Goal: Feedback & Contribution: Submit feedback/report problem

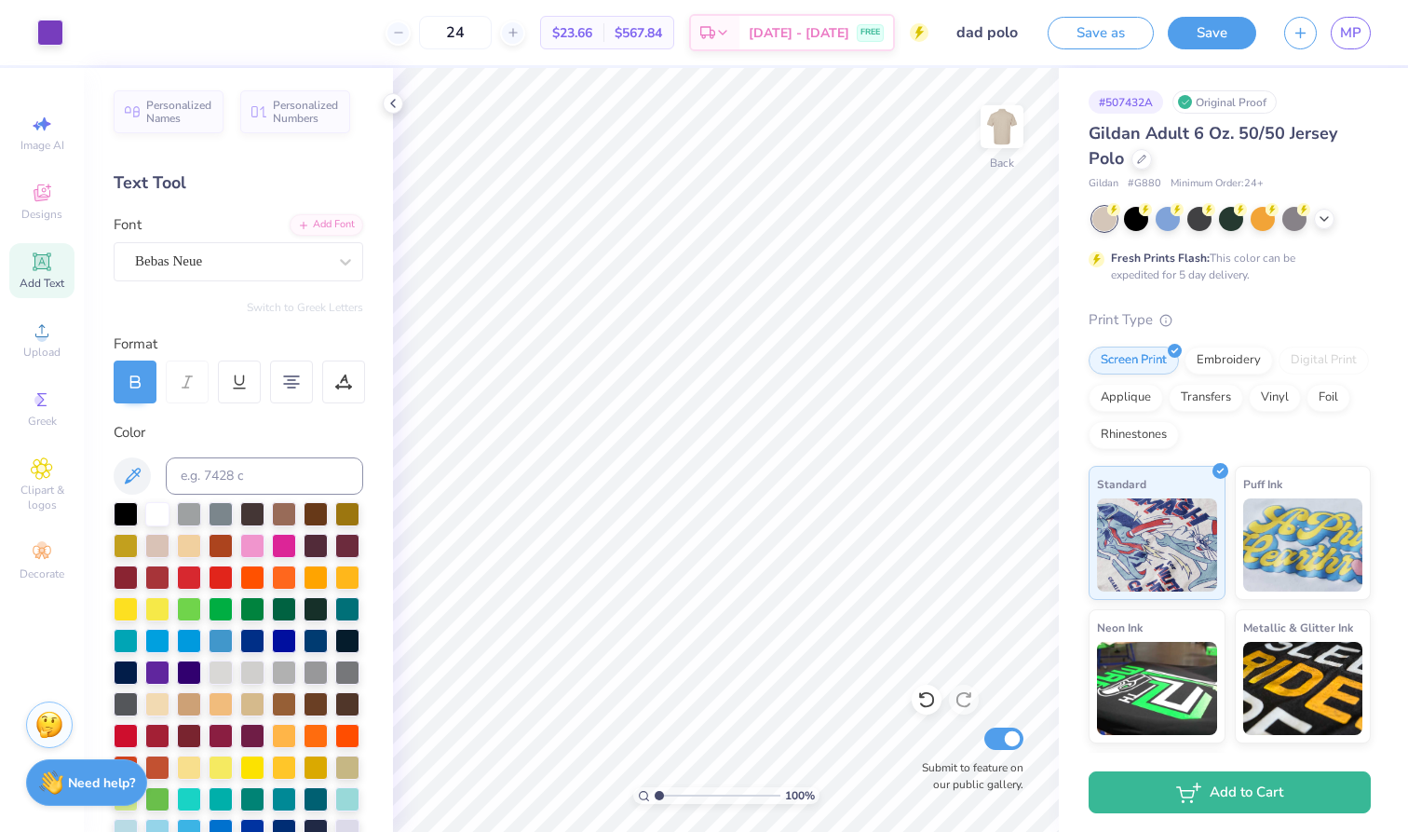
scroll to position [50, 0]
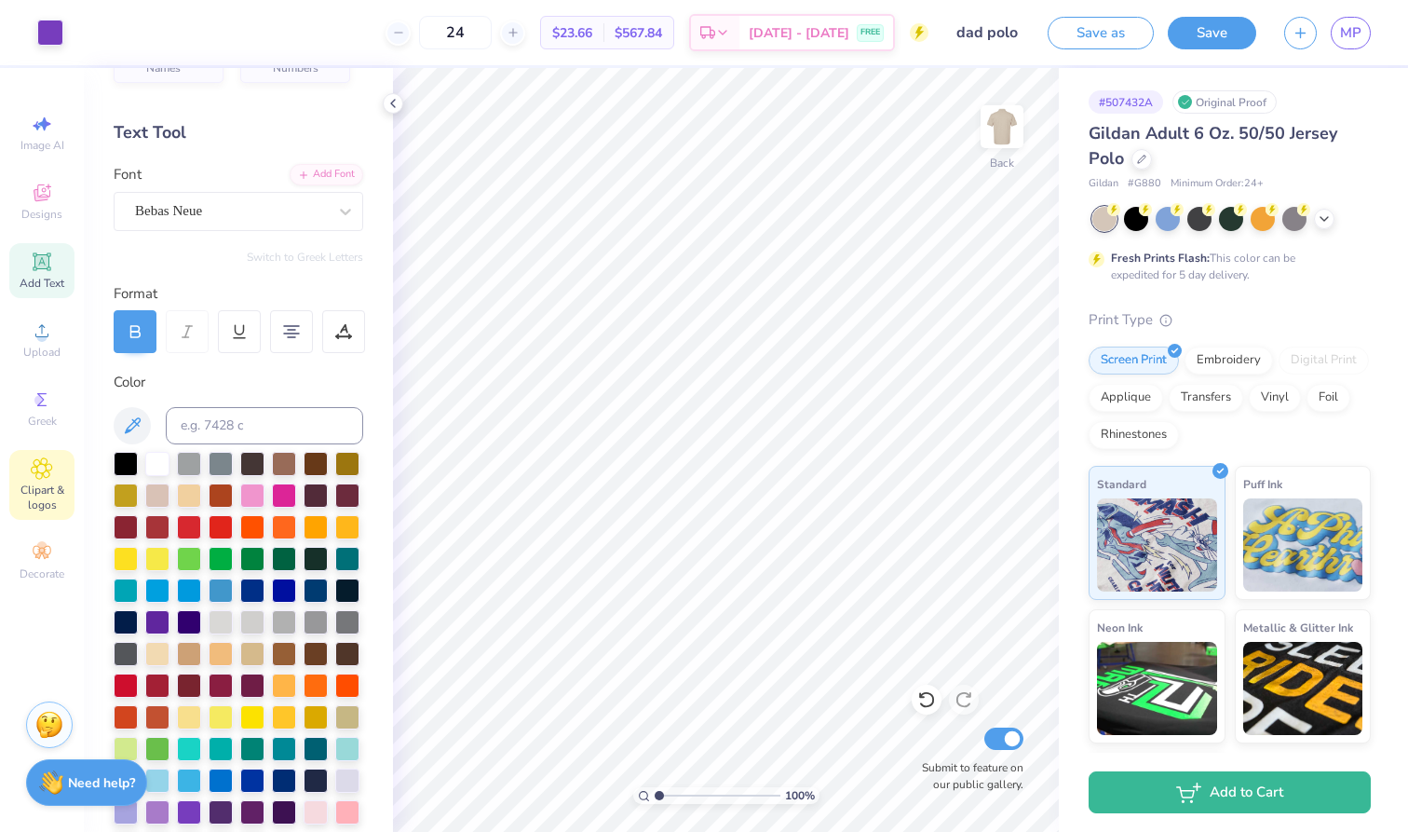
click at [32, 459] on icon at bounding box center [41, 468] width 21 height 22
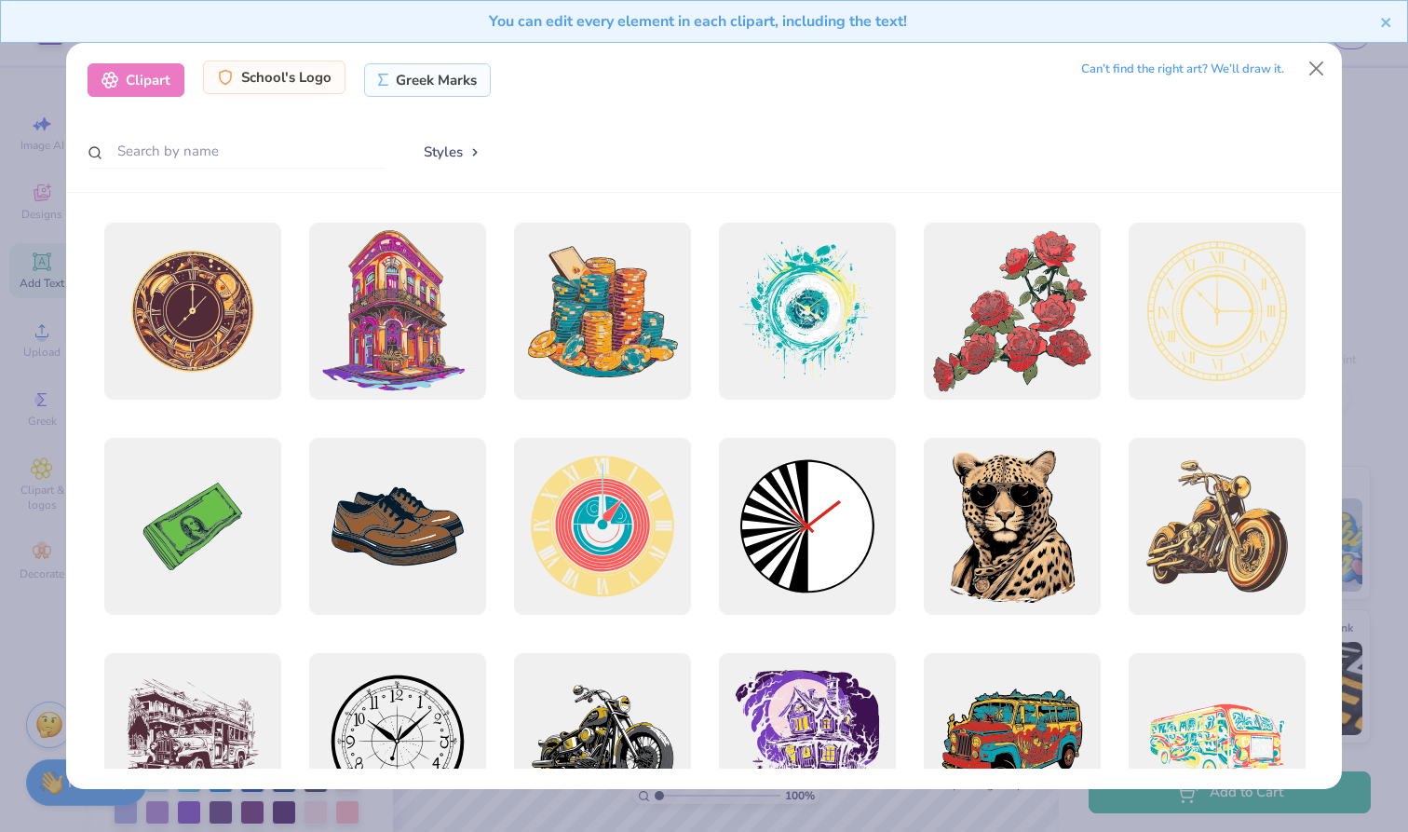
click at [270, 82] on div "School's Logo" at bounding box center [274, 78] width 143 height 34
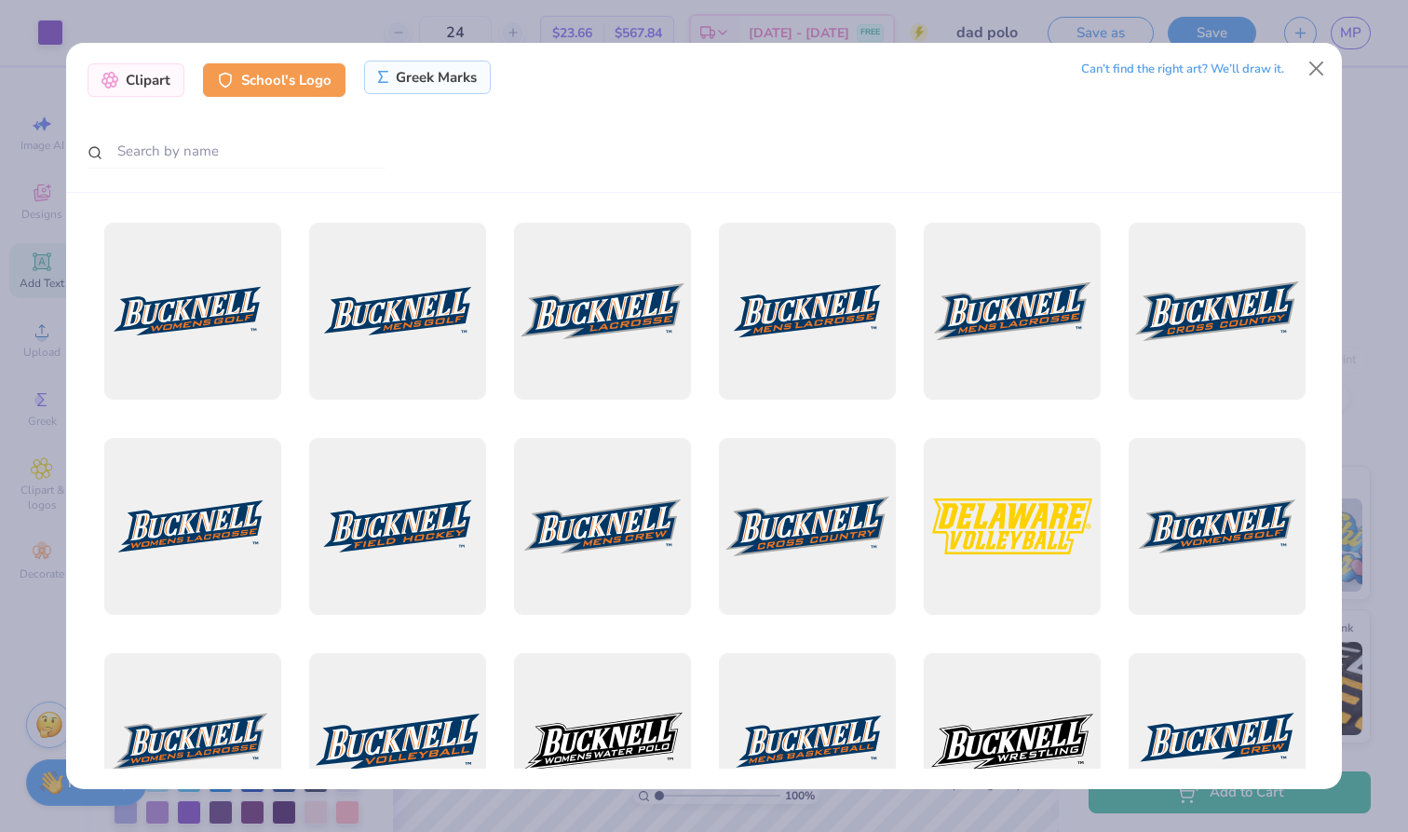
click at [438, 77] on div "Greek Marks" at bounding box center [428, 78] width 128 height 34
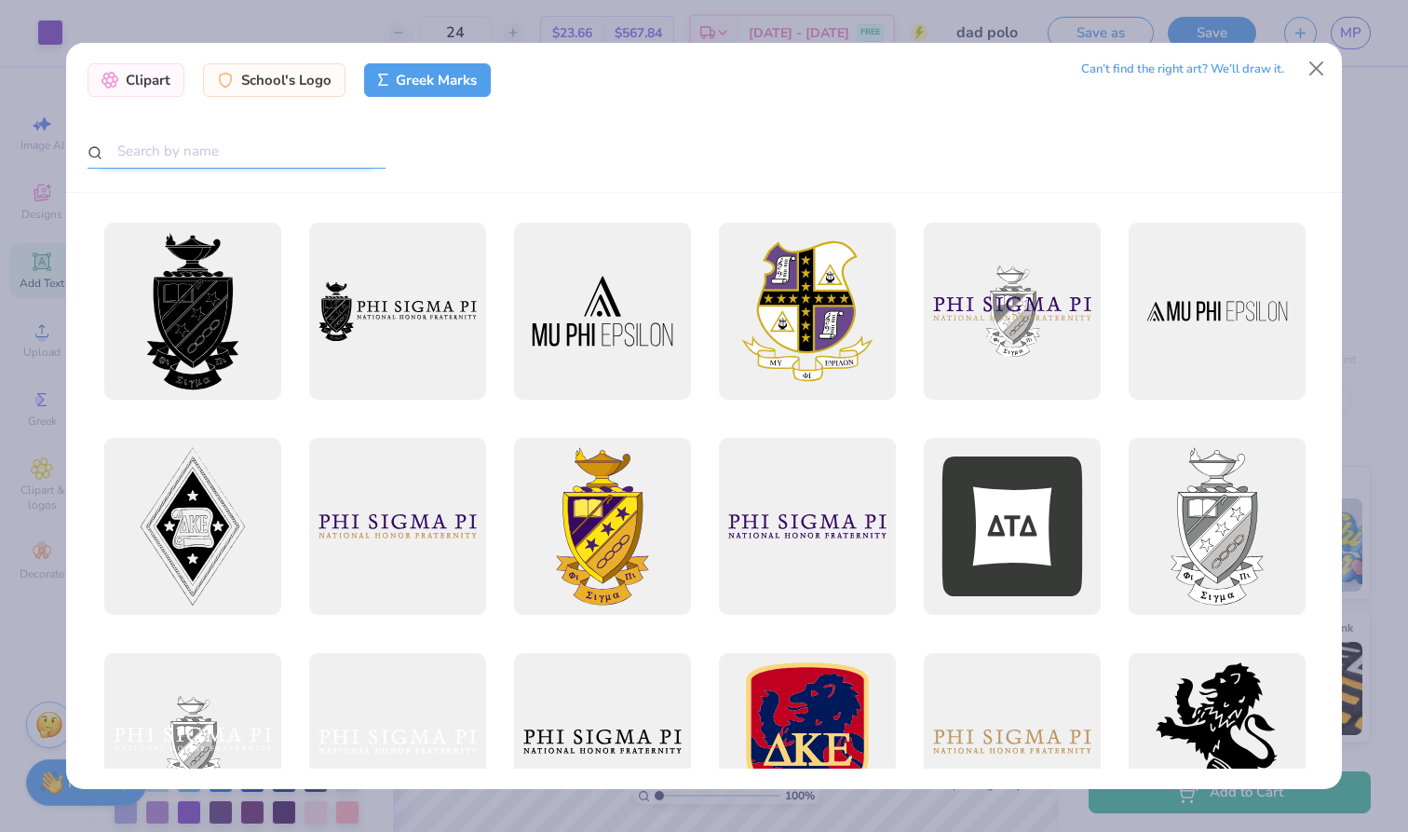
click at [230, 160] on input "text" at bounding box center [237, 151] width 298 height 34
type input "kappa alpha theta"
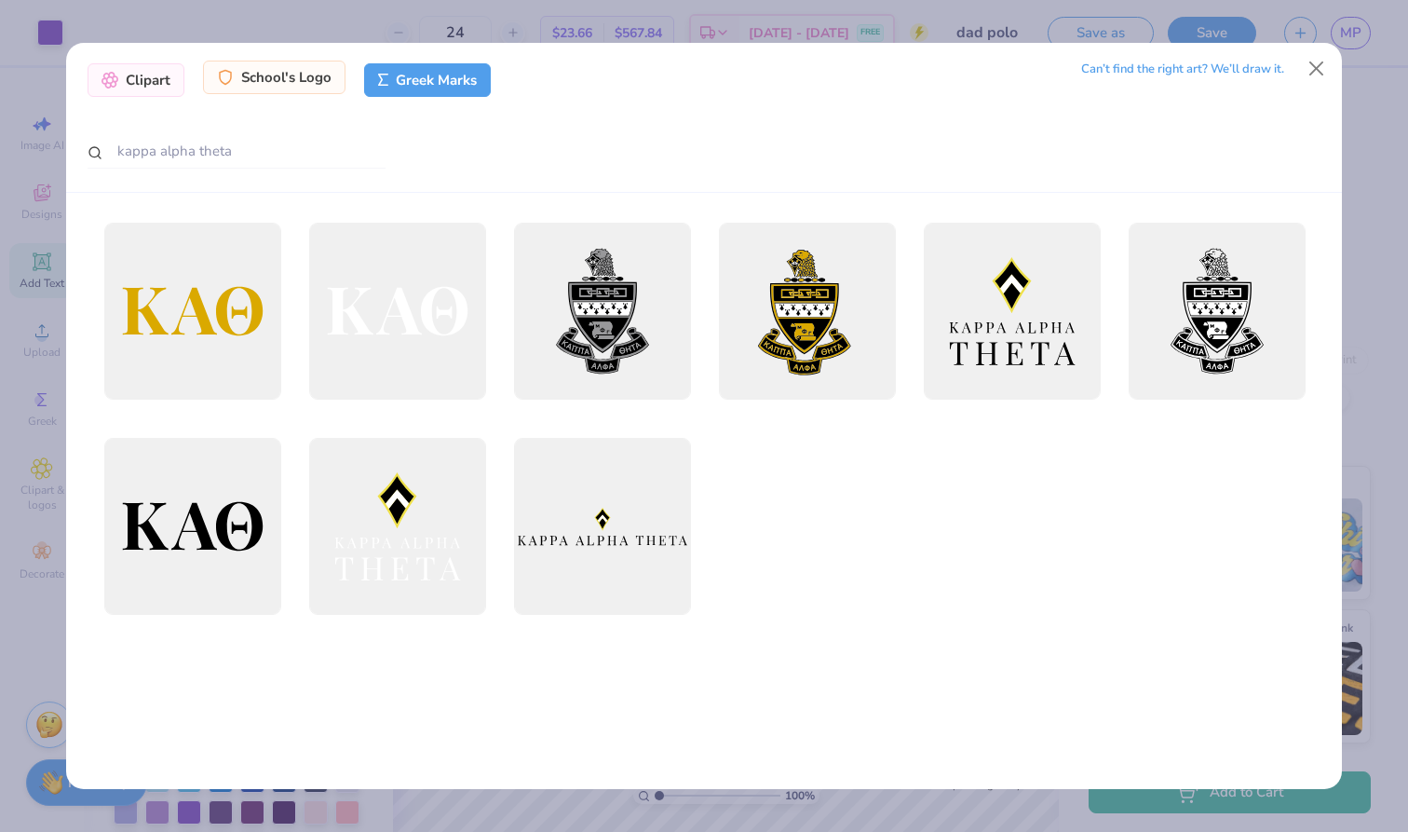
click at [250, 81] on div "School's Logo" at bounding box center [274, 78] width 143 height 34
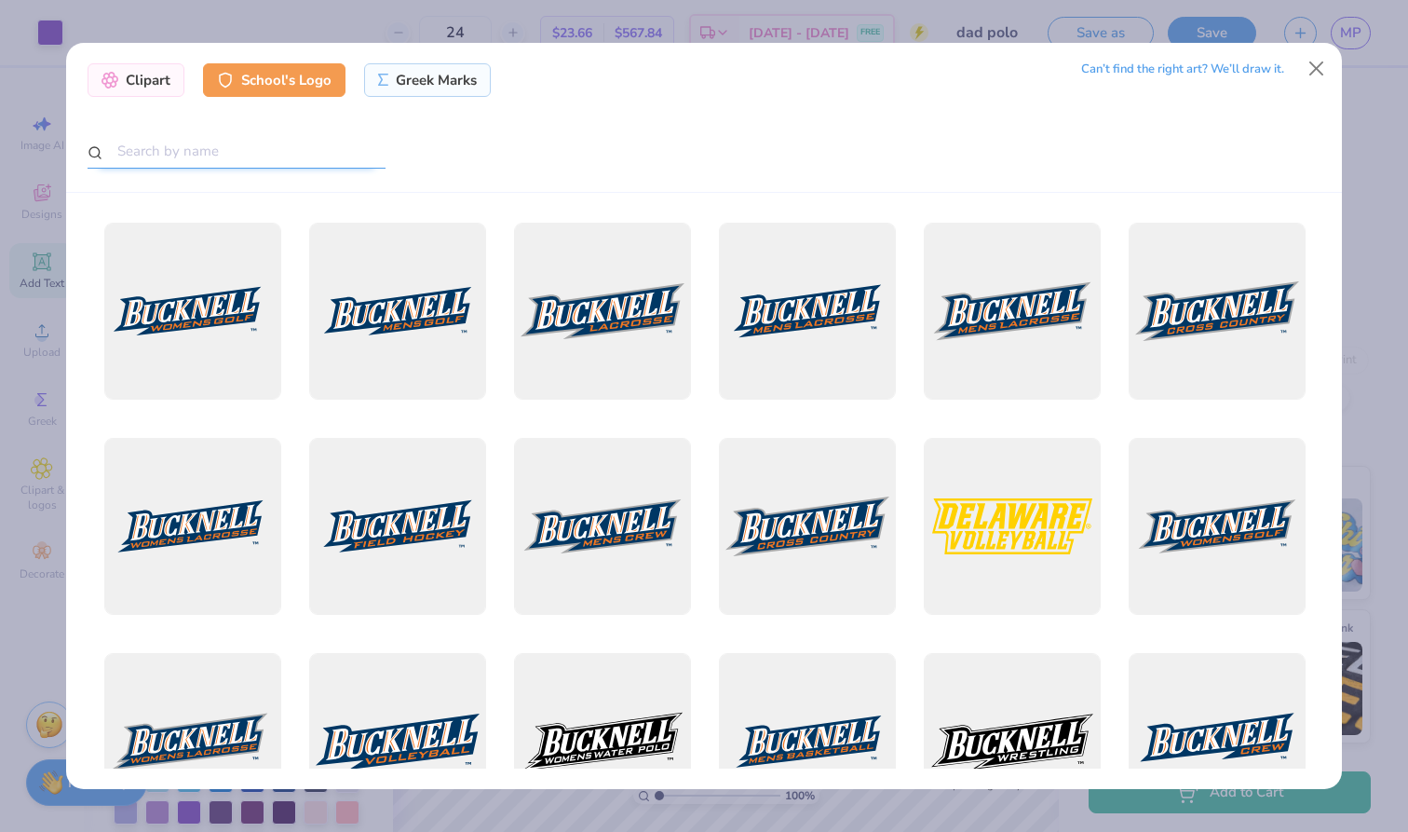
click at [235, 152] on input "text" at bounding box center [237, 151] width 298 height 34
type input "louisiana state"
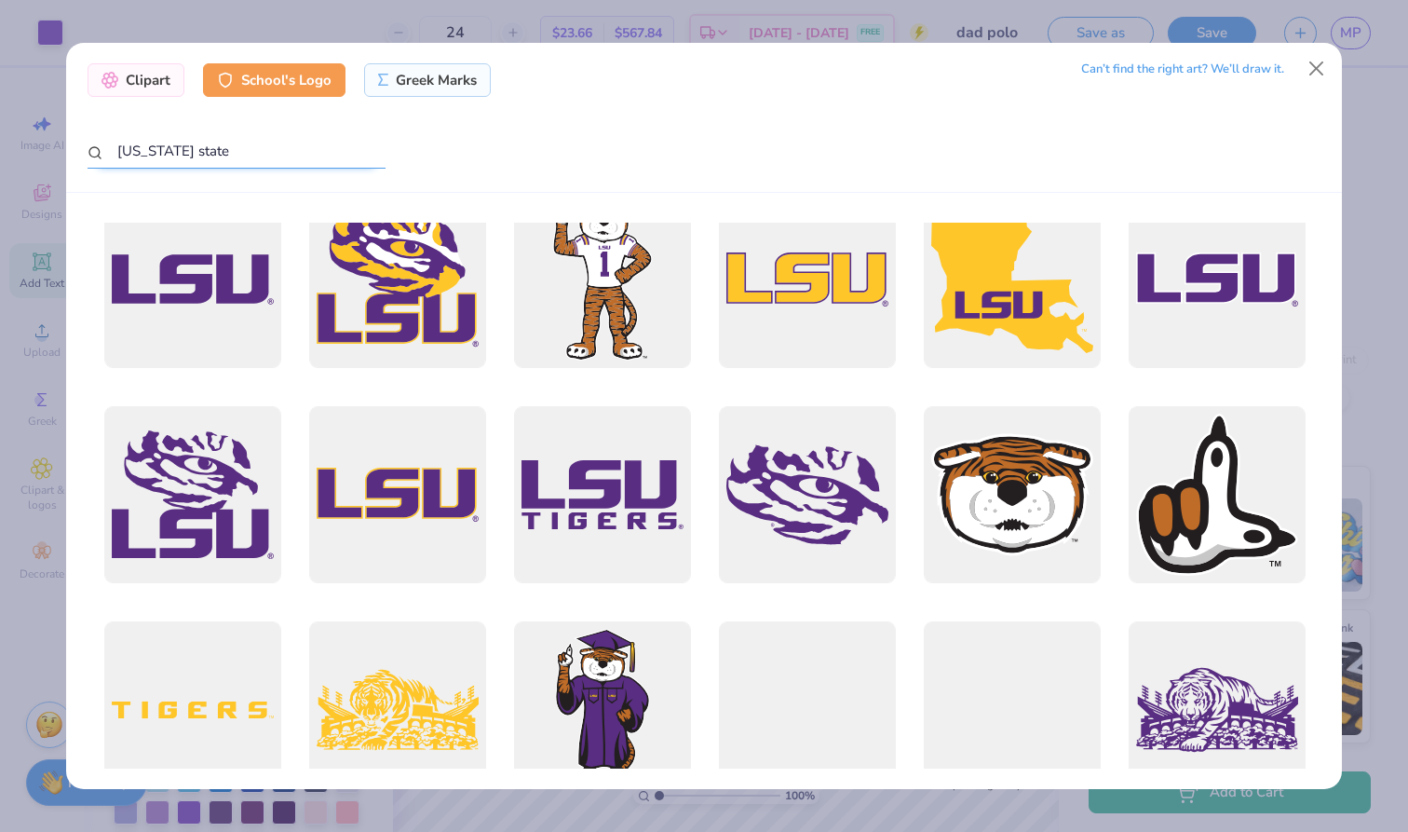
scroll to position [3045, 0]
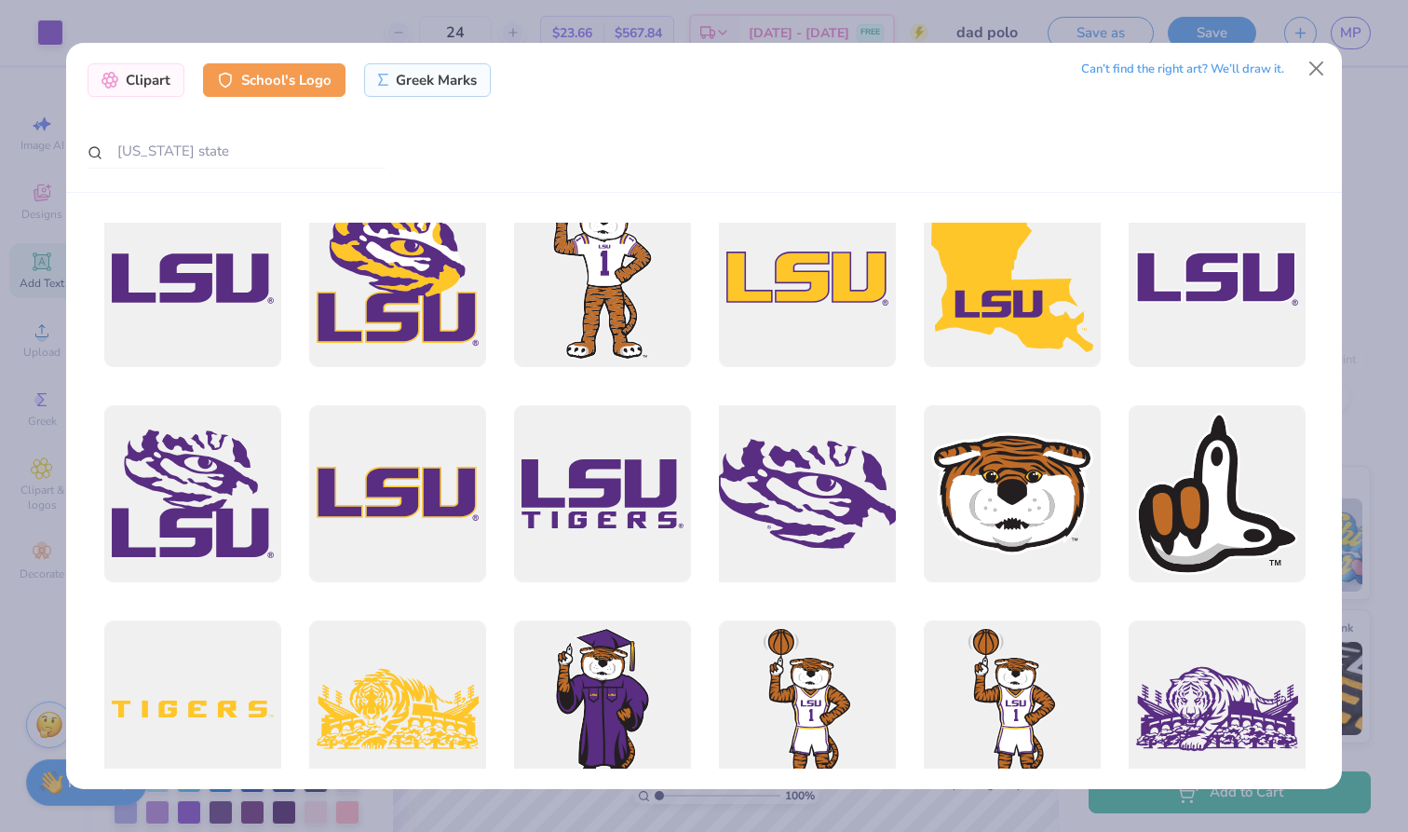
click at [799, 505] on div at bounding box center [807, 494] width 195 height 195
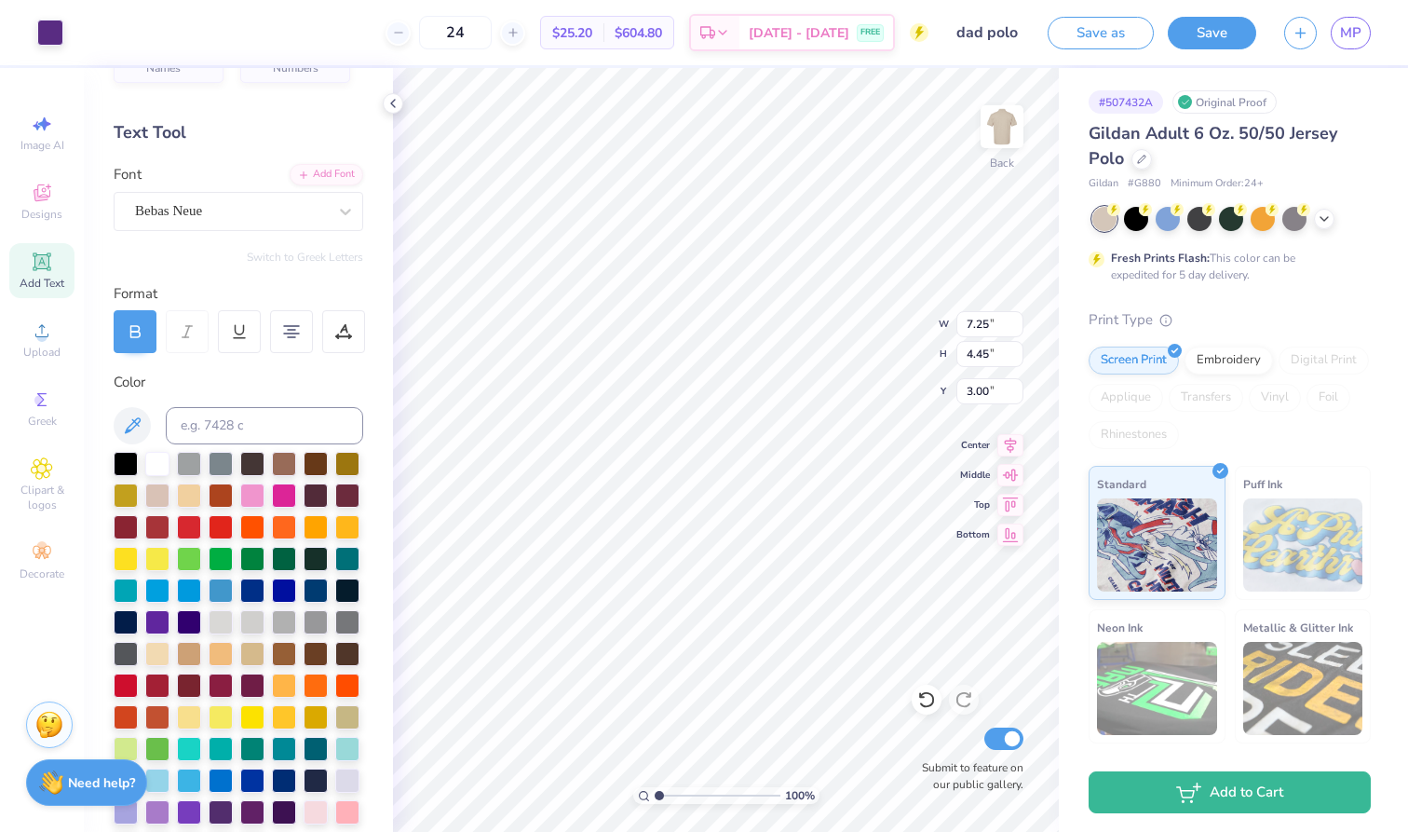
type input "3.67"
type input "2.26"
type input "6.59"
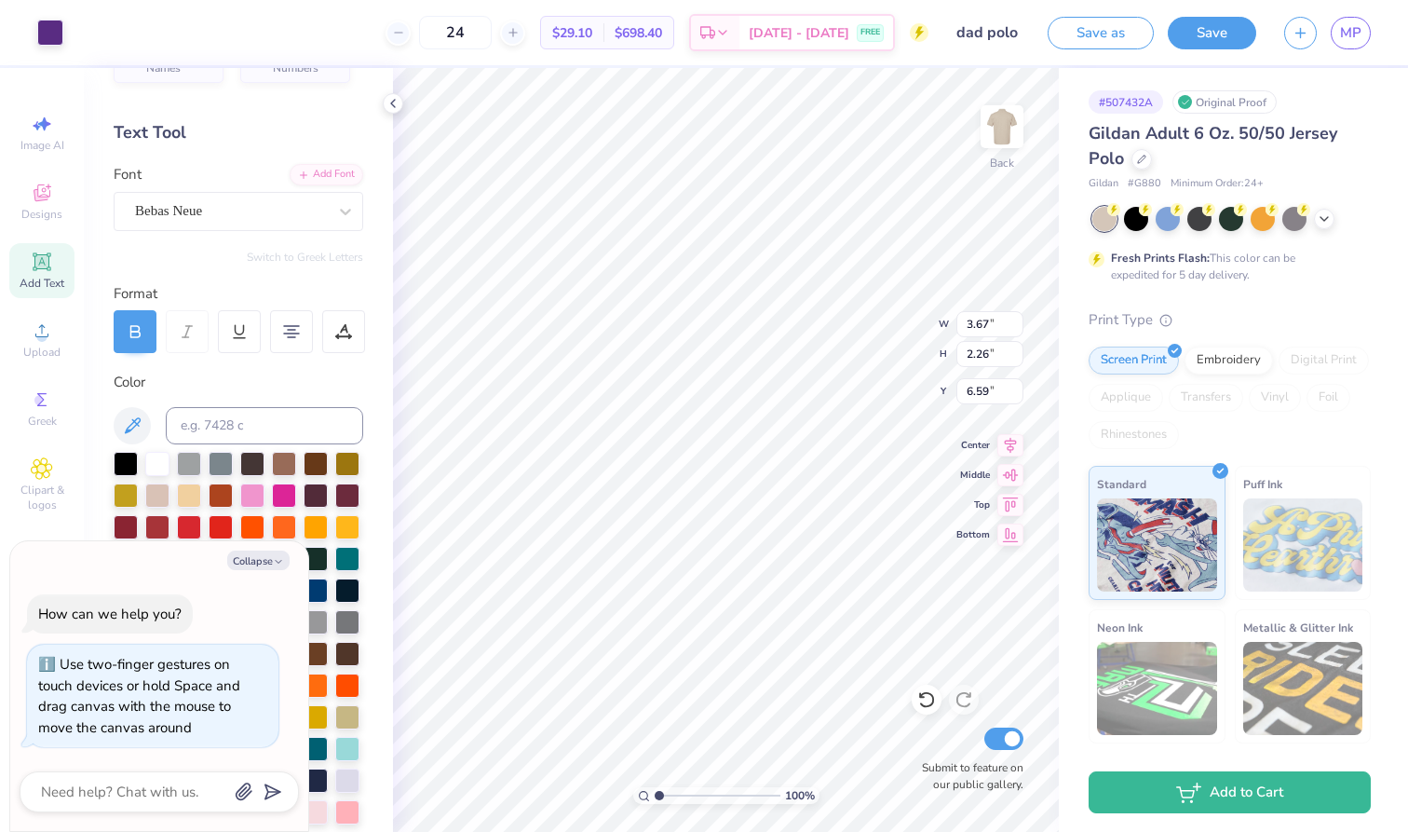
drag, startPoint x: 658, startPoint y: 795, endPoint x: 648, endPoint y: 796, distance: 9.5
type input "1"
click at [648, 796] on div "100 %" at bounding box center [726, 795] width 186 height 17
click at [399, 107] on icon at bounding box center [393, 103] width 15 height 15
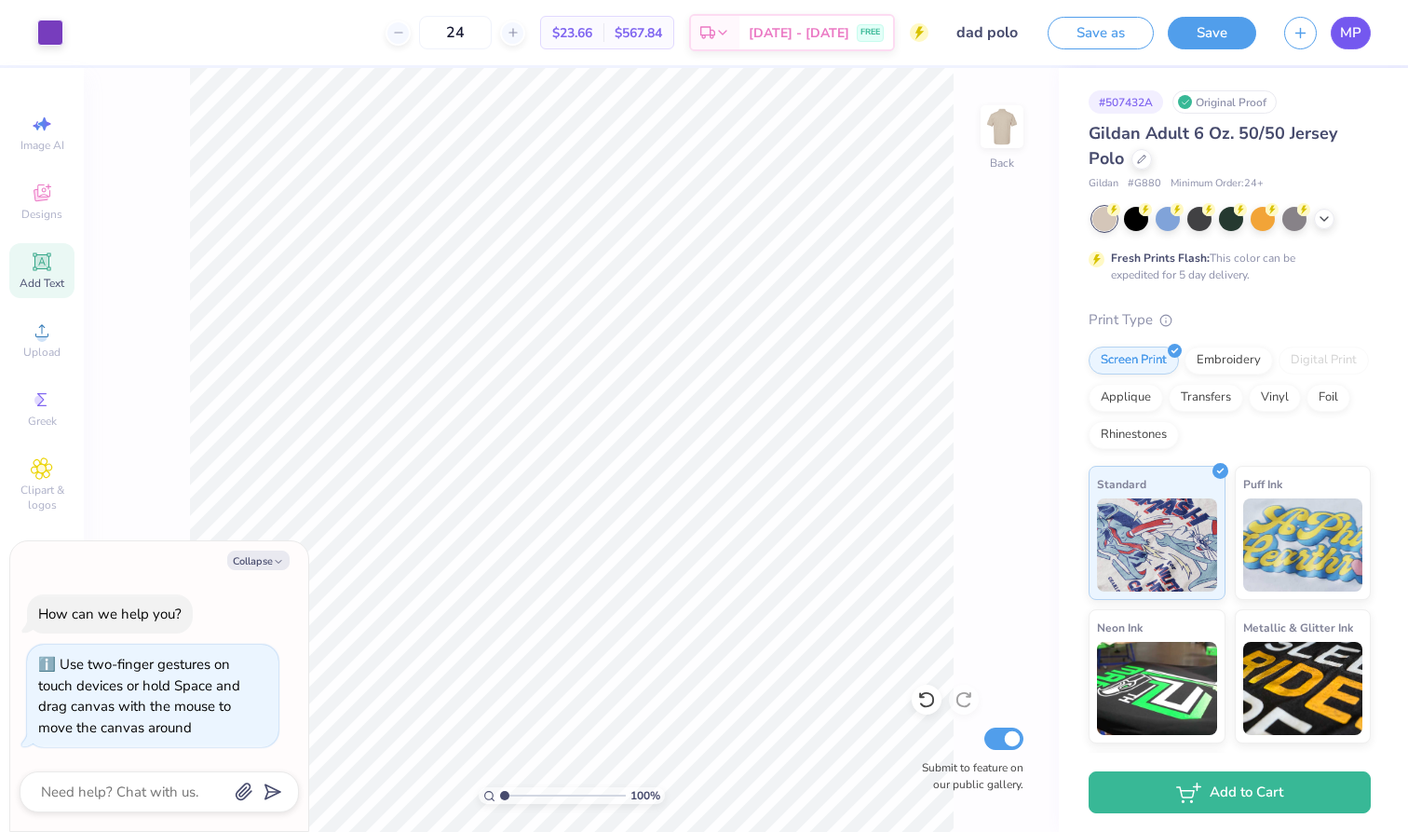
click at [1350, 39] on span "MP" at bounding box center [1350, 32] width 21 height 21
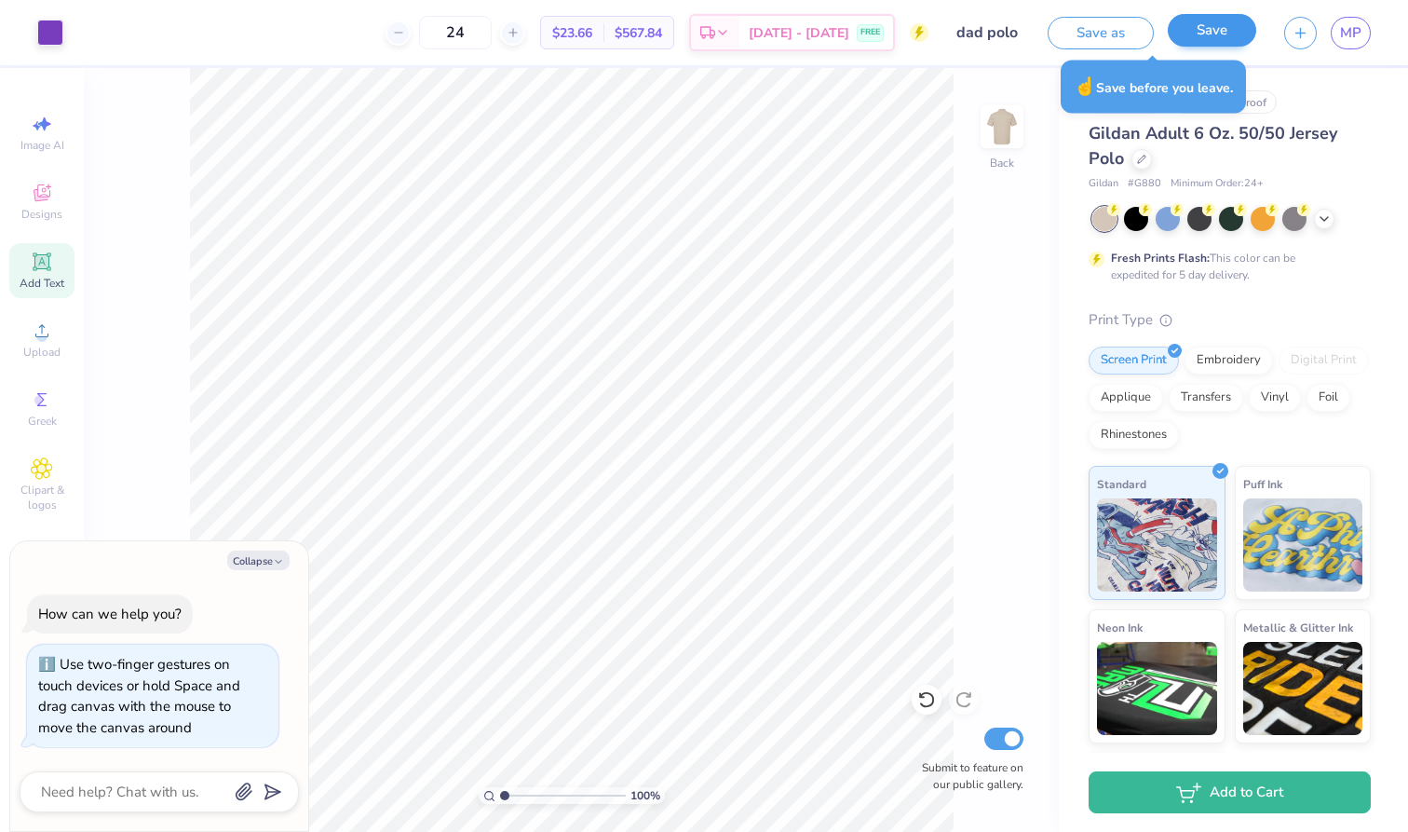
click at [1217, 34] on button "Save" at bounding box center [1212, 30] width 88 height 33
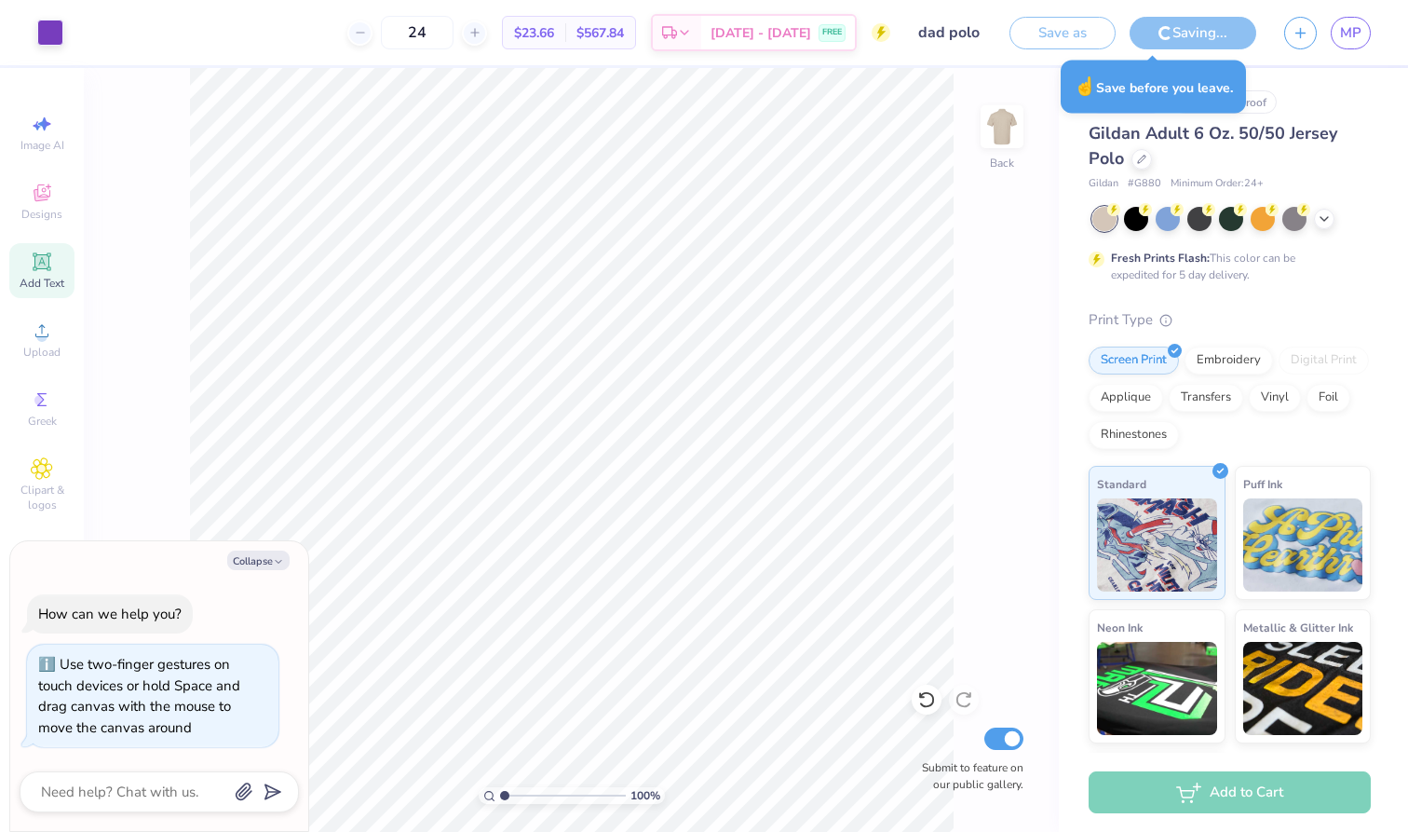
type textarea "x"
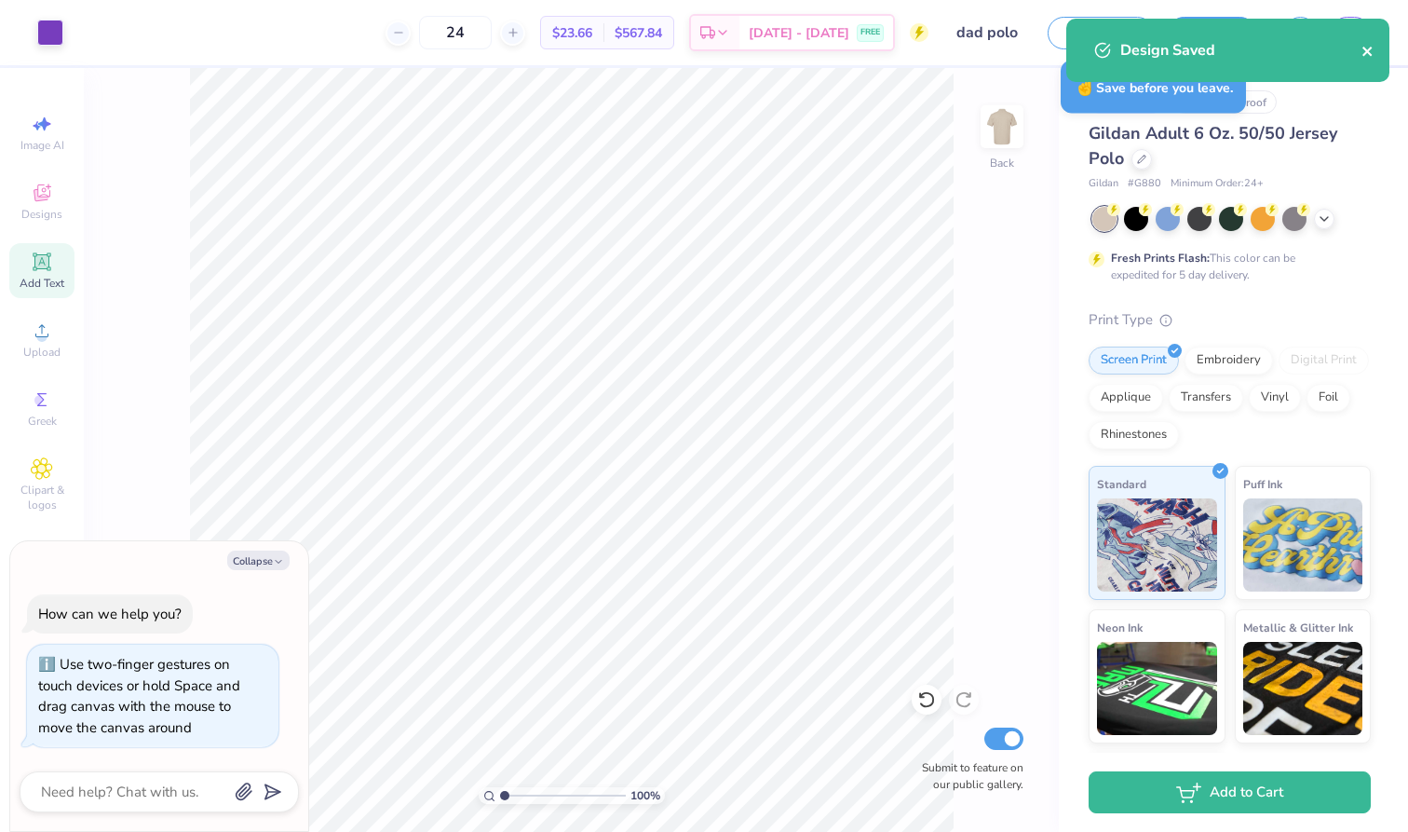
click at [1365, 50] on icon "close" at bounding box center [1368, 51] width 13 height 15
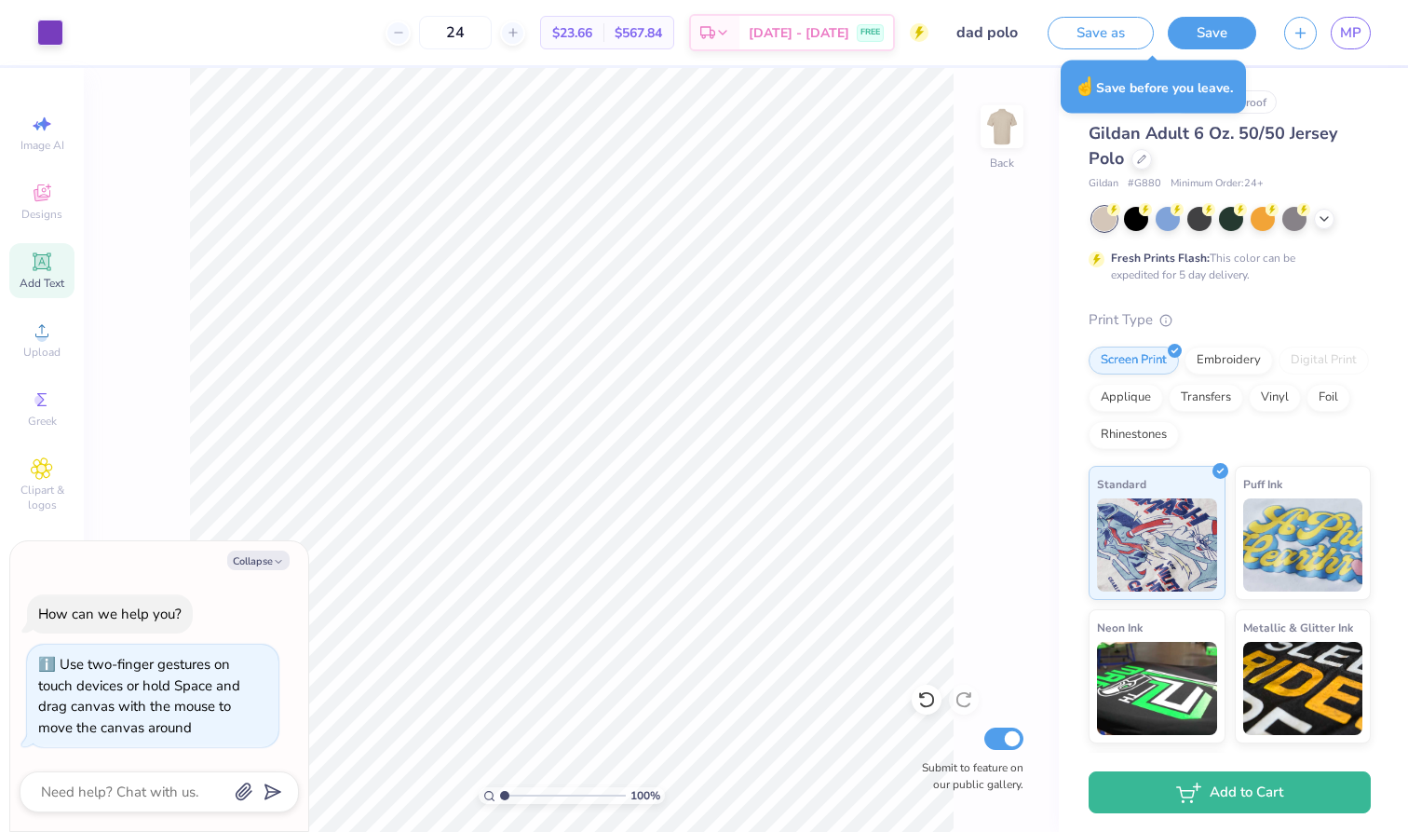
click at [1362, 23] on div "Design Saved" at bounding box center [1228, 57] width 331 height 85
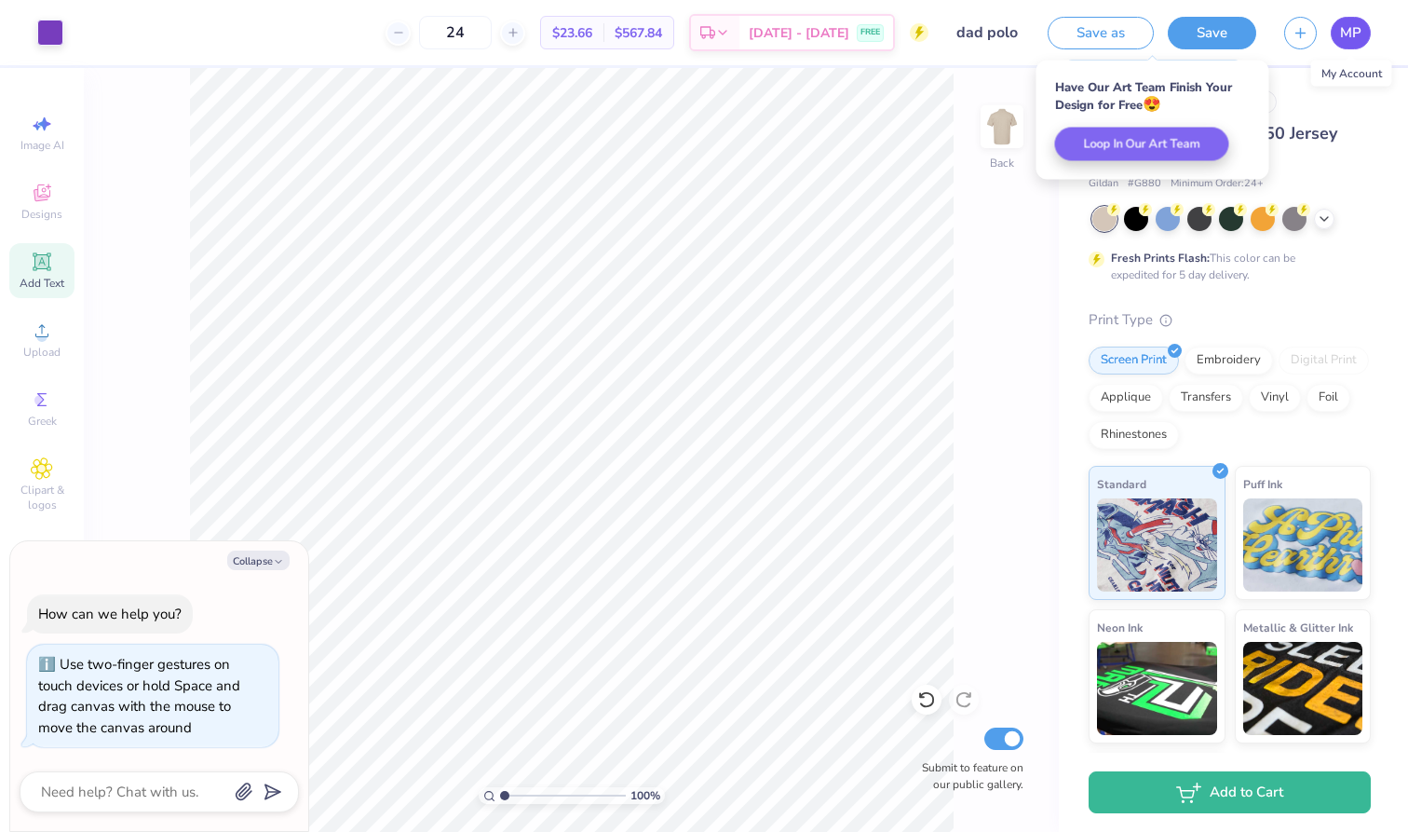
click at [1343, 39] on span "MP" at bounding box center [1350, 32] width 21 height 21
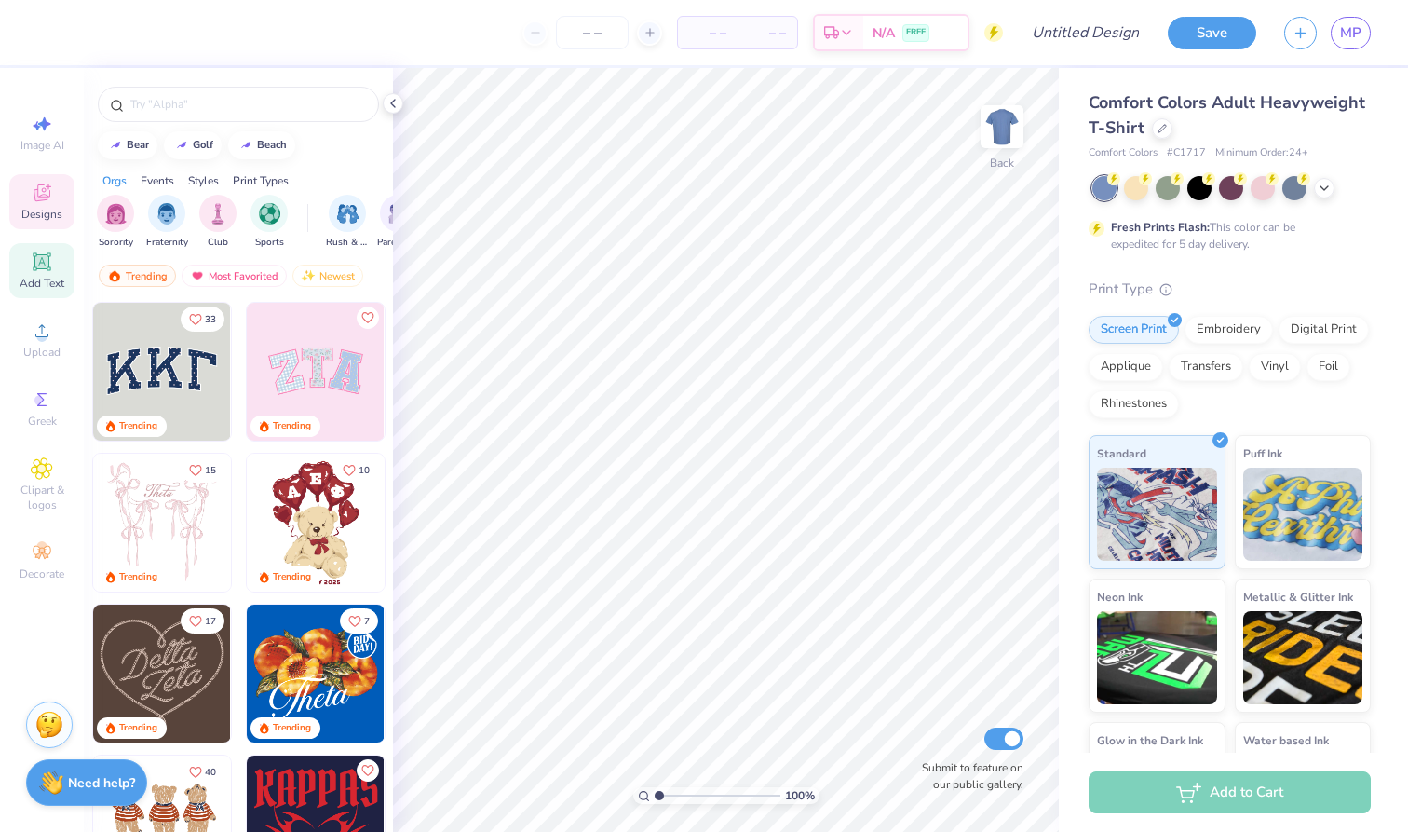
click at [41, 264] on icon at bounding box center [41, 261] width 14 height 14
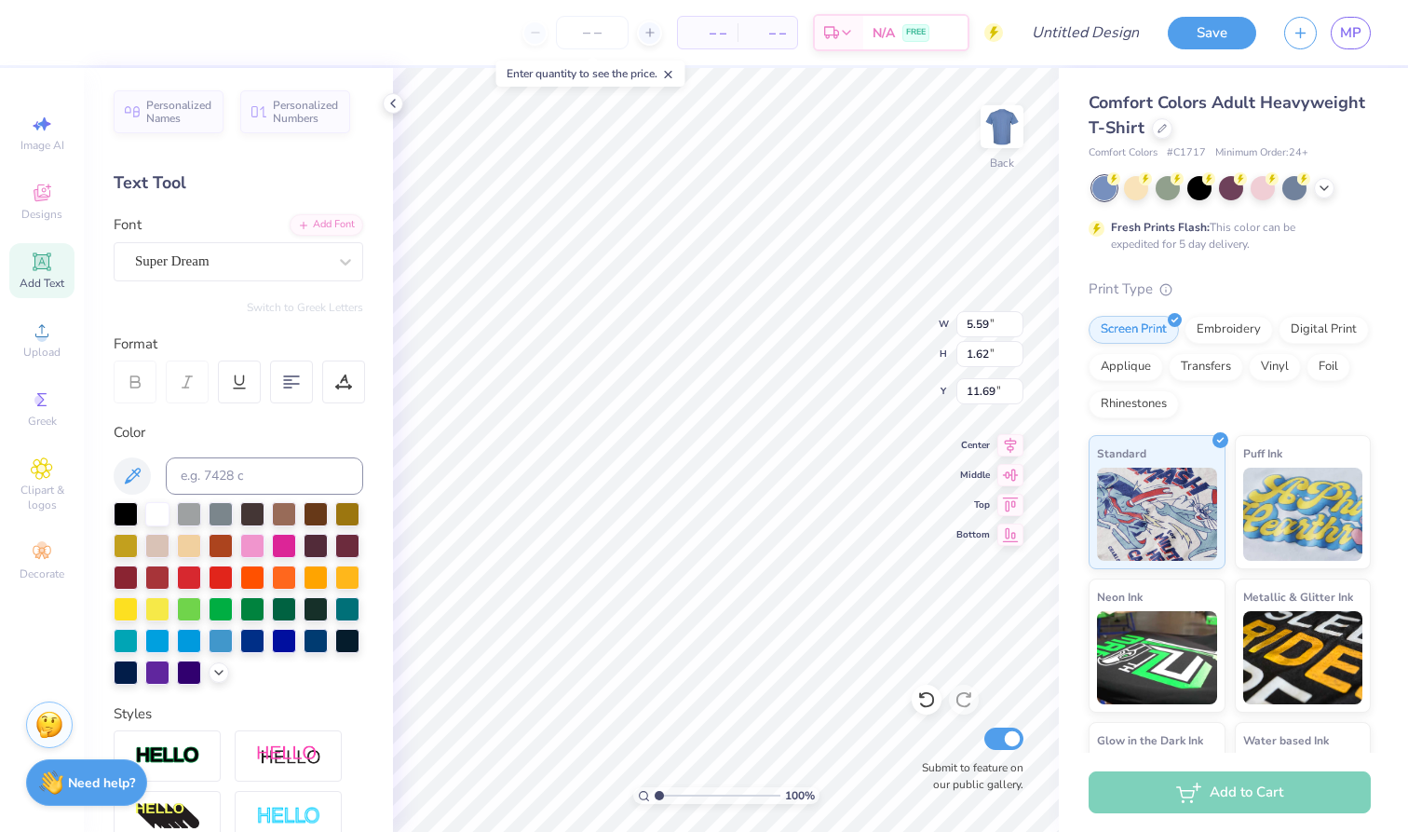
type textarea "T"
type textarea "KAPPA ALPHA THETA"
type input "7.66"
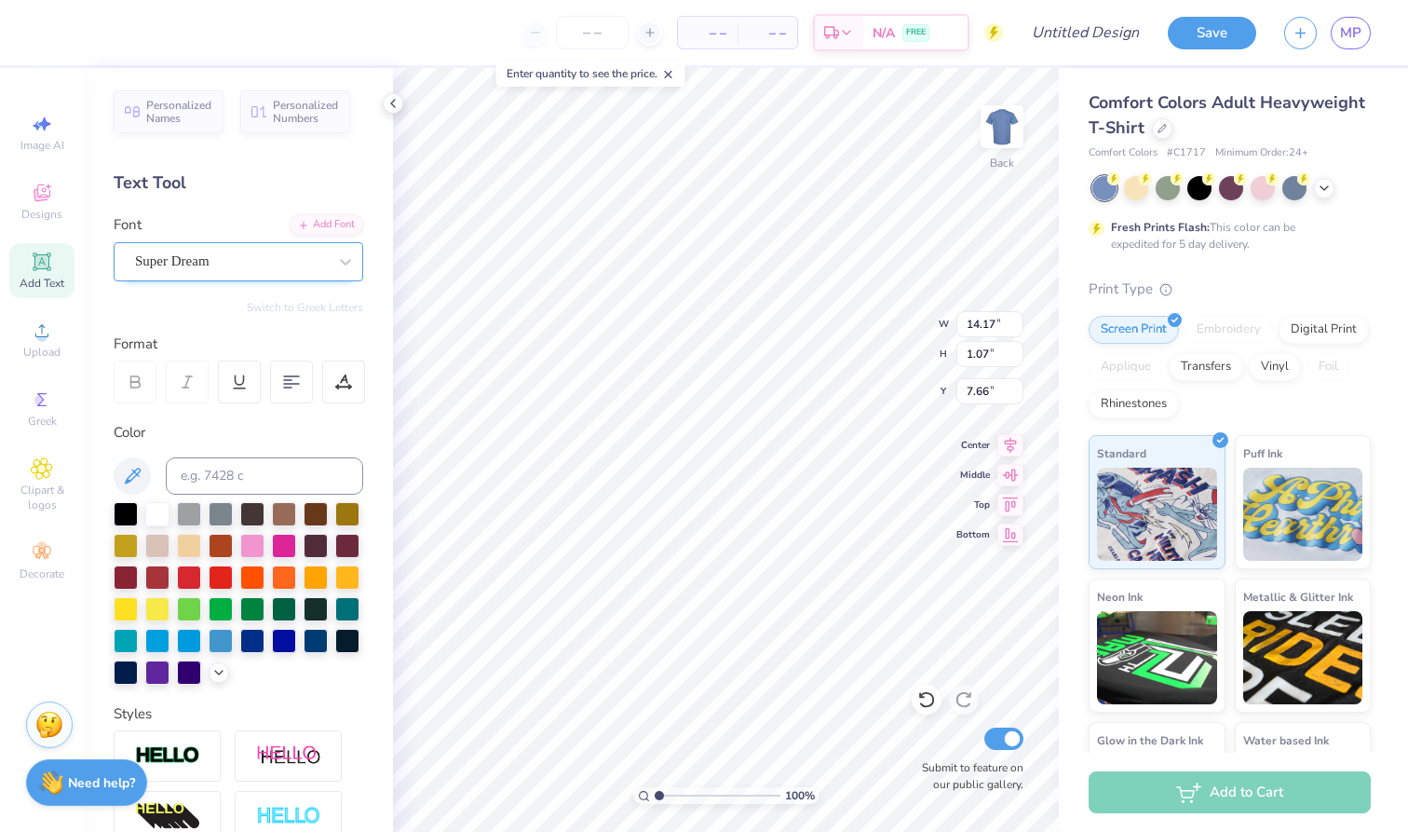
click at [288, 265] on div "Super Dream" at bounding box center [231, 261] width 196 height 29
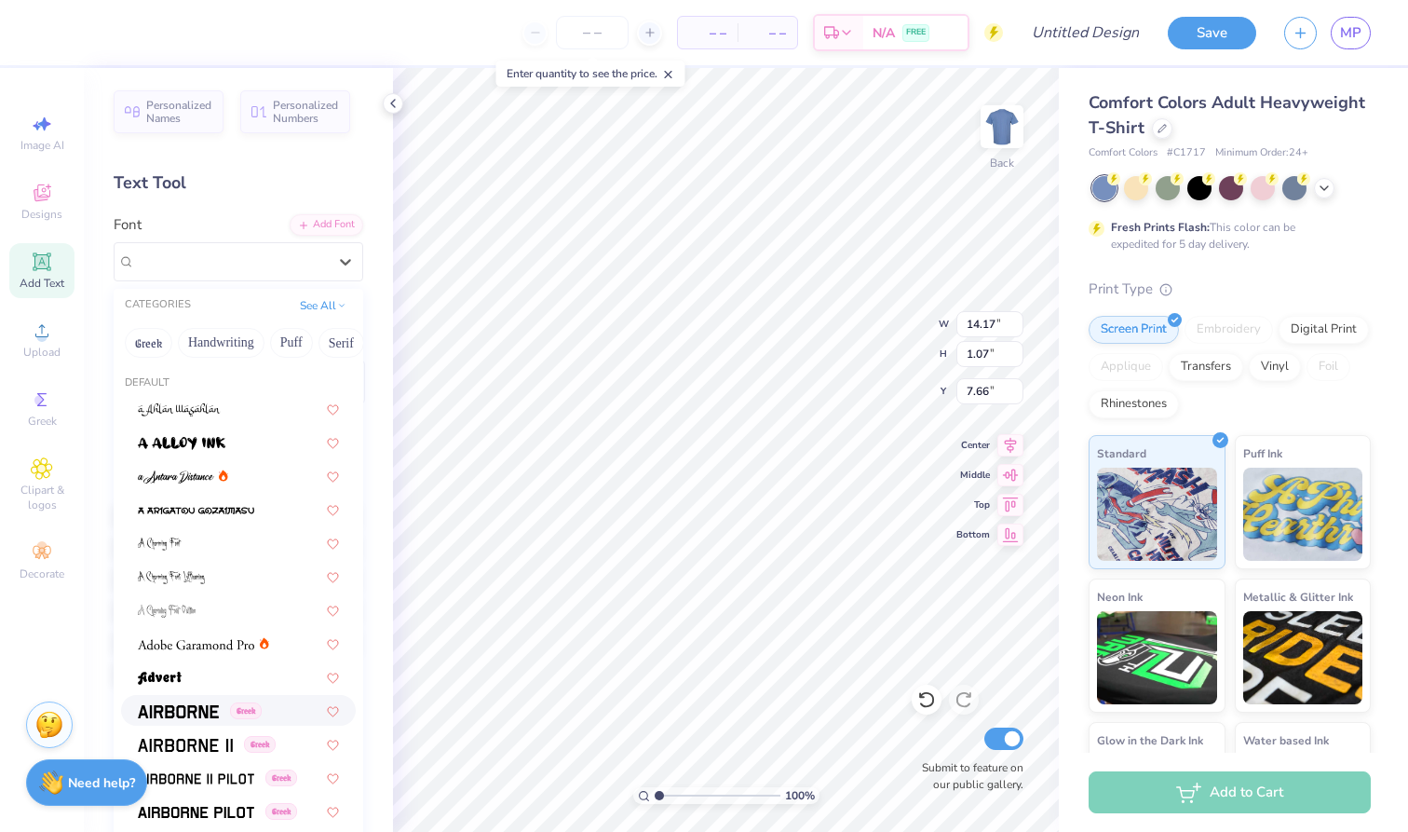
click at [188, 716] on img at bounding box center [178, 711] width 81 height 13
click at [254, 253] on div "Airborne Greek" at bounding box center [231, 261] width 196 height 29
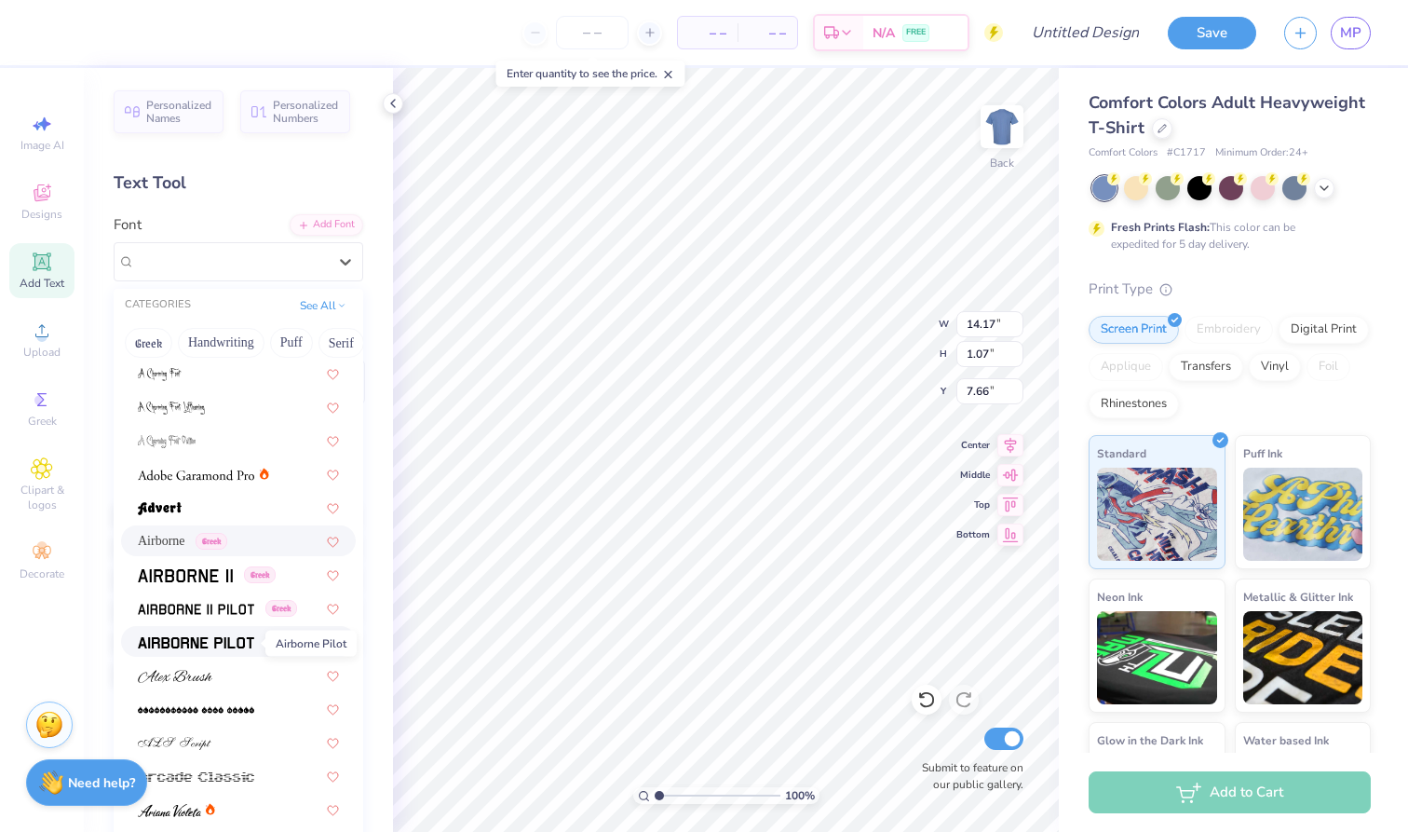
scroll to position [179, 0]
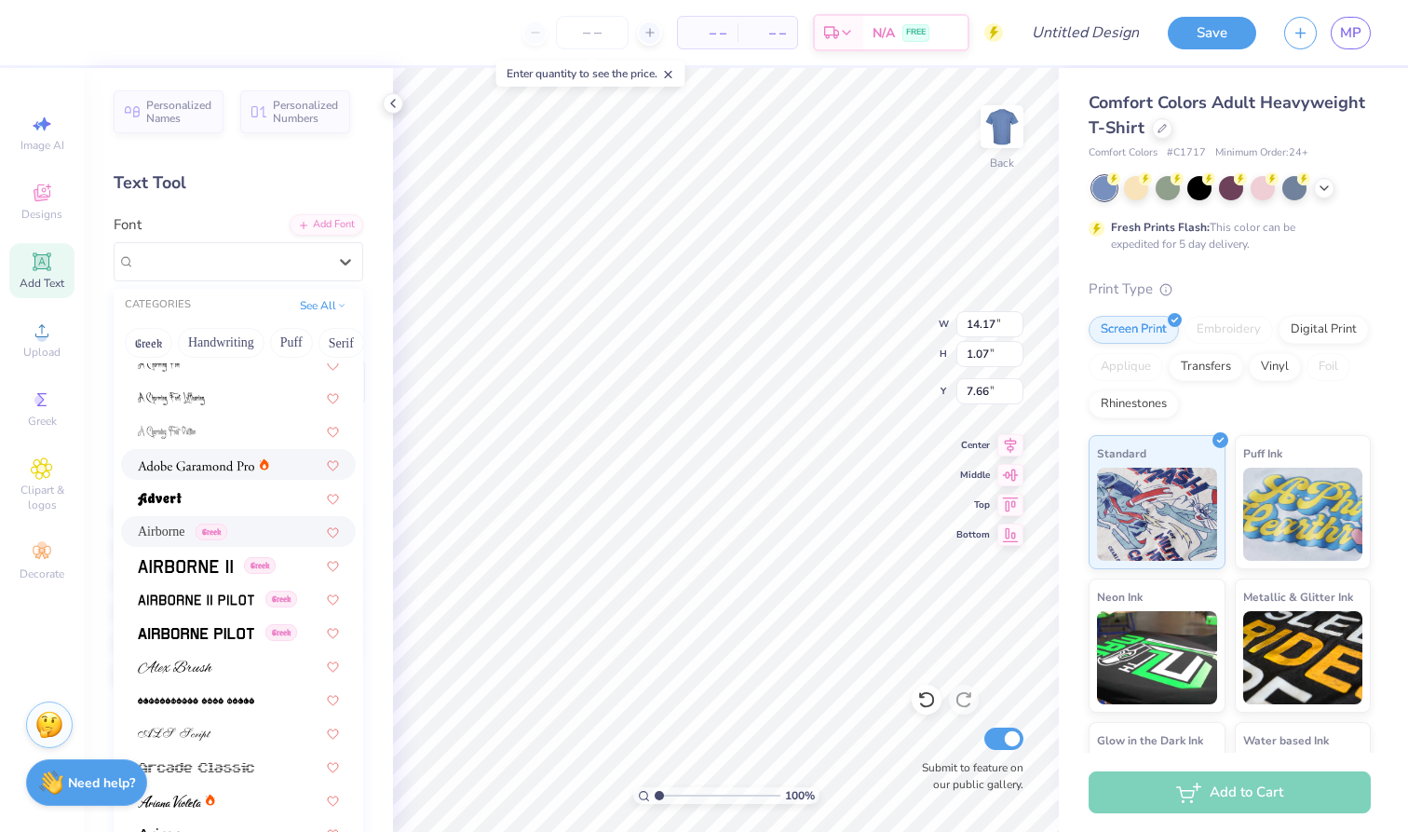
click at [239, 474] on span at bounding box center [196, 465] width 116 height 20
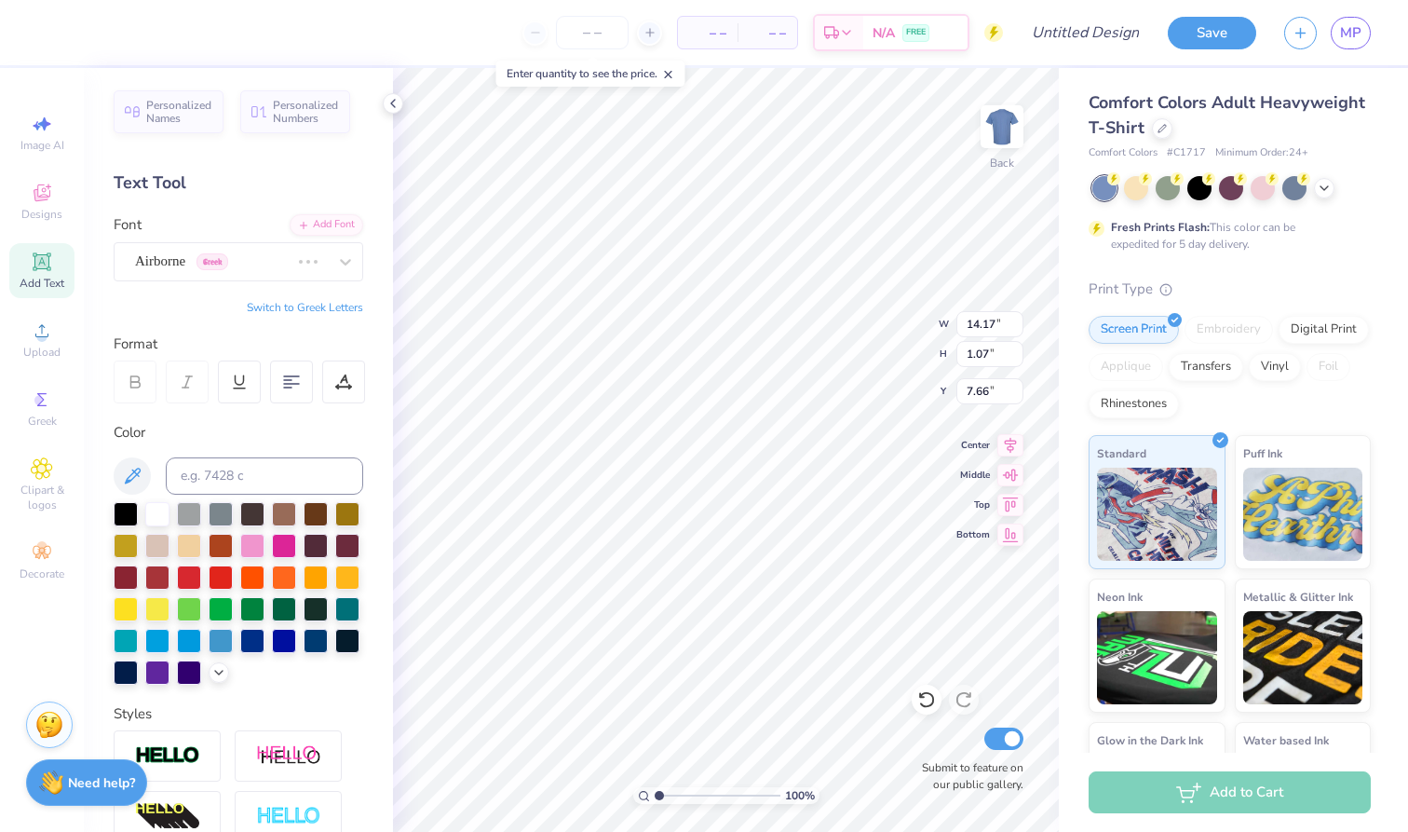
type input "1.00"
type input "7.69"
click at [291, 258] on div "Adobe Garamond Pro" at bounding box center [231, 261] width 196 height 29
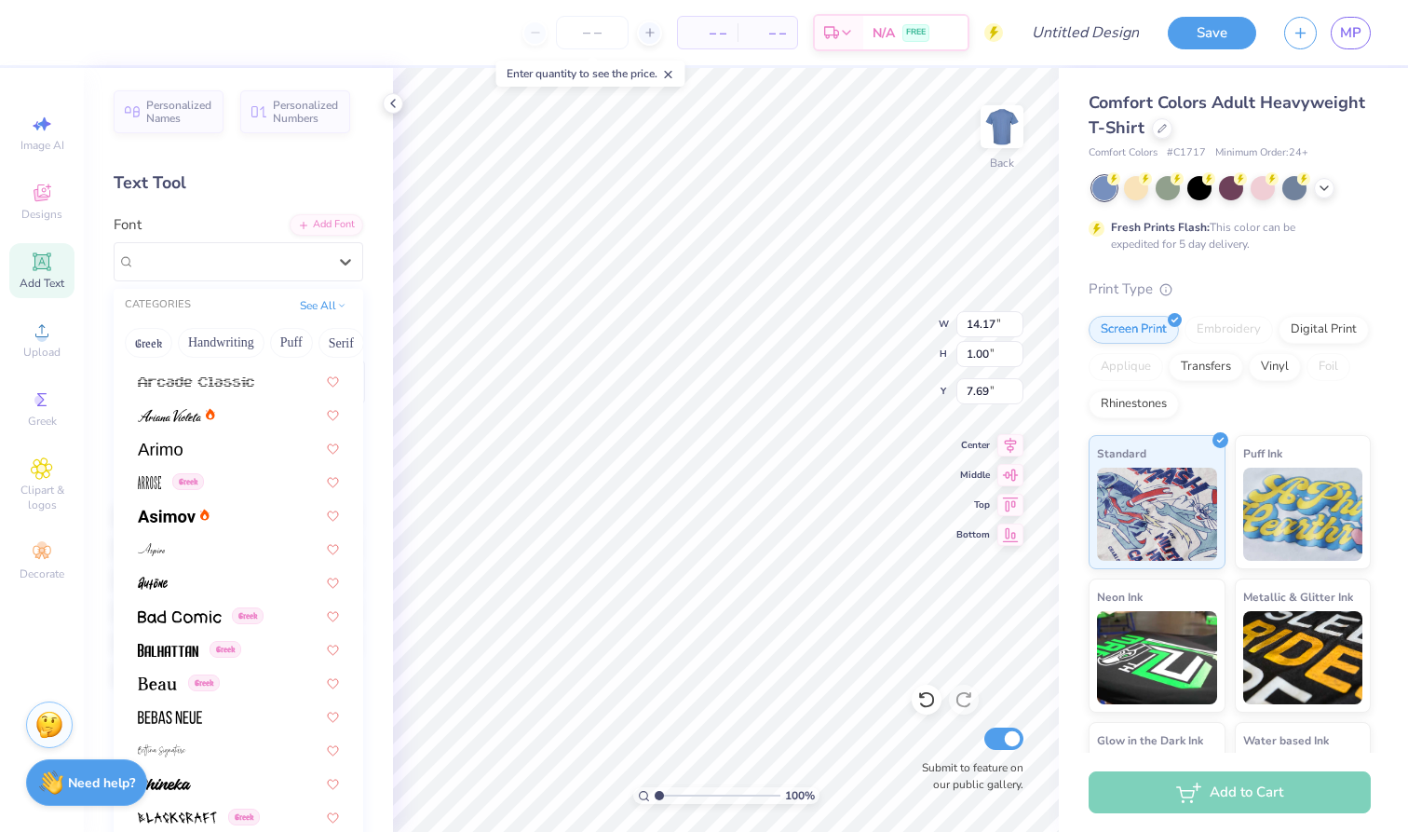
scroll to position [567, 0]
click at [164, 520] on img at bounding box center [167, 513] width 58 height 13
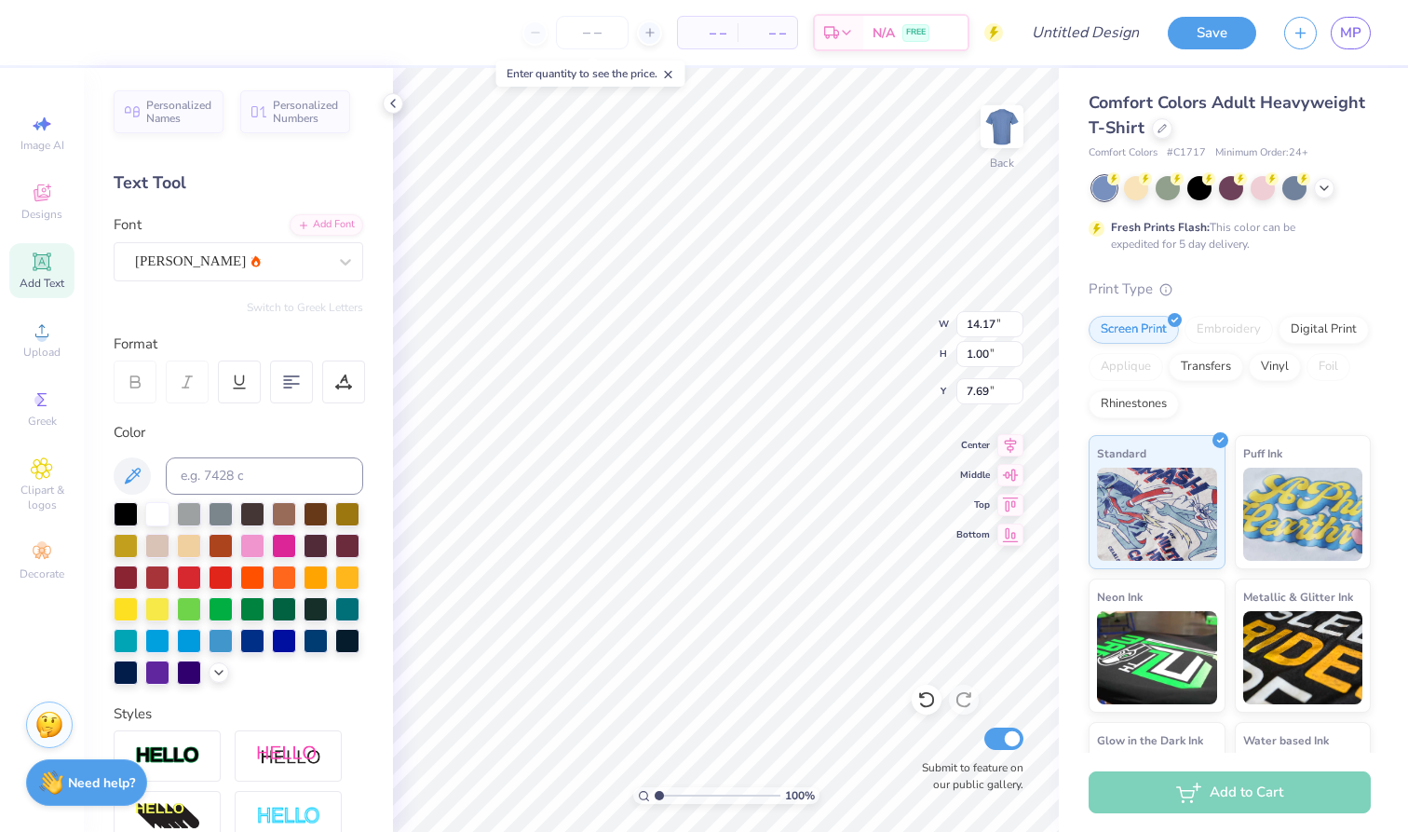
type input "1.01"
click at [260, 276] on div "Asimov" at bounding box center [239, 261] width 250 height 39
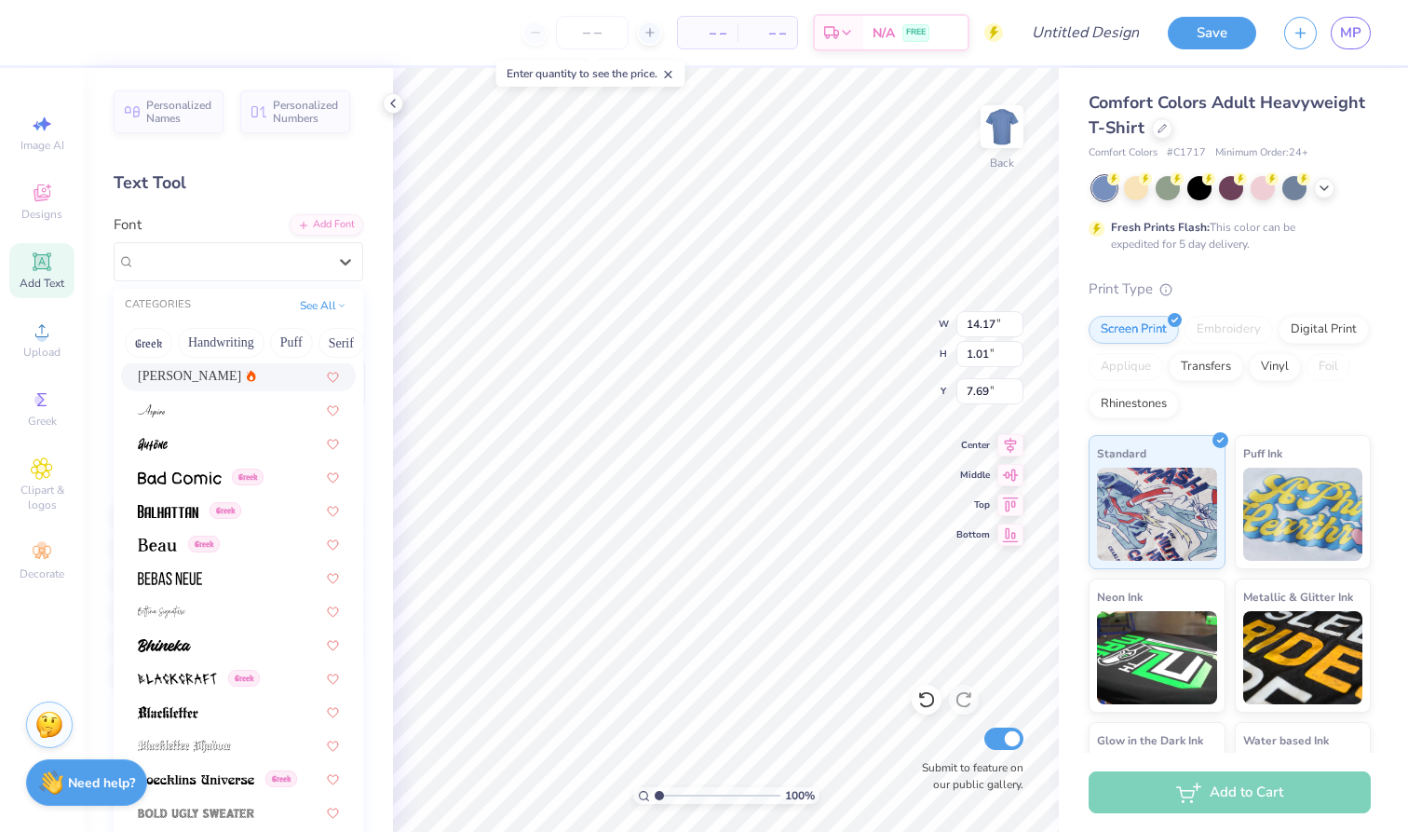
scroll to position [724, 0]
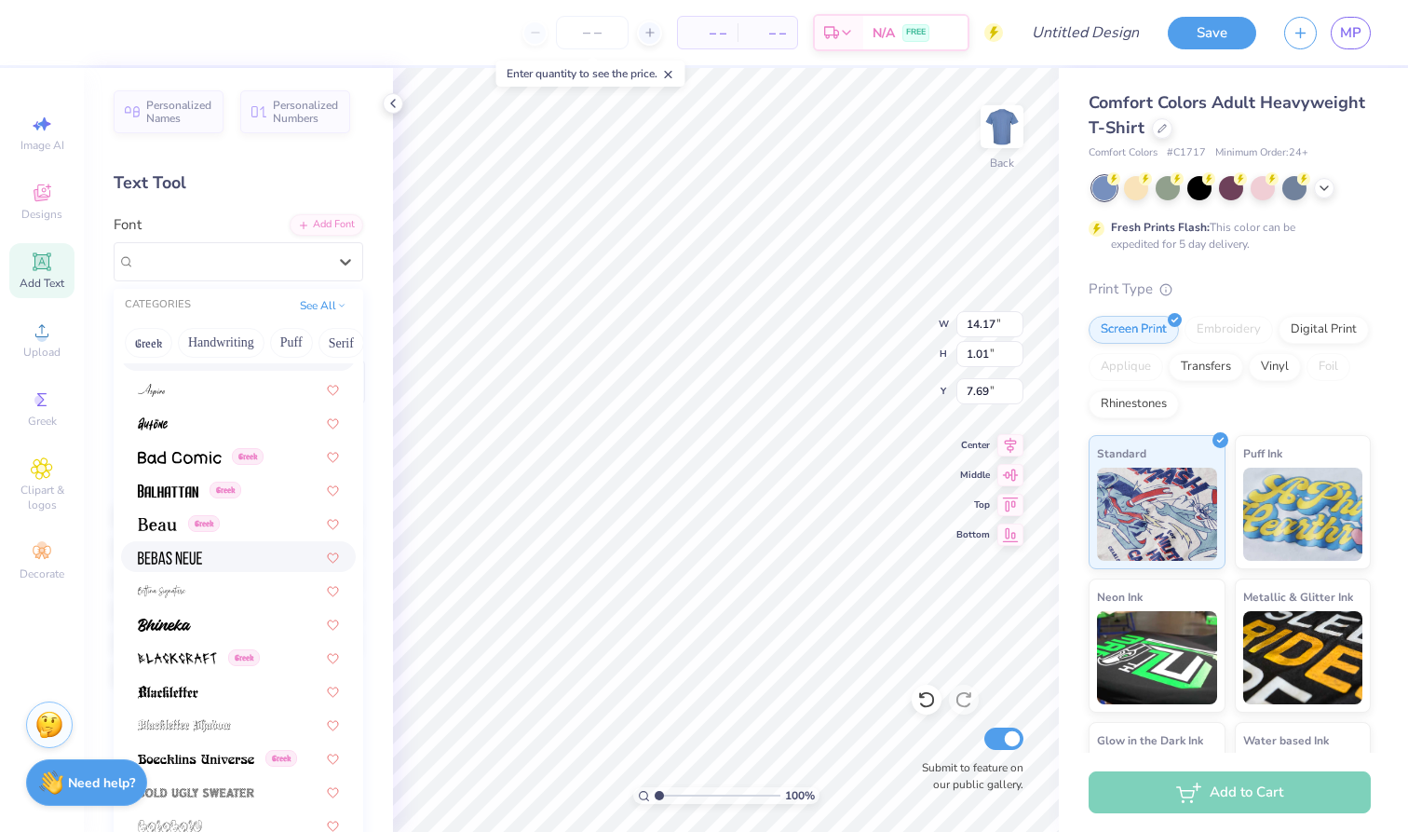
click at [168, 561] on img at bounding box center [170, 557] width 64 height 13
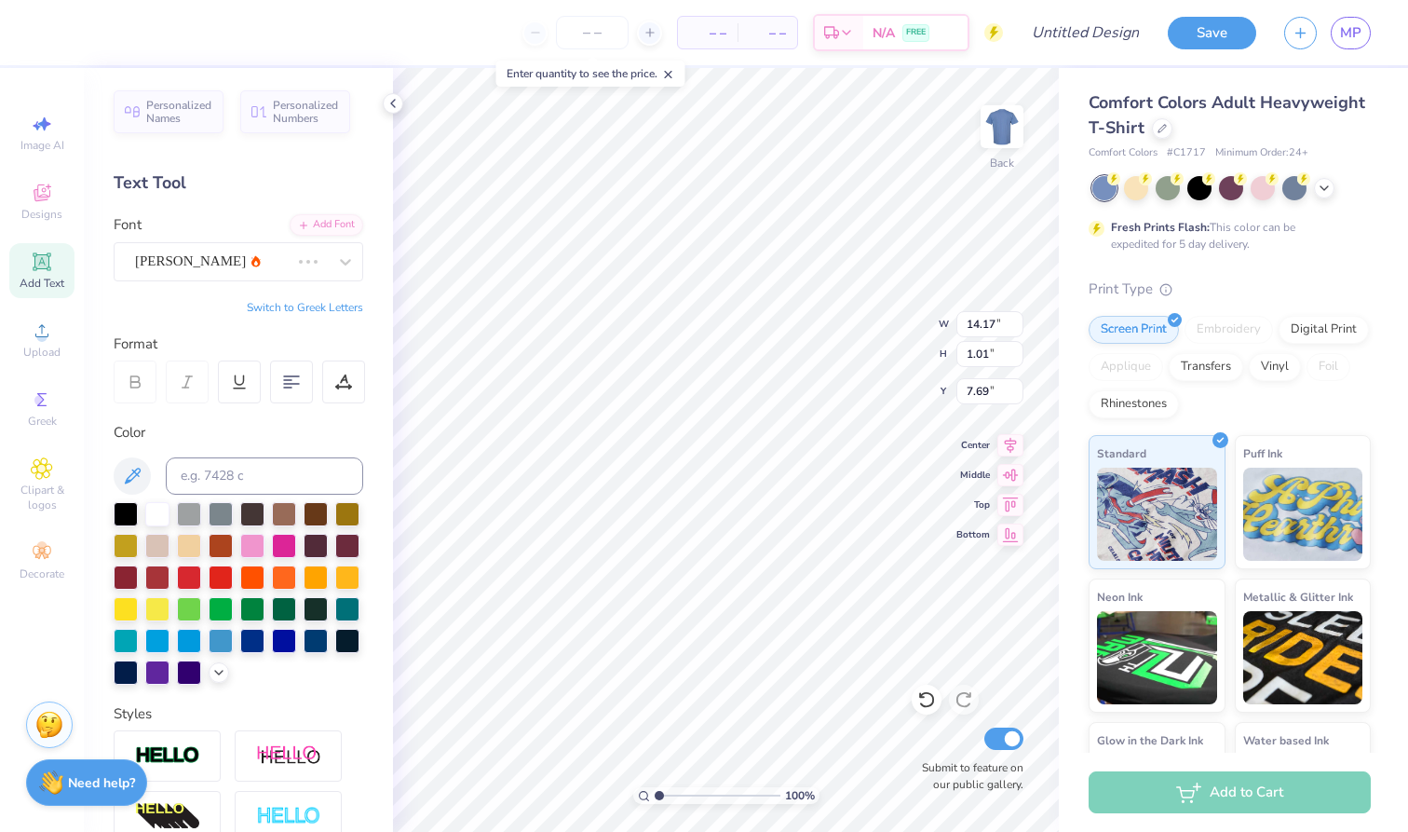
type input "8.65"
type input "1.00"
type input "7.74"
click at [35, 265] on icon at bounding box center [42, 261] width 18 height 18
type input "5.59"
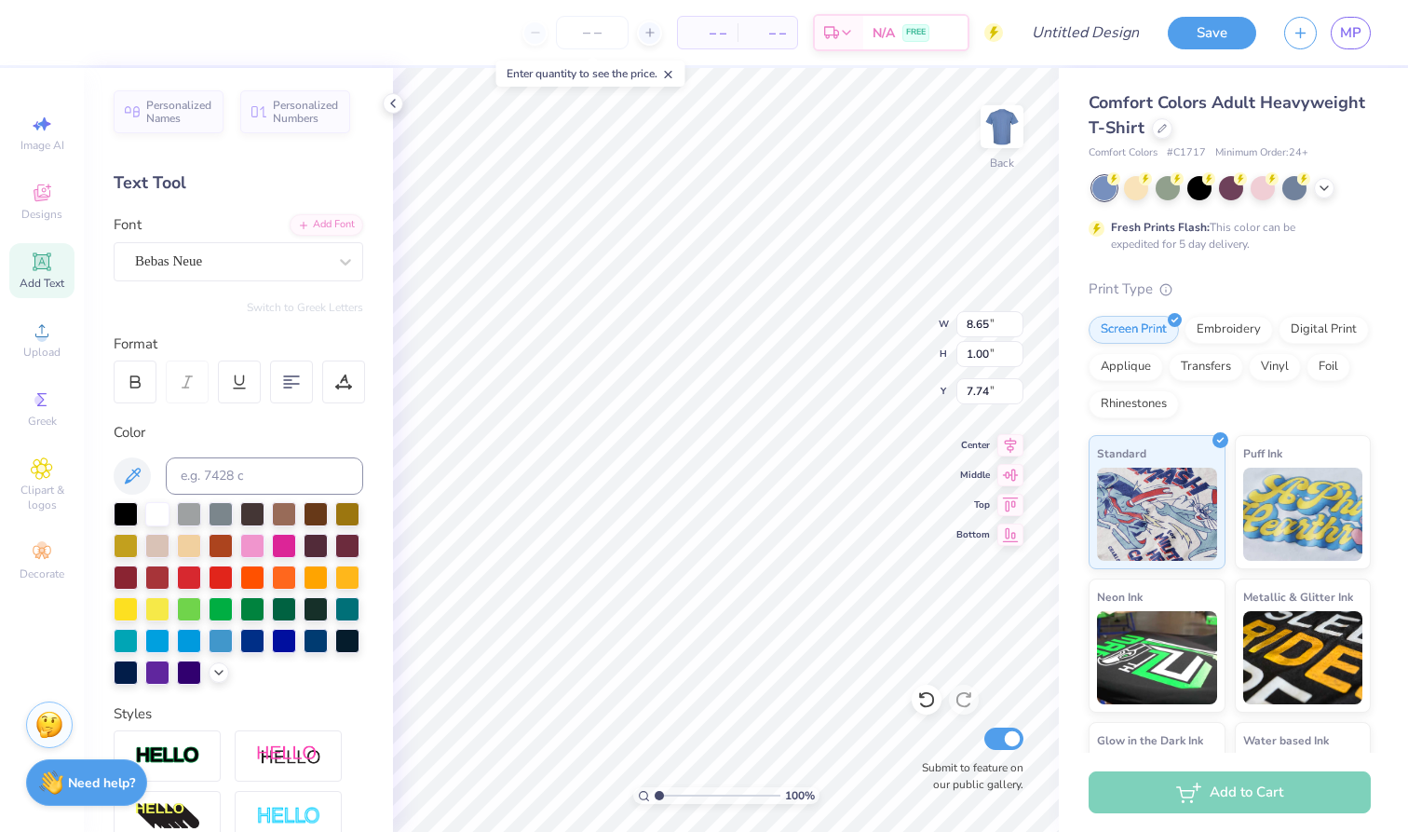
type input "1.62"
type input "11.69"
click at [279, 271] on div at bounding box center [231, 261] width 192 height 25
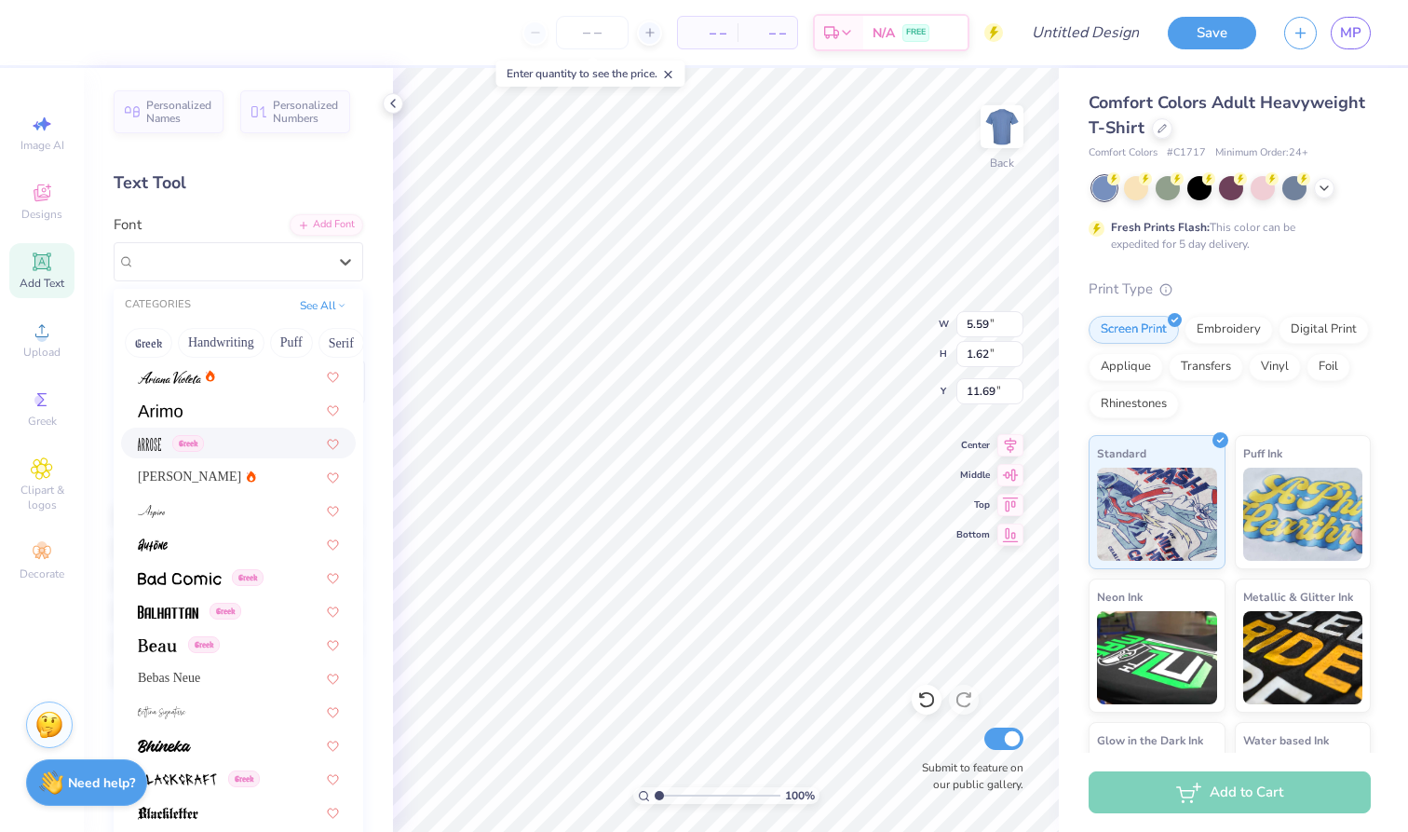
scroll to position [614, 0]
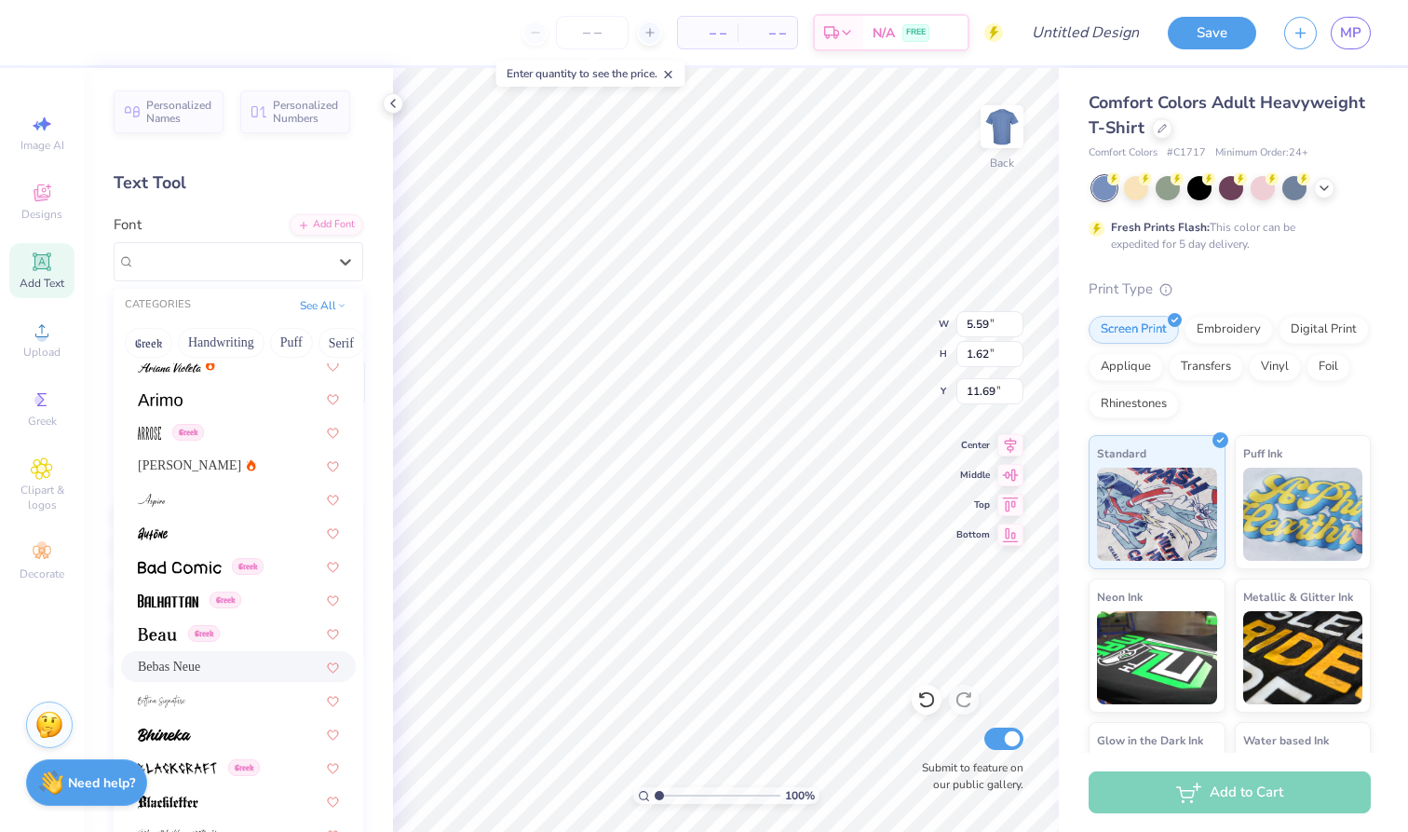
click at [216, 669] on div "Bebas Neue" at bounding box center [238, 667] width 201 height 20
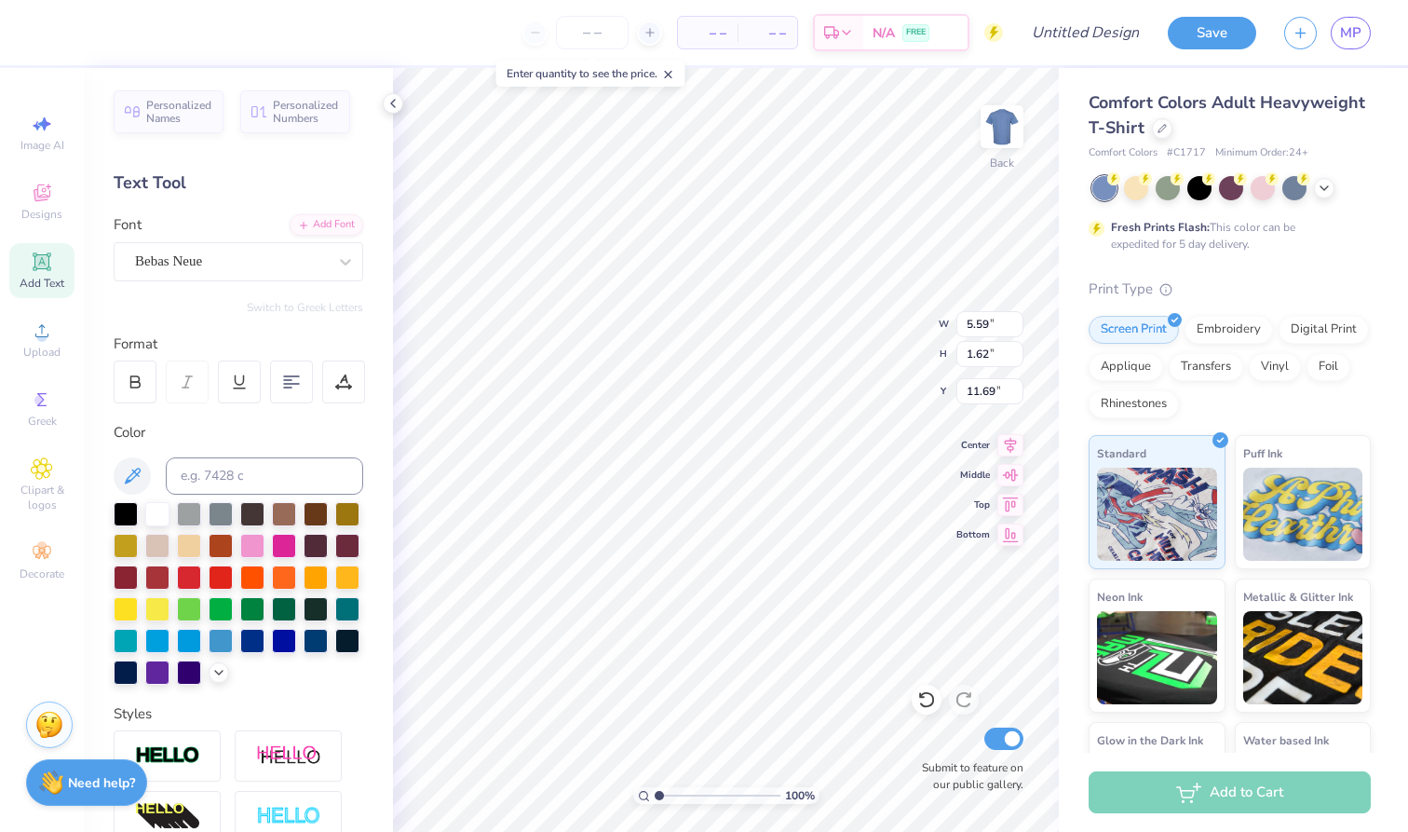
type input "3.45"
type textarea "T"
type textarea "MoM"
click at [267, 265] on div "Bebas Neue" at bounding box center [231, 261] width 196 height 29
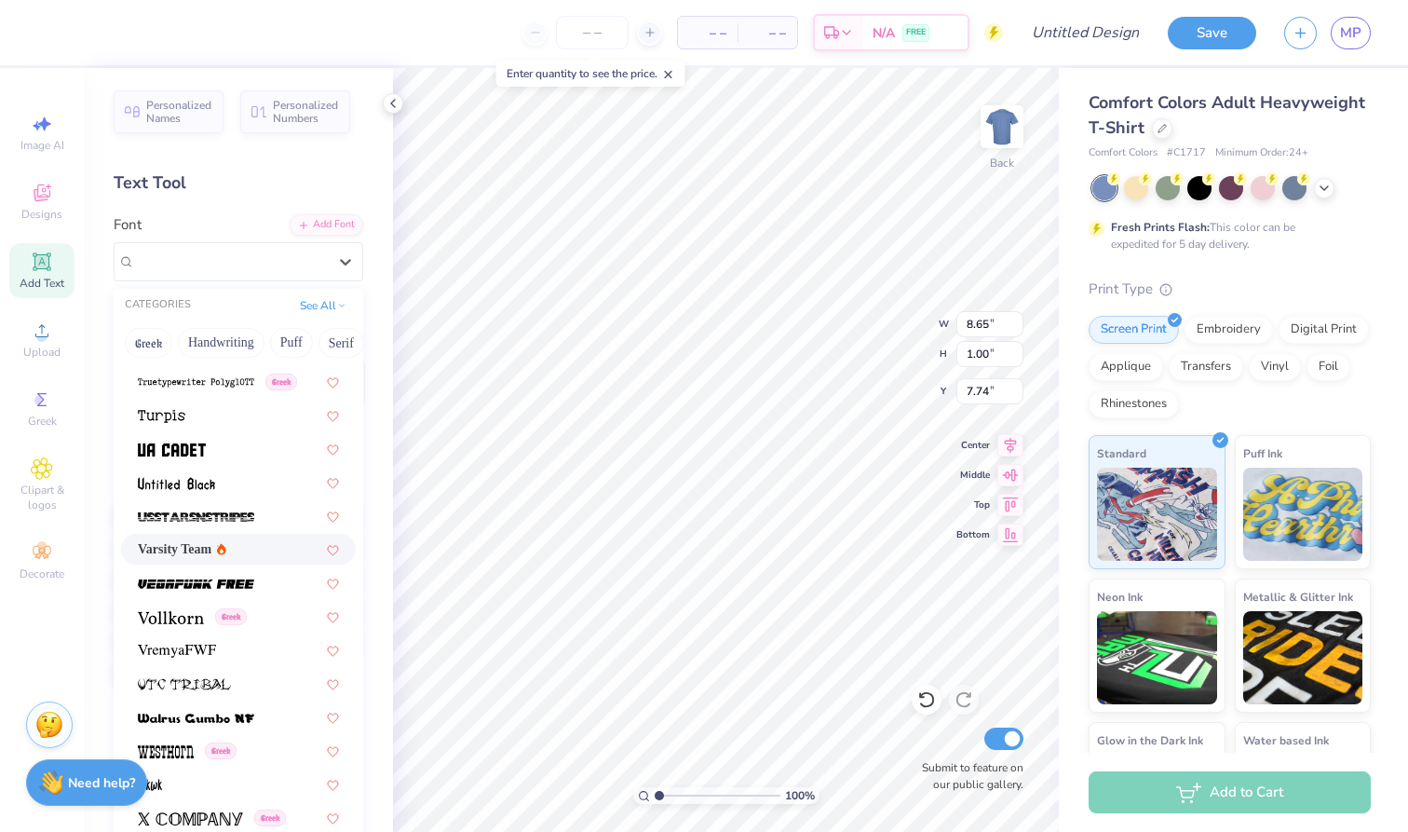
scroll to position [9793, 0]
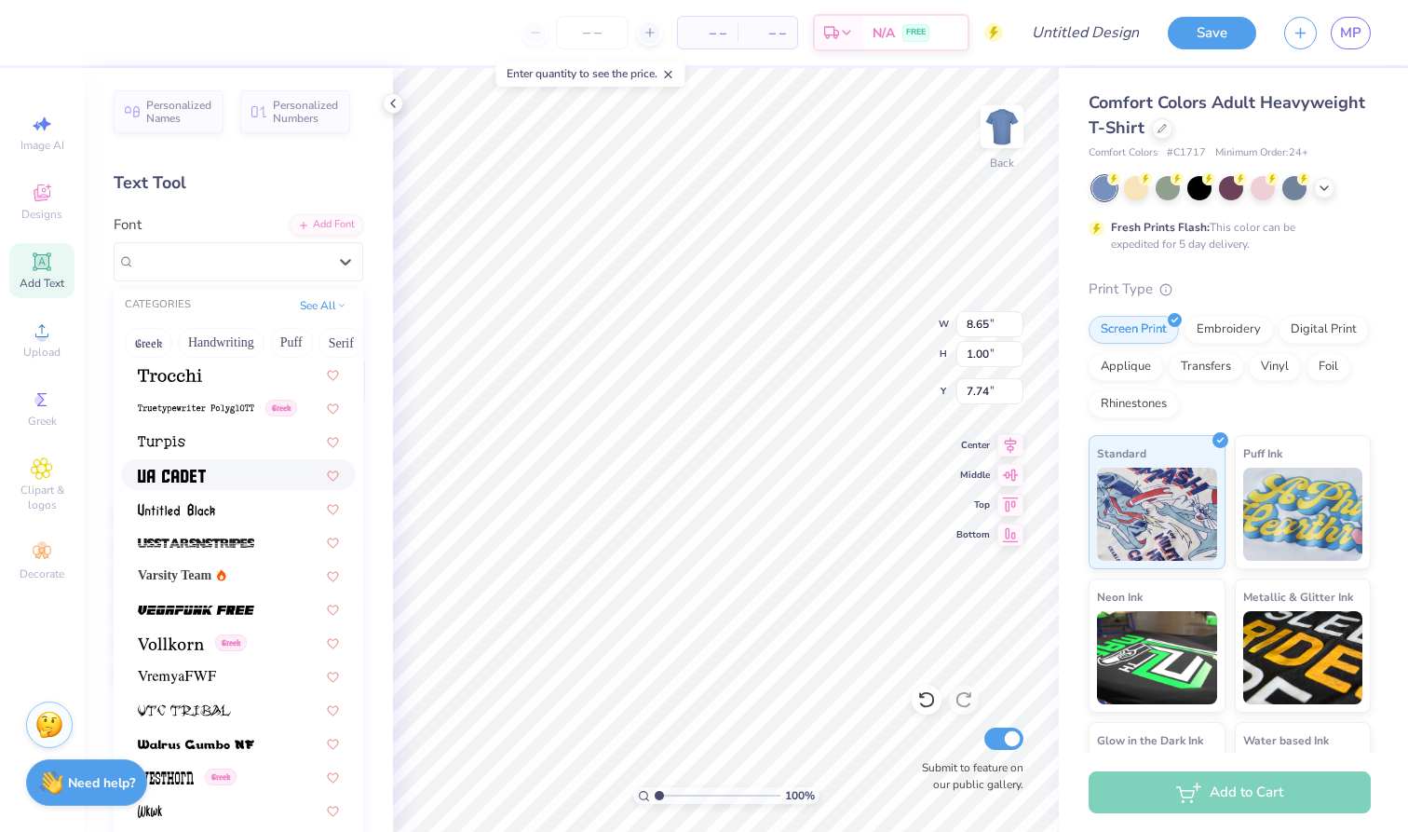
click at [247, 475] on div at bounding box center [238, 475] width 201 height 20
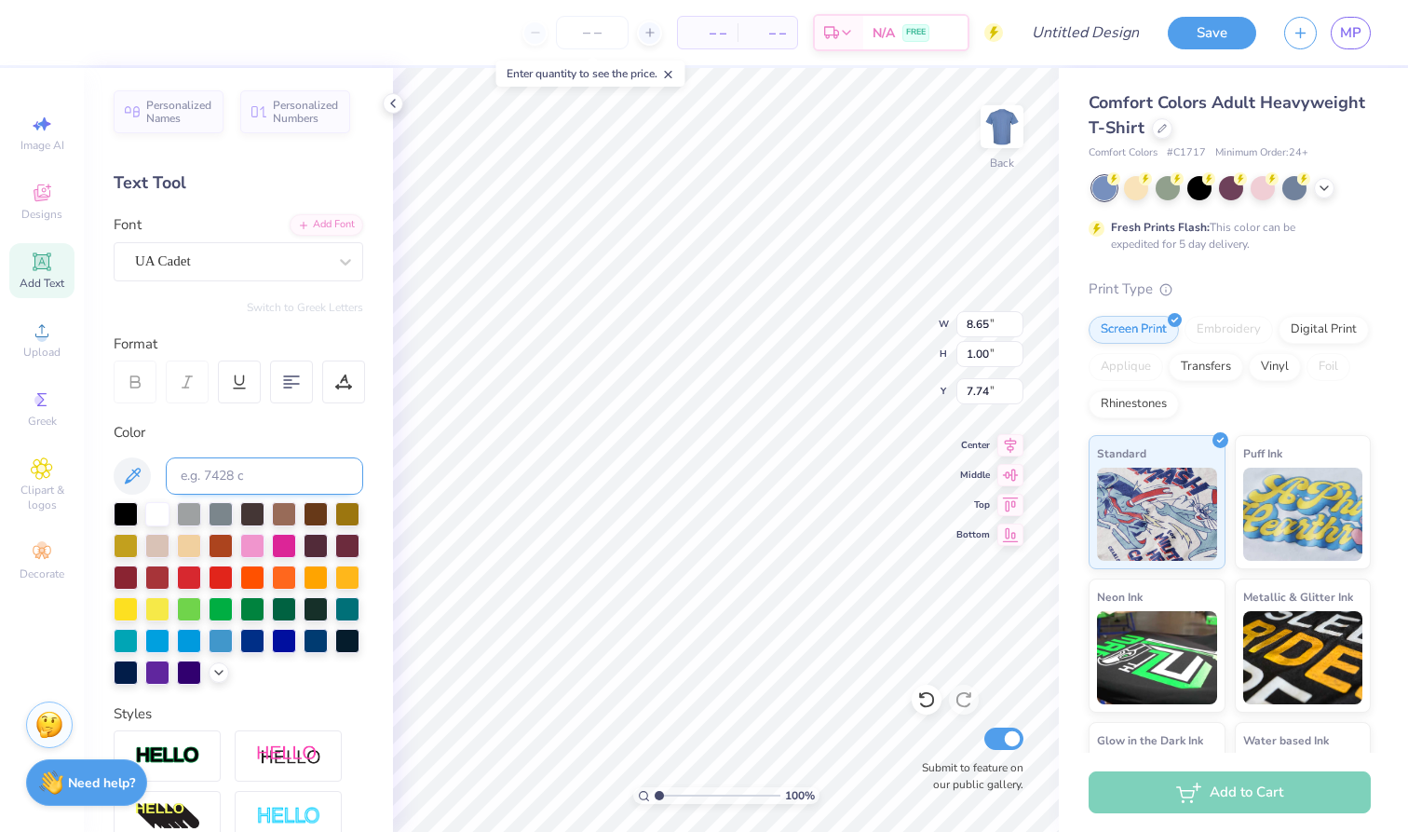
type input "12.82"
type input "1.14"
type input "7.66"
click at [269, 275] on div "UA Cadet" at bounding box center [239, 261] width 250 height 39
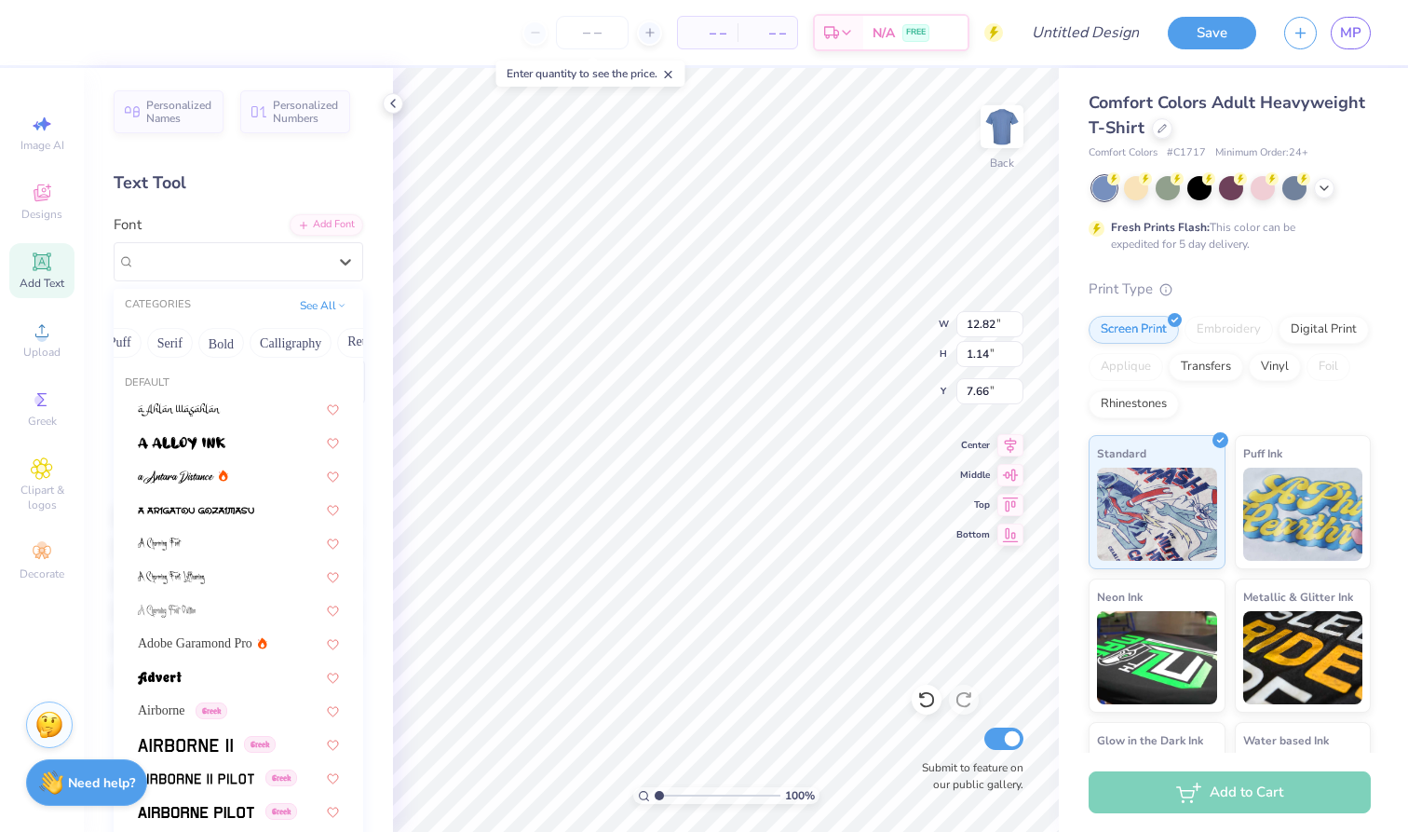
scroll to position [0, 177]
click at [211, 348] on button "Bold" at bounding box center [216, 343] width 46 height 30
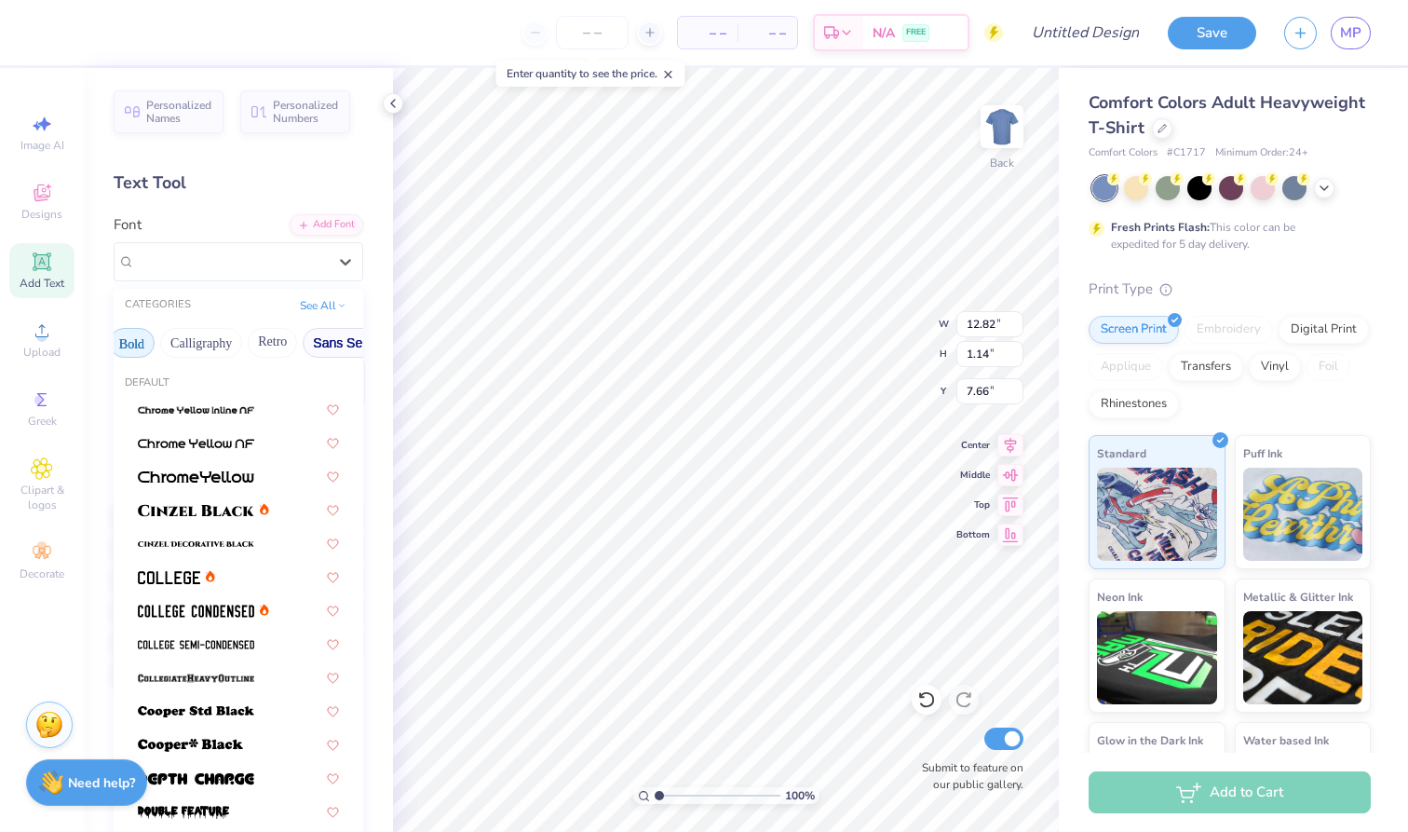
scroll to position [0, 260]
click at [121, 349] on button "Bold" at bounding box center [133, 343] width 46 height 30
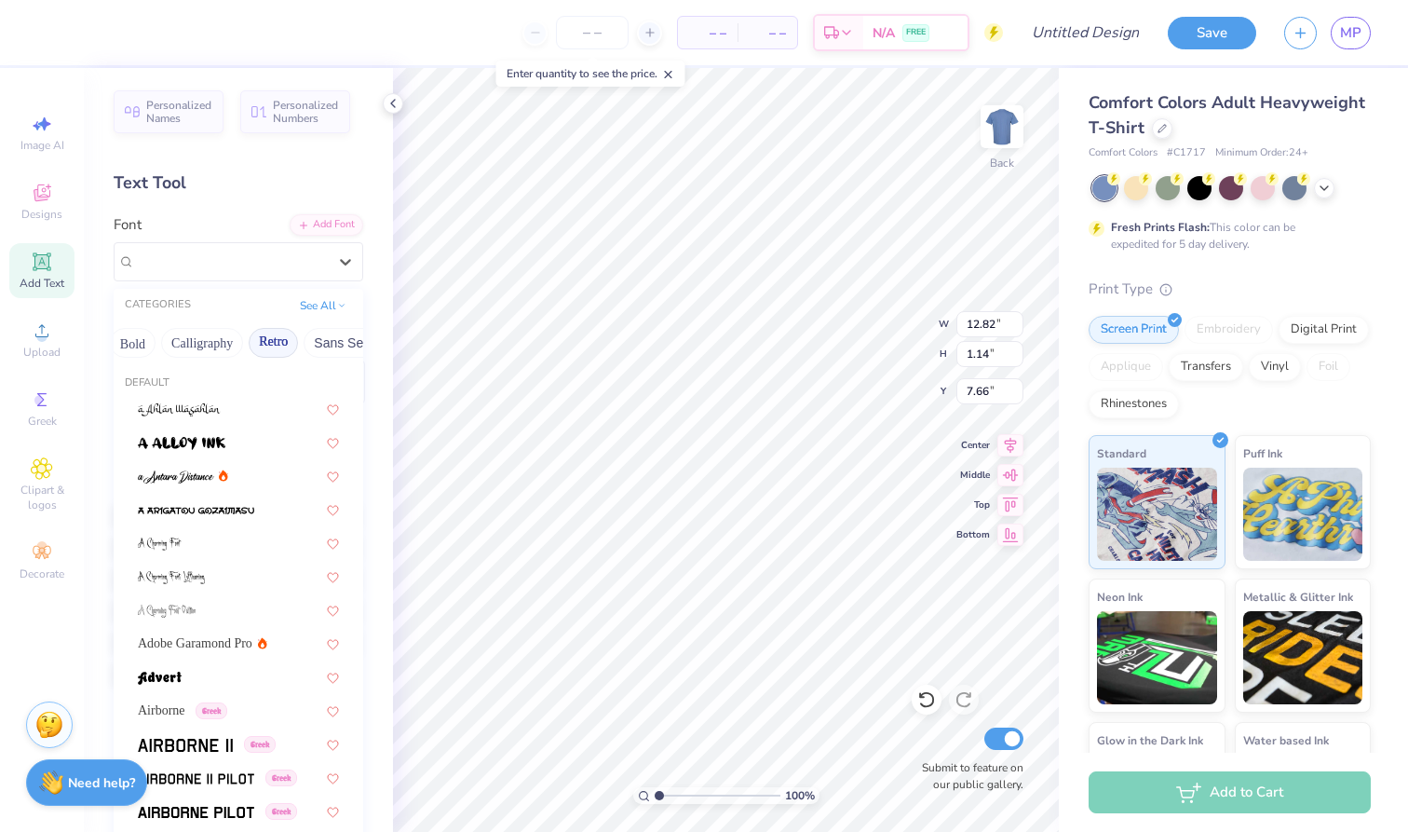
click at [277, 350] on button "Retro" at bounding box center [273, 343] width 49 height 30
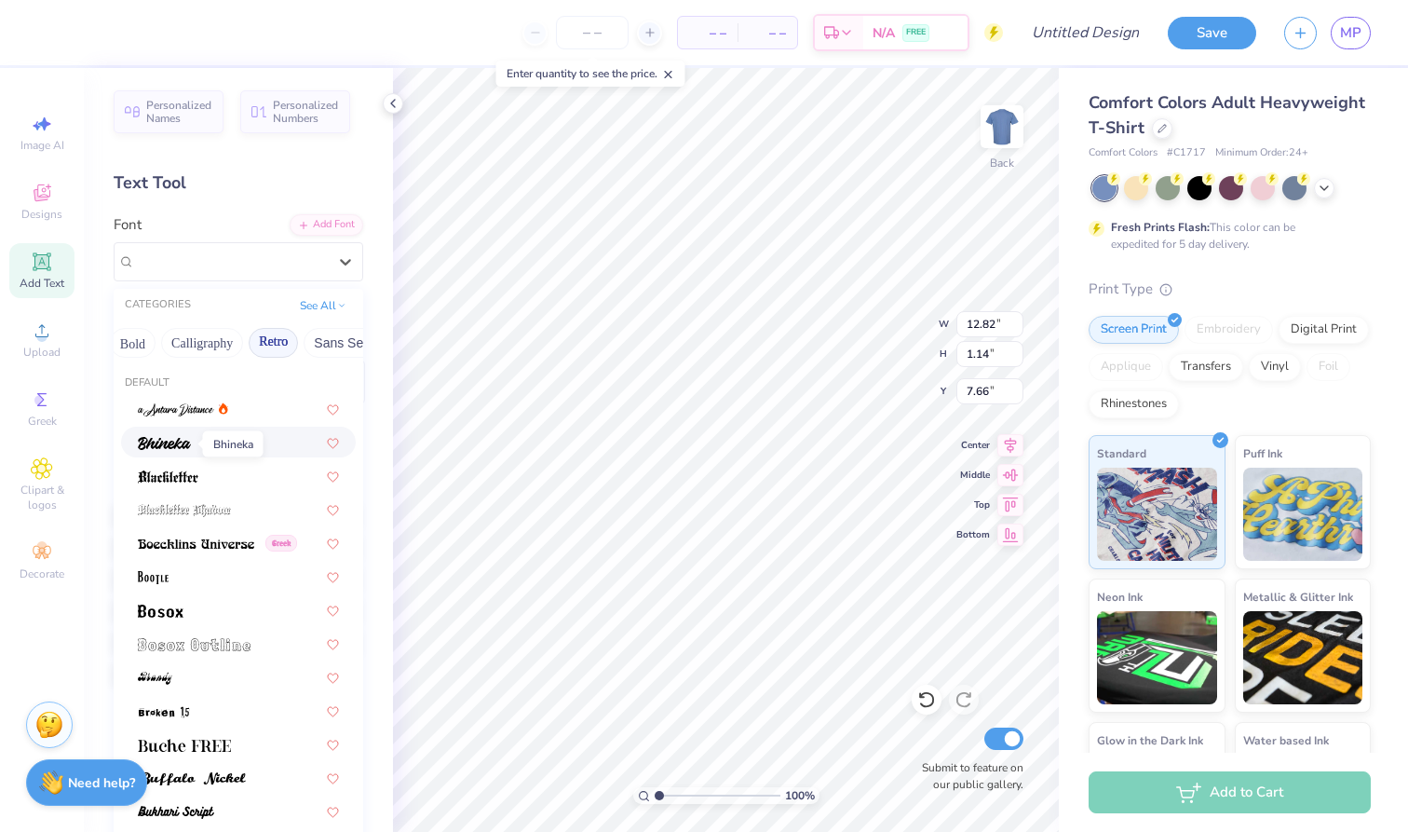
click at [177, 447] on img at bounding box center [164, 443] width 53 height 13
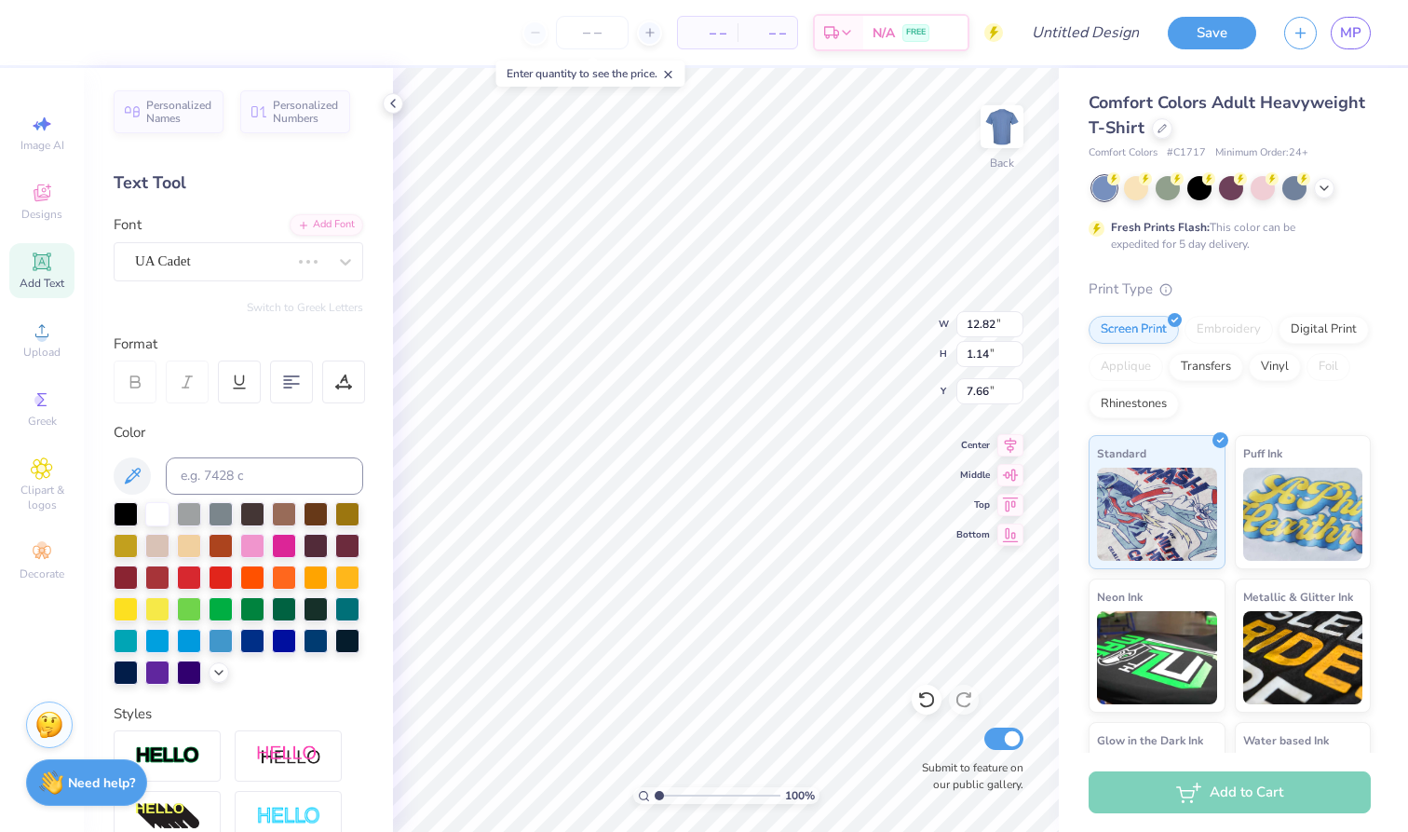
type input "10.50"
type input "1.06"
type input "7.70"
click at [265, 254] on div "Bhineka" at bounding box center [231, 261] width 196 height 29
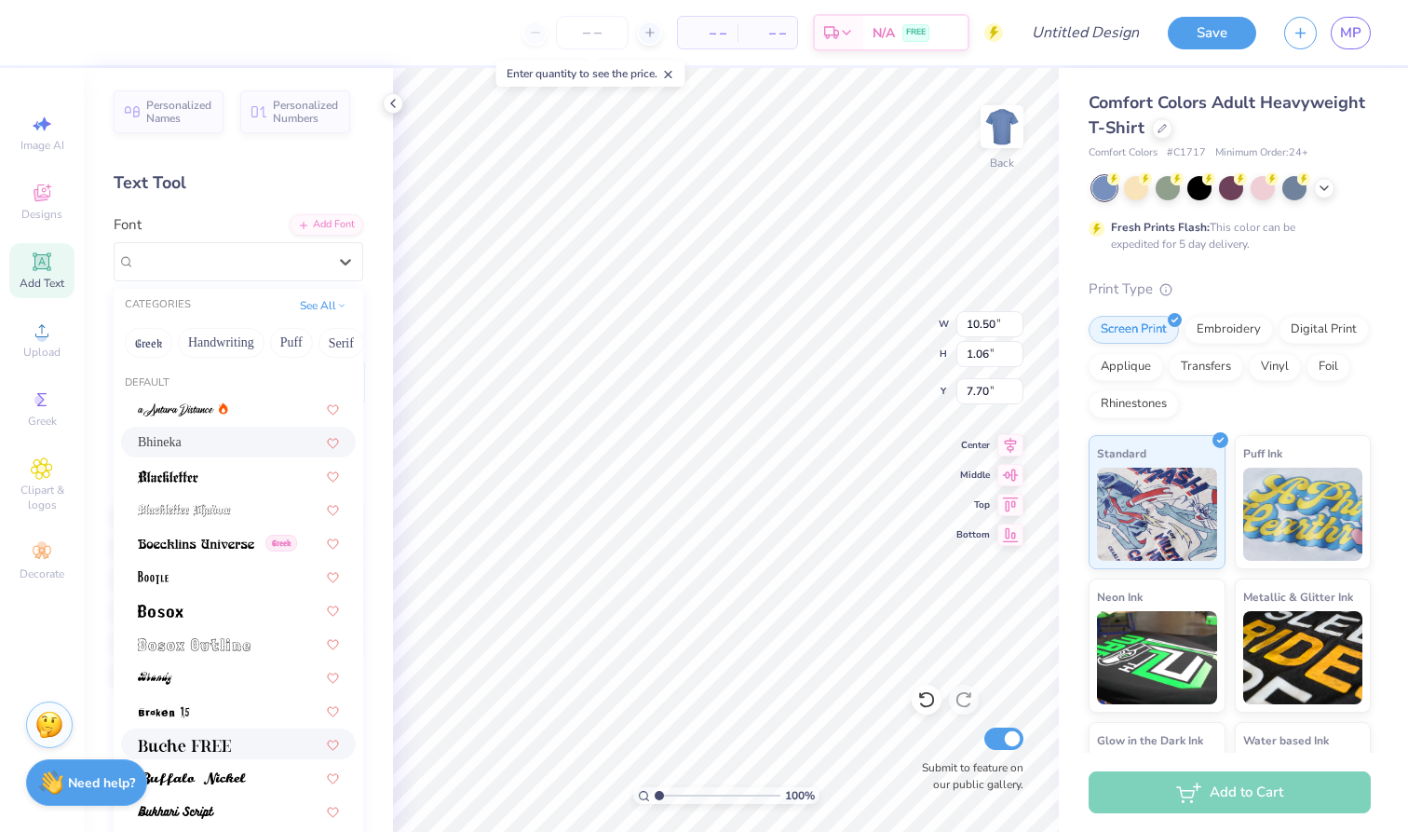
click at [227, 744] on img at bounding box center [184, 745] width 93 height 13
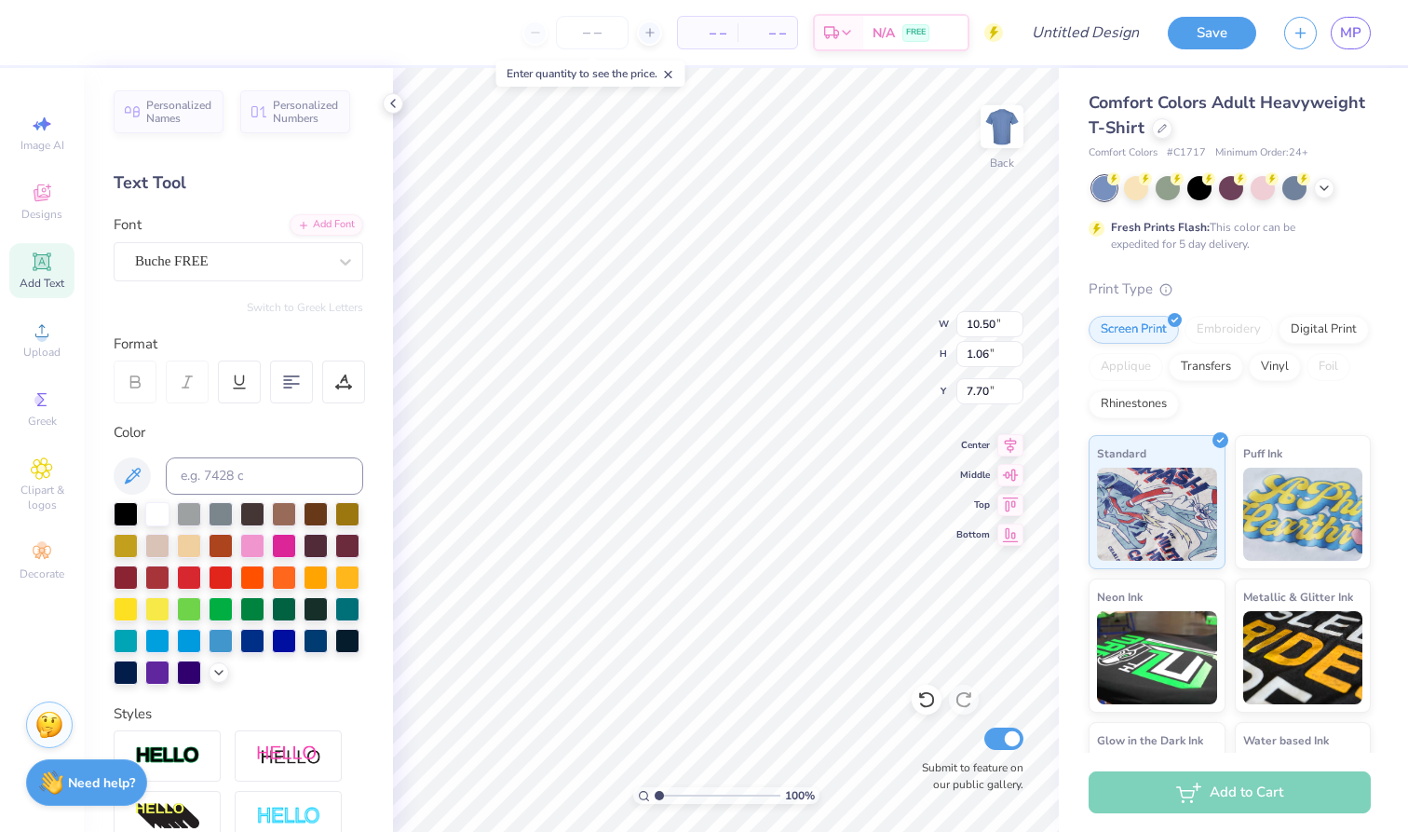
type input "14.17"
type input "0.95"
type input "7.76"
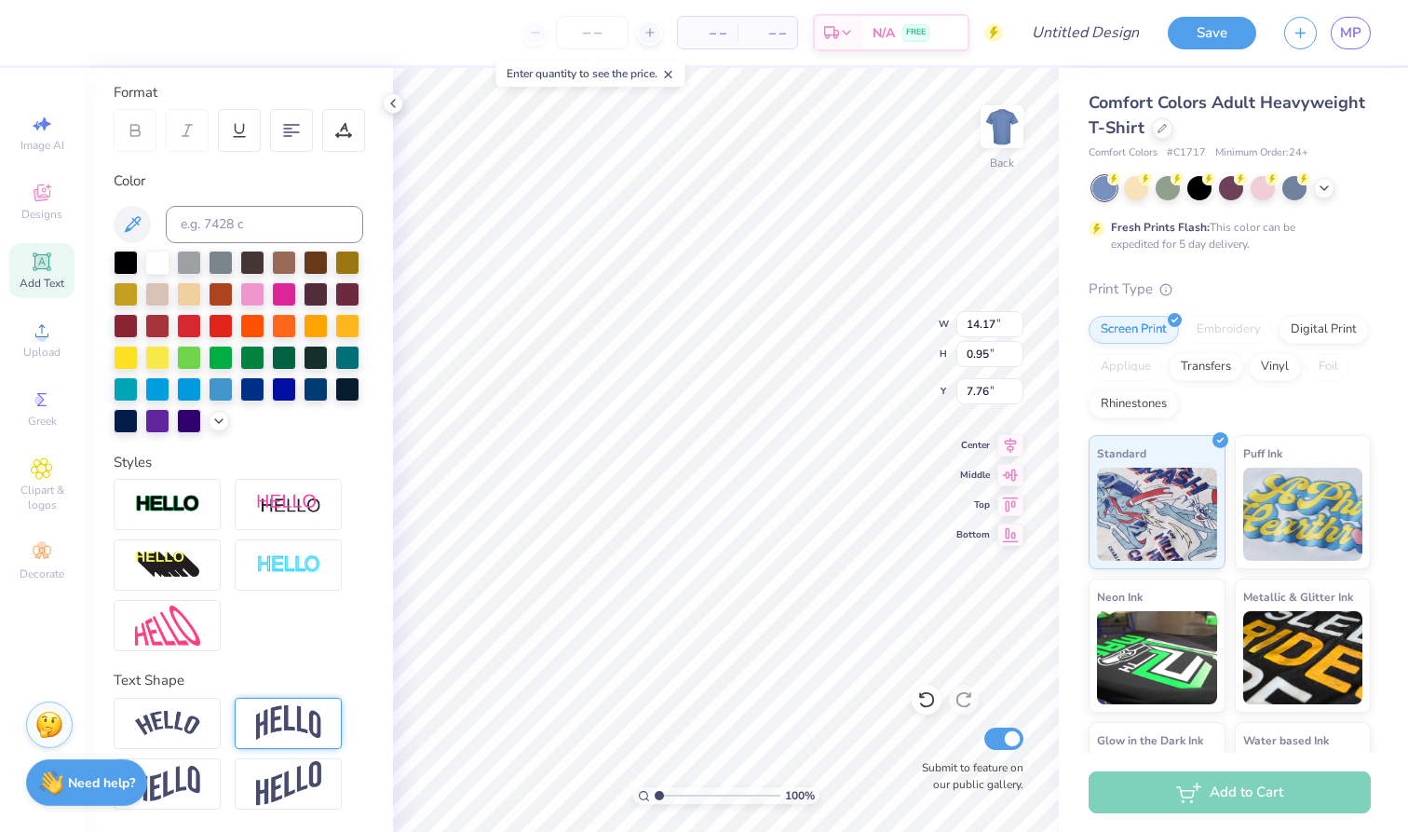
scroll to position [252, 0]
click at [212, 729] on div at bounding box center [167, 723] width 107 height 51
type input "2.84"
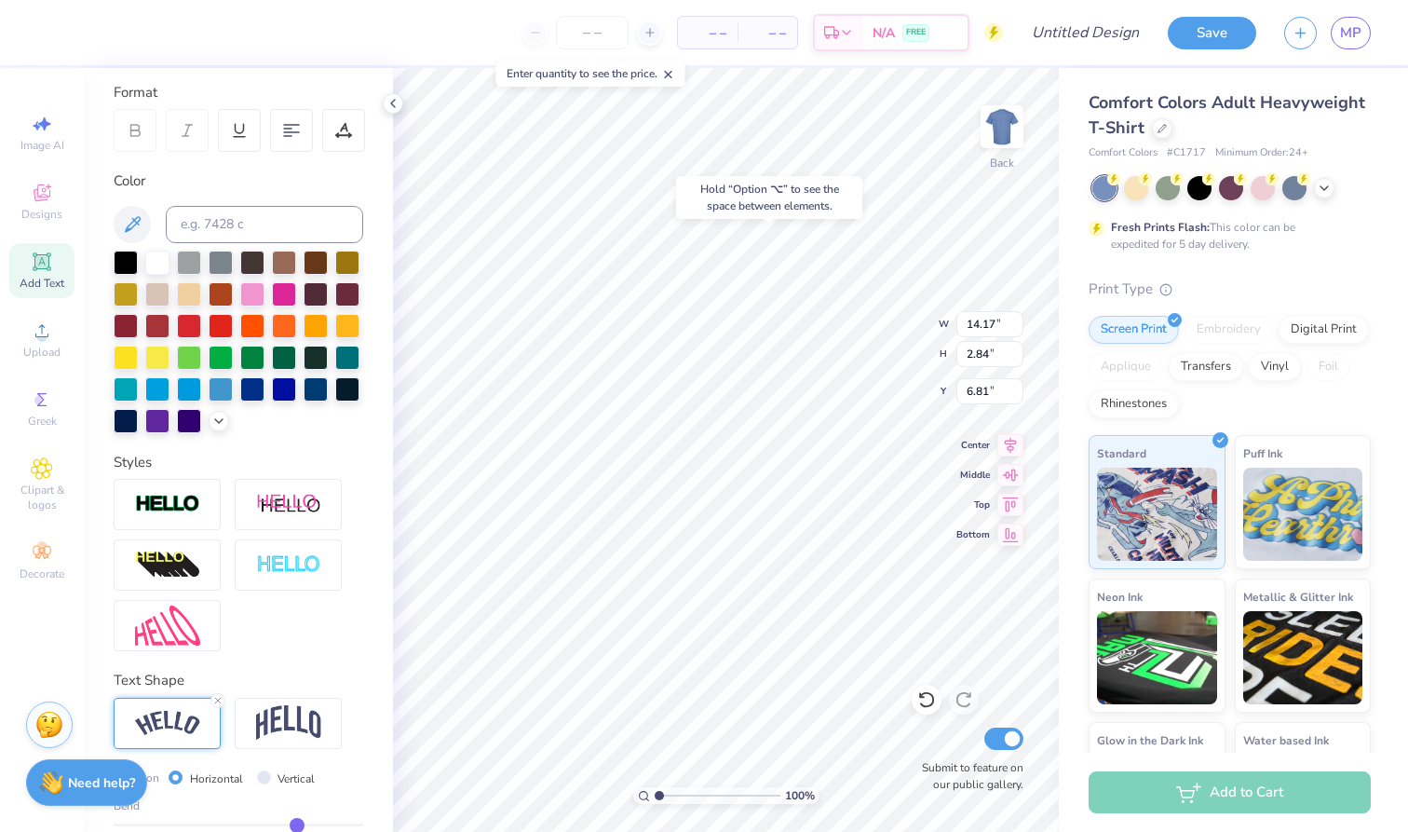
type input "3.00"
type input "3.13"
type input "1.65"
type input "5.01"
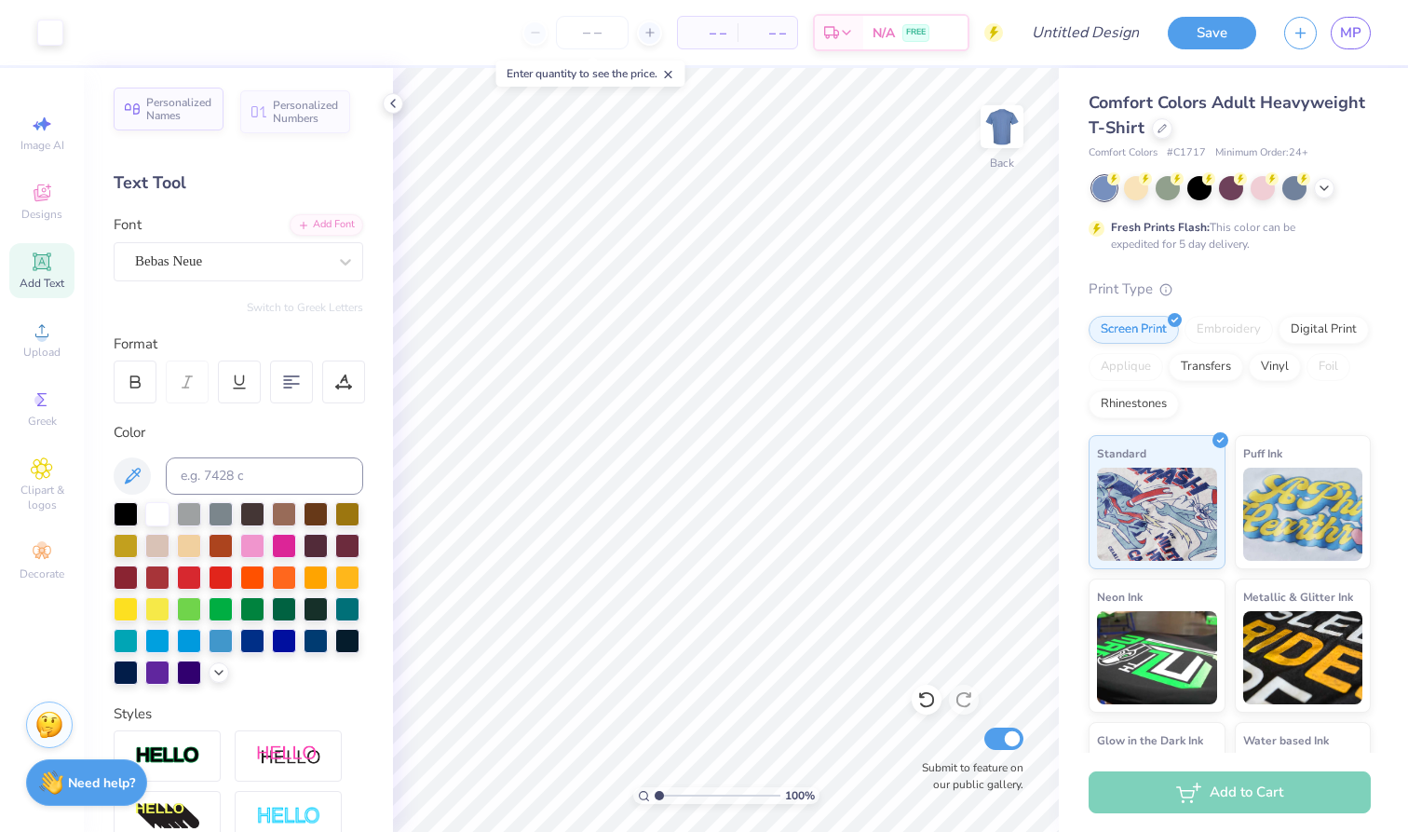
scroll to position [0, 0]
click at [191, 116] on span "Personalized Names" at bounding box center [179, 109] width 66 height 26
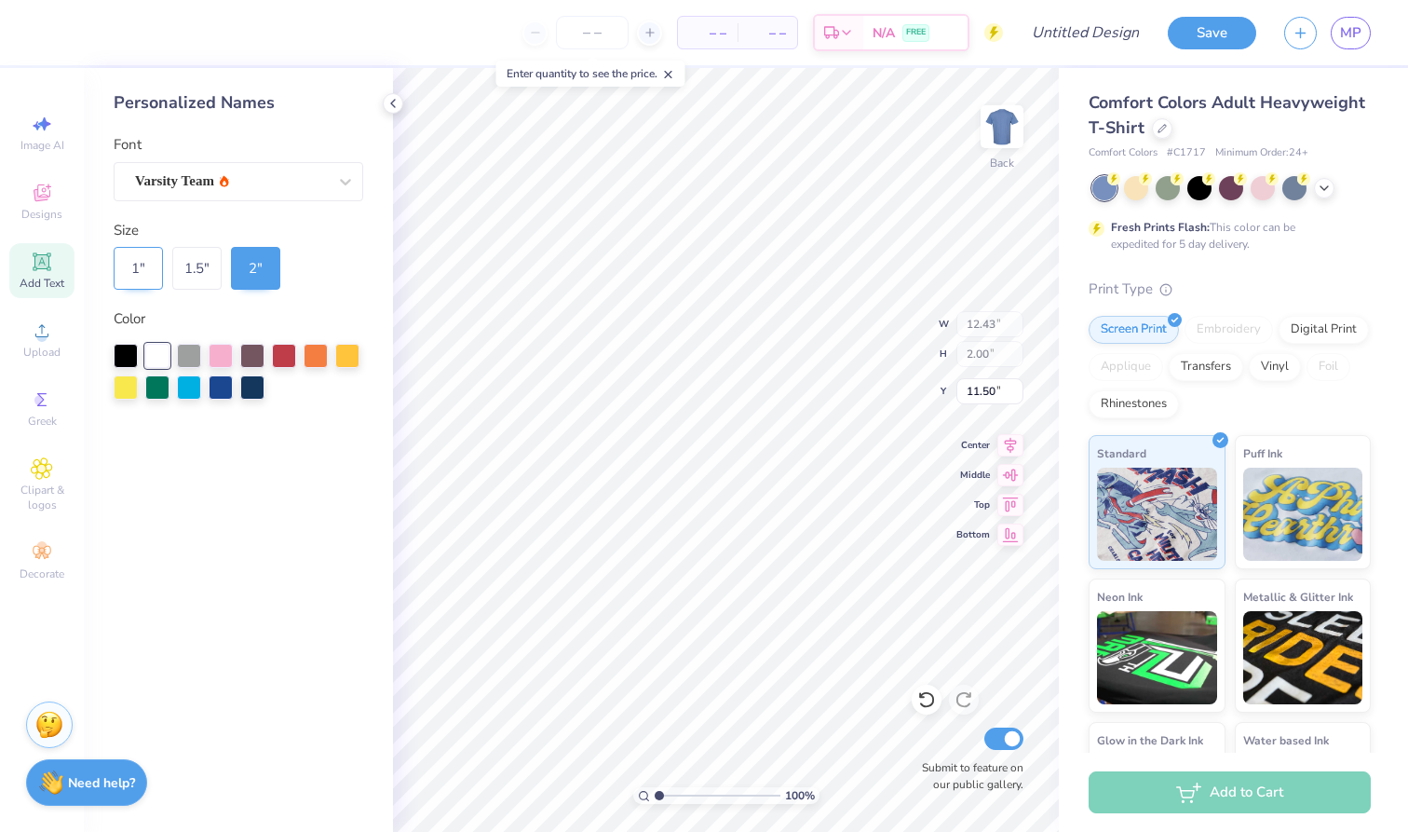
click at [156, 252] on div "1 "" at bounding box center [138, 268] width 49 height 43
type input "6.21"
type input "1.00"
click at [240, 188] on div "Varsity Team" at bounding box center [231, 181] width 196 height 29
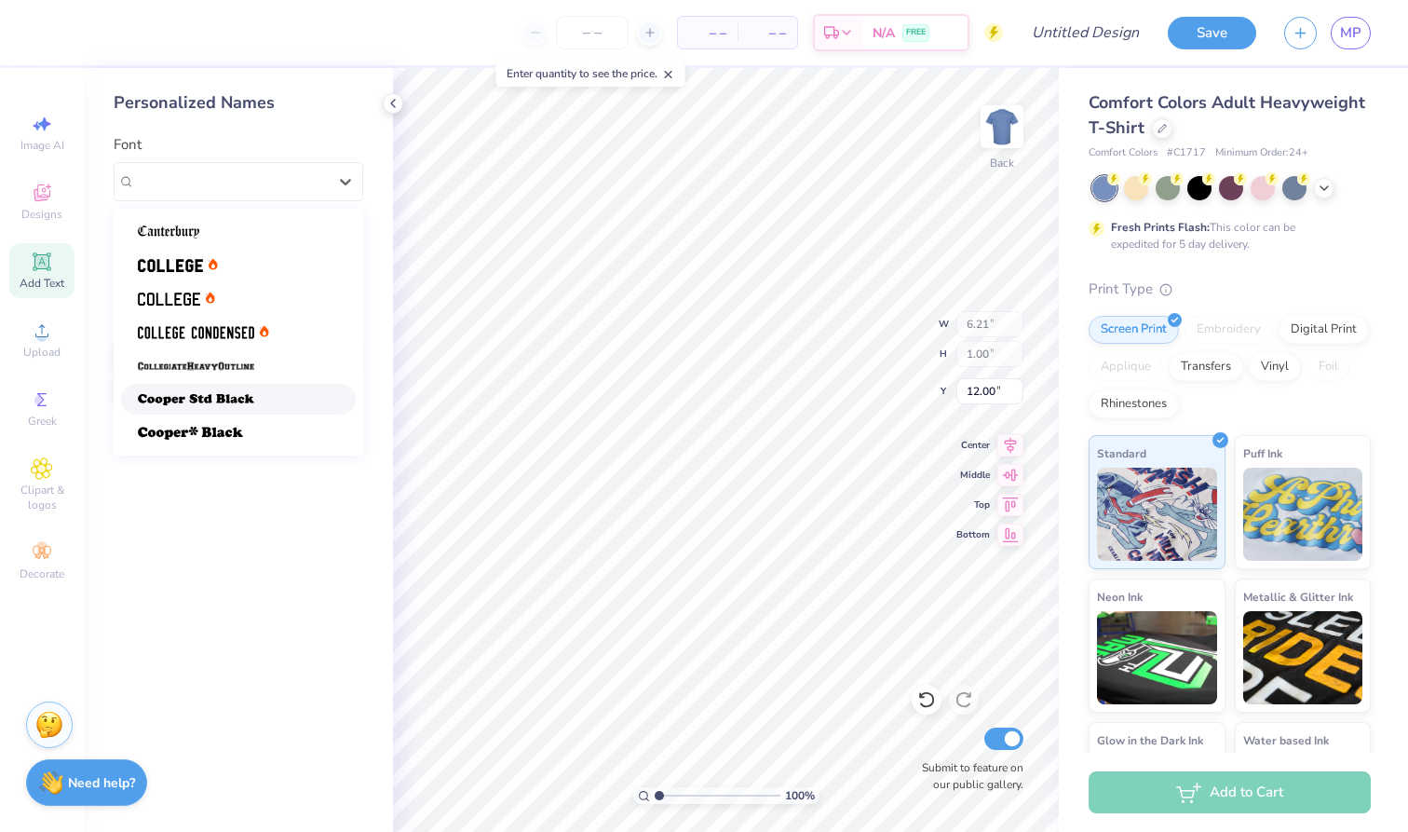
click at [216, 540] on div "Personalized Names Font option Cooper Std Black focused, 6 of 7. 7 results avai…" at bounding box center [238, 450] width 309 height 764
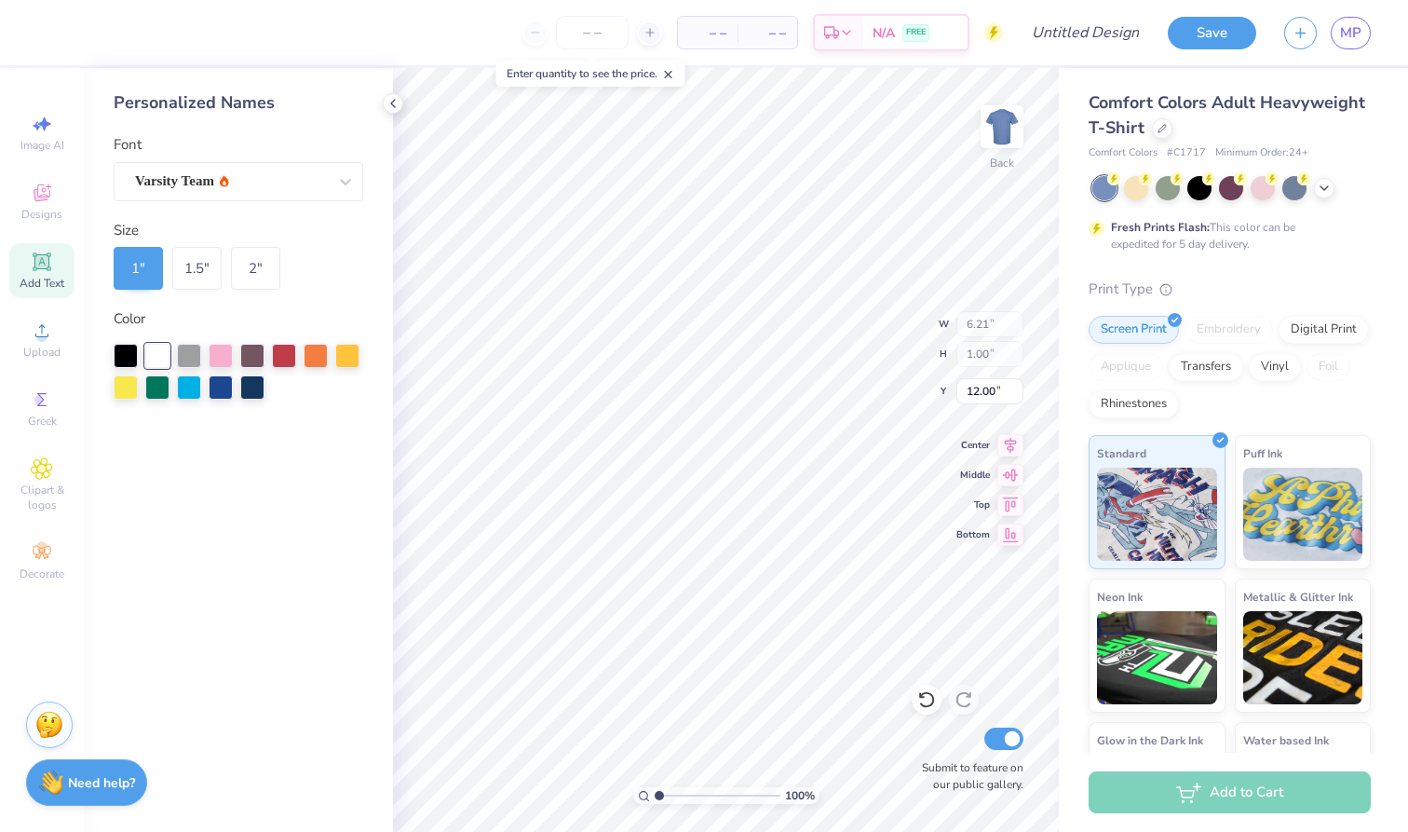
click at [275, 200] on div "Personalized Names Font Varsity Team Size 1 " 1.5 " 2 " Color" at bounding box center [238, 450] width 309 height 764
click at [281, 183] on div "Varsity Team" at bounding box center [231, 181] width 196 height 29
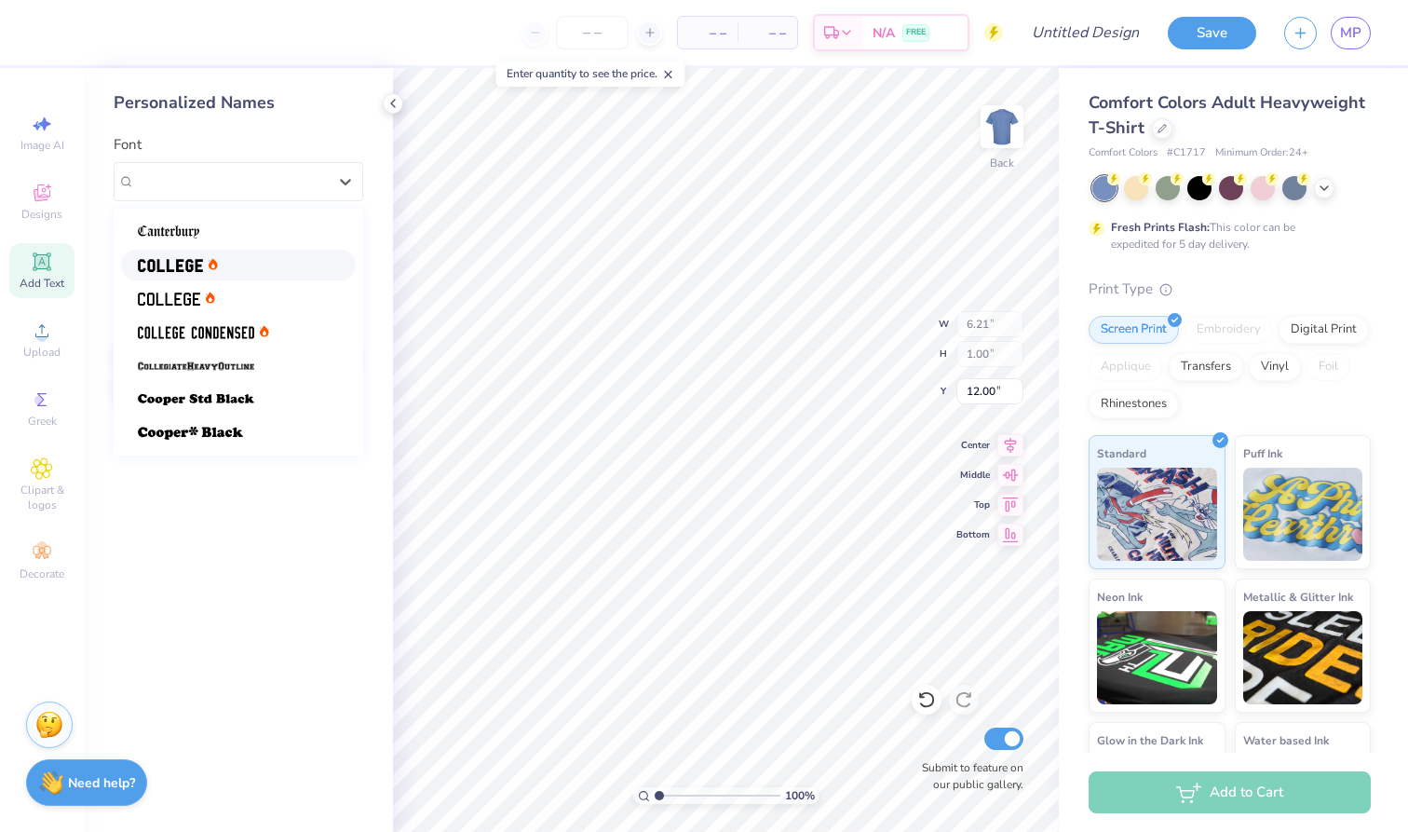
click at [262, 264] on div at bounding box center [238, 265] width 201 height 20
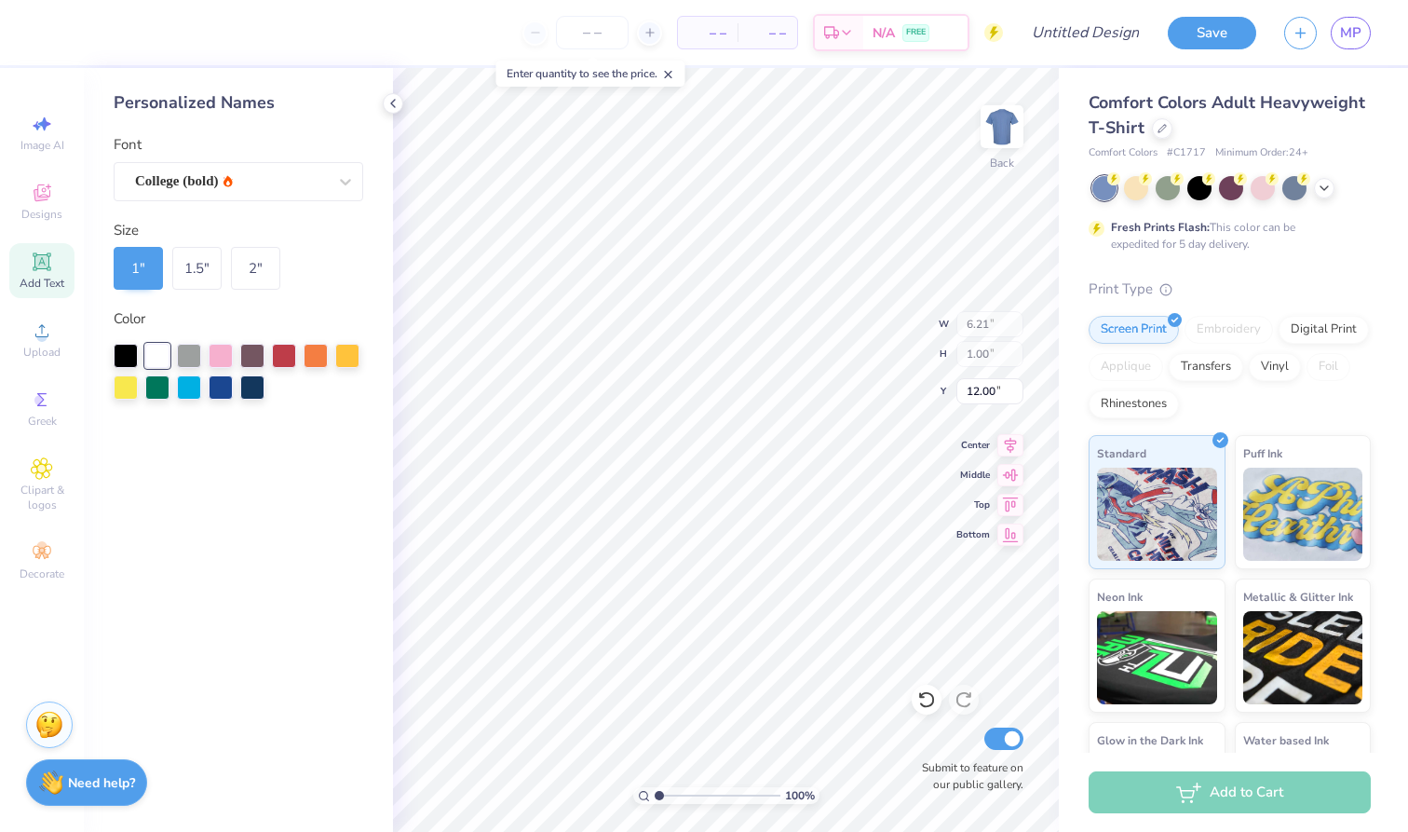
type input "5.03"
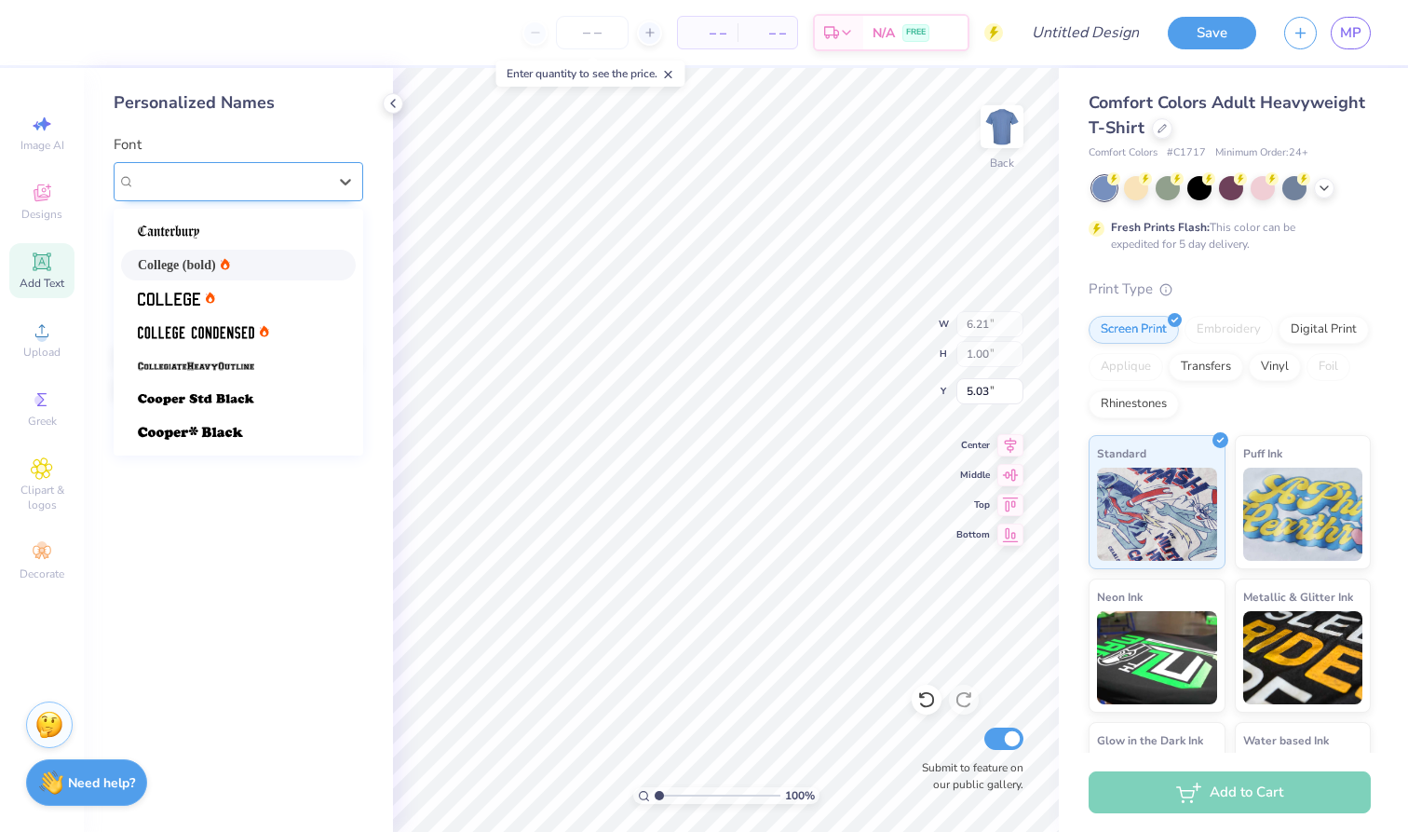
click at [314, 189] on div "College (bold)" at bounding box center [231, 181] width 196 height 29
click at [329, 171] on div at bounding box center [346, 182] width 34 height 34
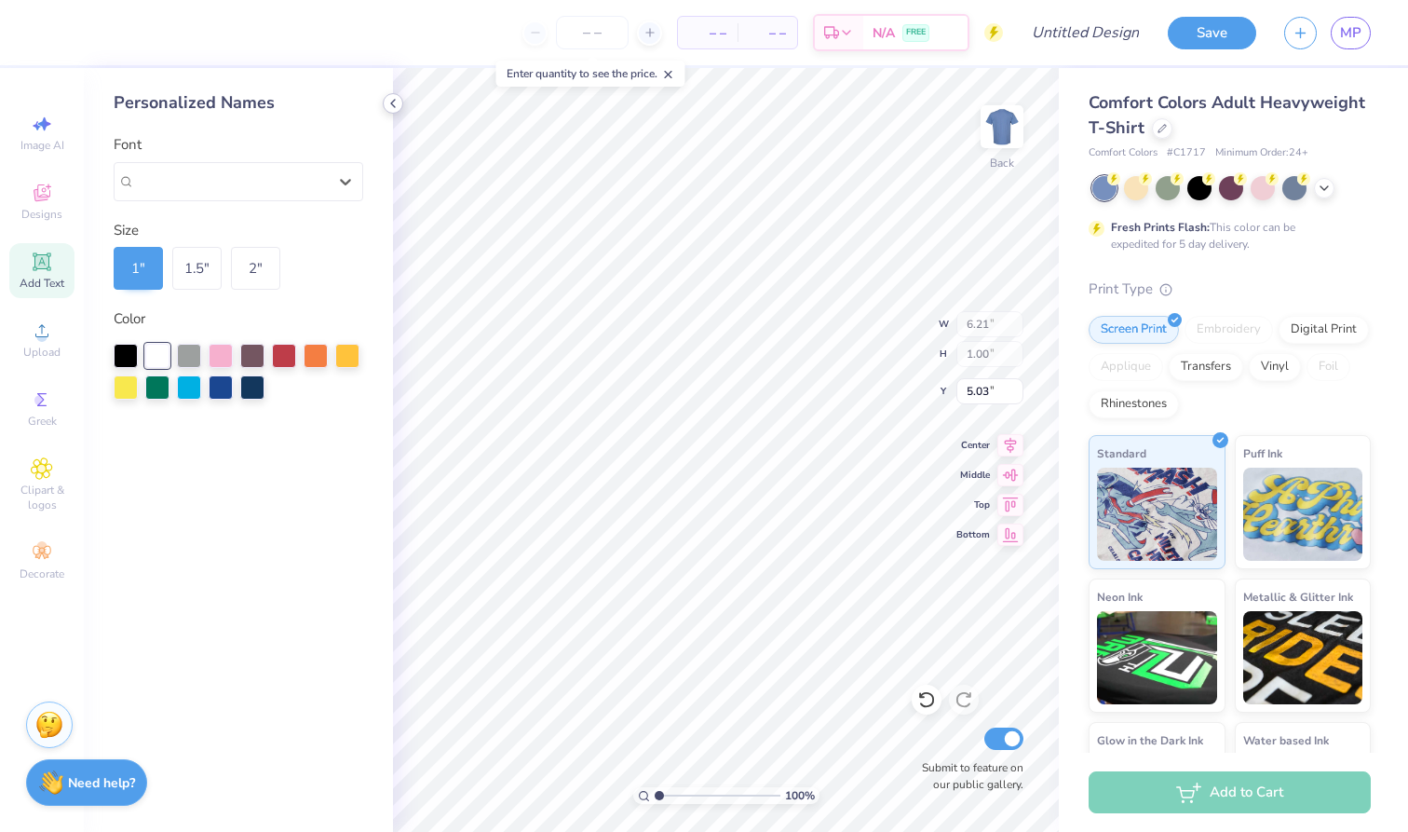
click at [390, 106] on icon at bounding box center [393, 103] width 15 height 15
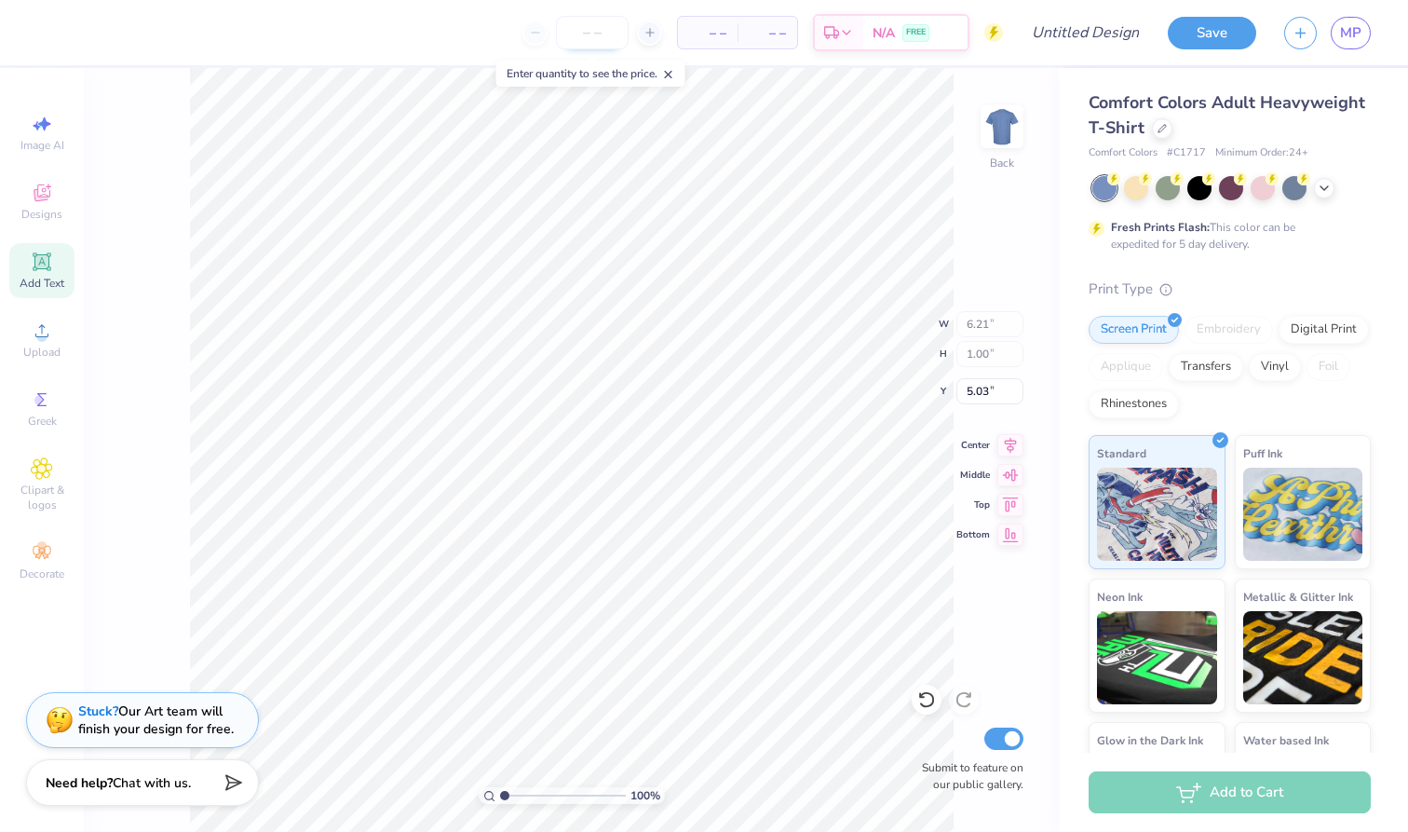
click at [592, 30] on input "number" at bounding box center [592, 33] width 73 height 34
click at [646, 33] on icon at bounding box center [650, 32] width 13 height 13
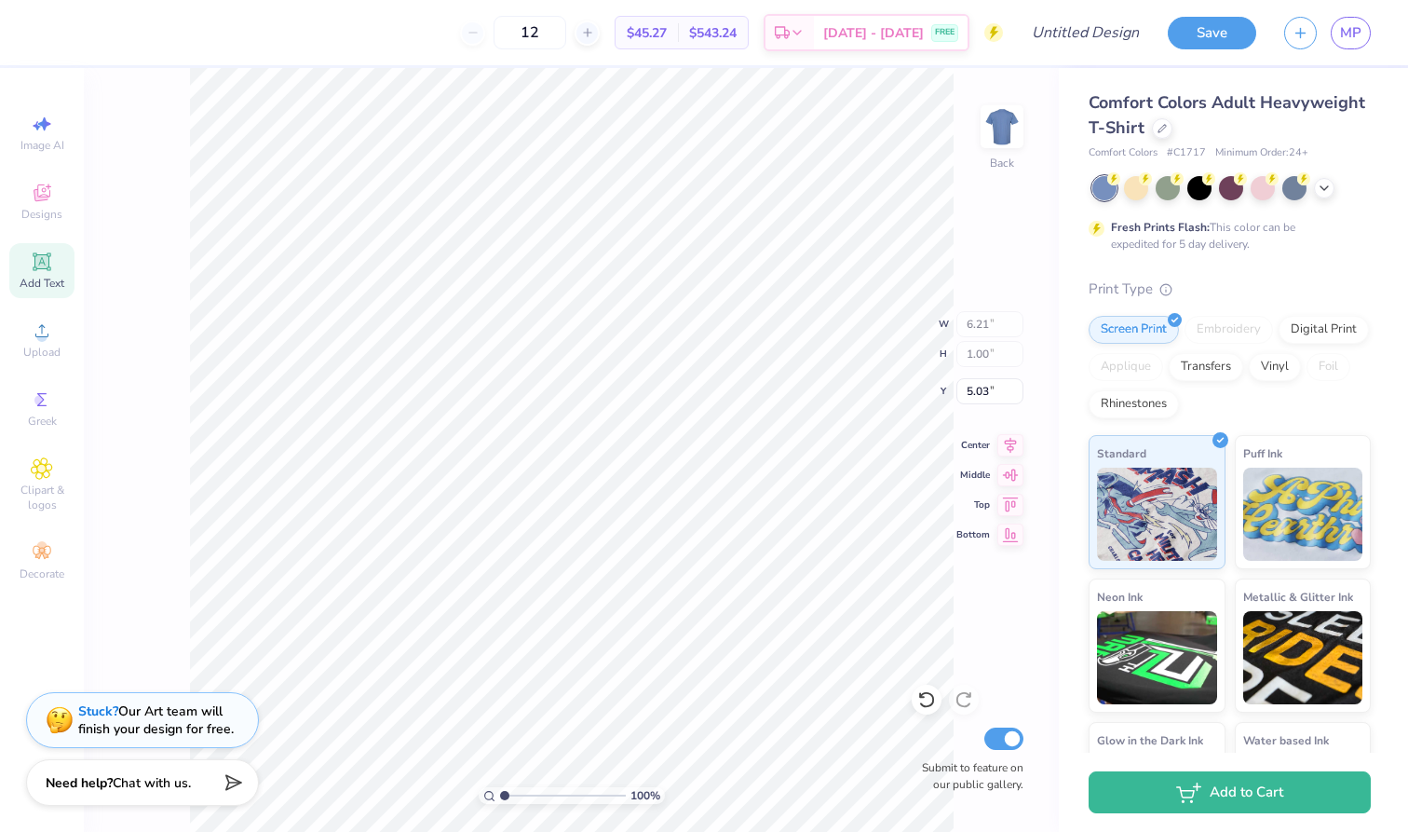
drag, startPoint x: 570, startPoint y: 29, endPoint x: 486, endPoint y: 30, distance: 83.8
click at [486, 30] on div "12" at bounding box center [530, 33] width 140 height 34
type input "24"
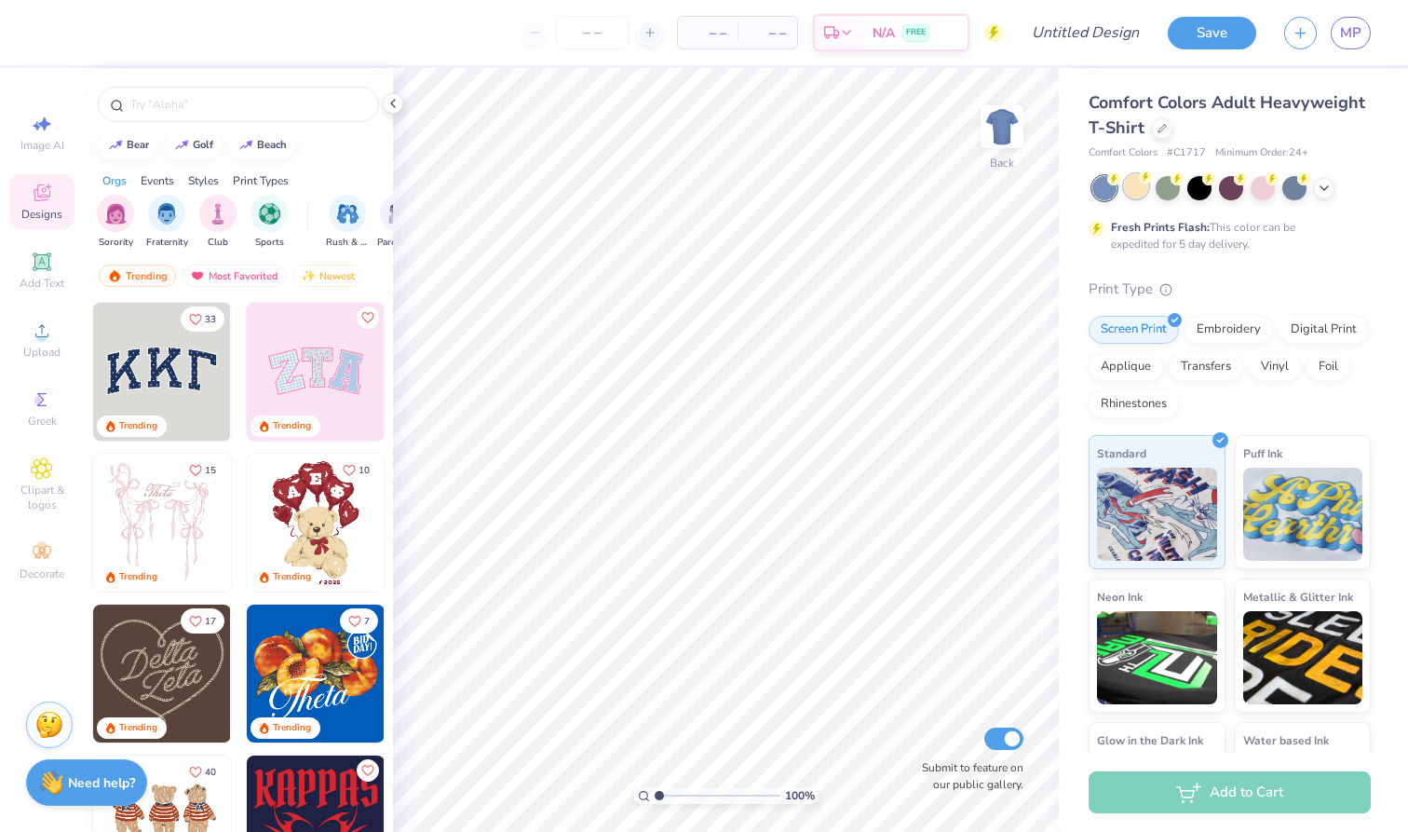
click at [1142, 190] on div at bounding box center [1136, 186] width 24 height 24
click at [1331, 187] on icon at bounding box center [1324, 186] width 15 height 15
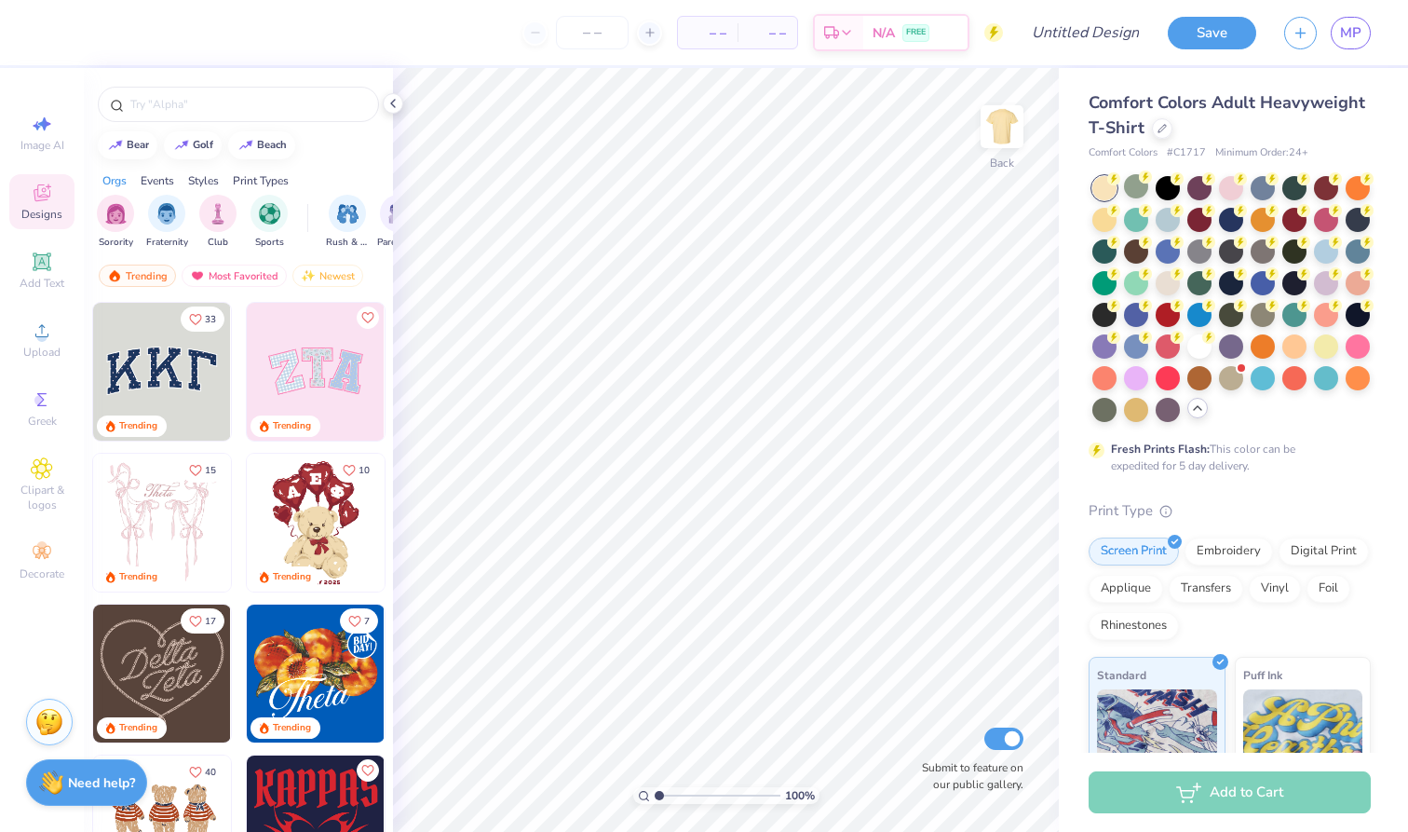
click at [52, 723] on img at bounding box center [49, 722] width 28 height 28
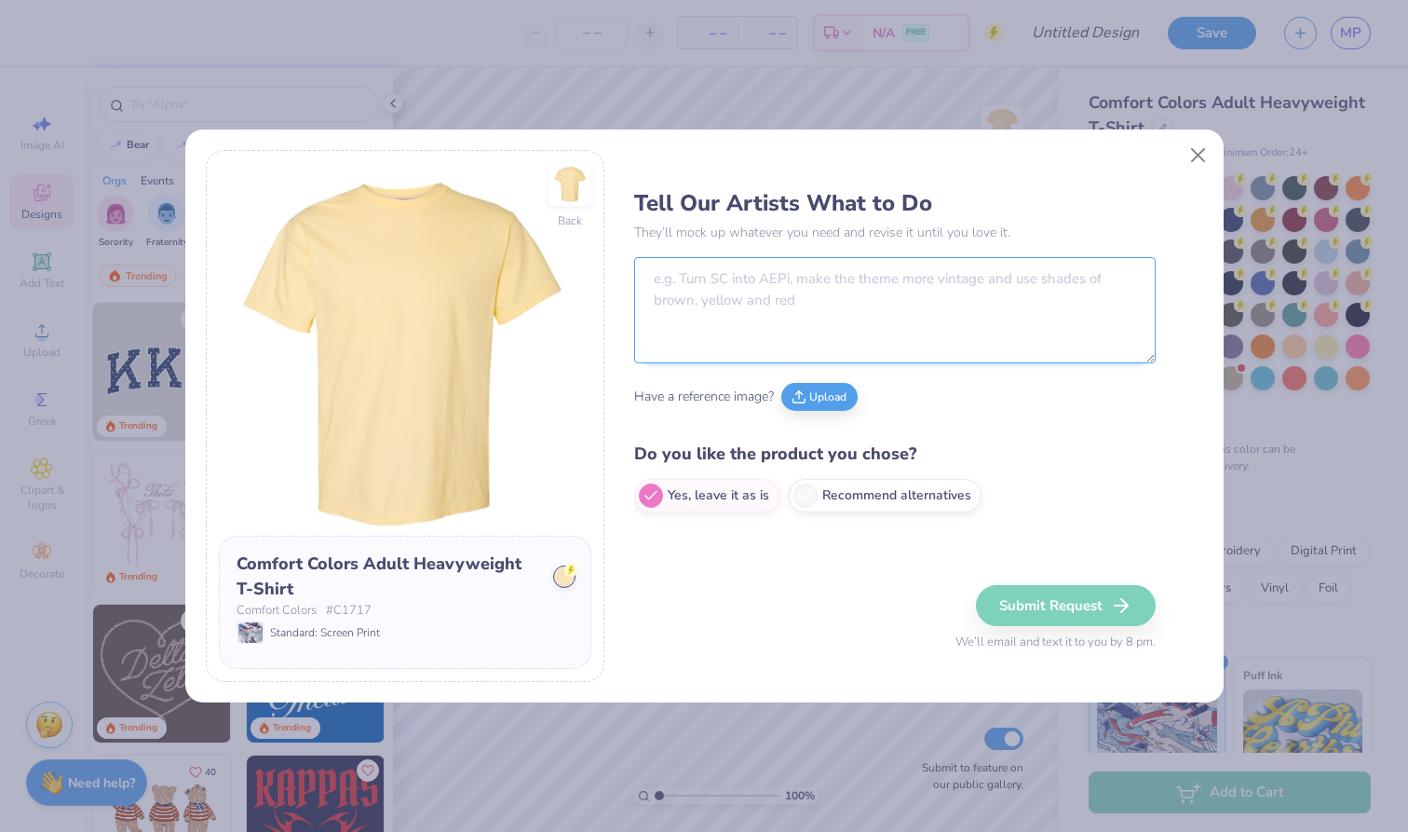
click at [677, 309] on textarea at bounding box center [895, 310] width 522 height 106
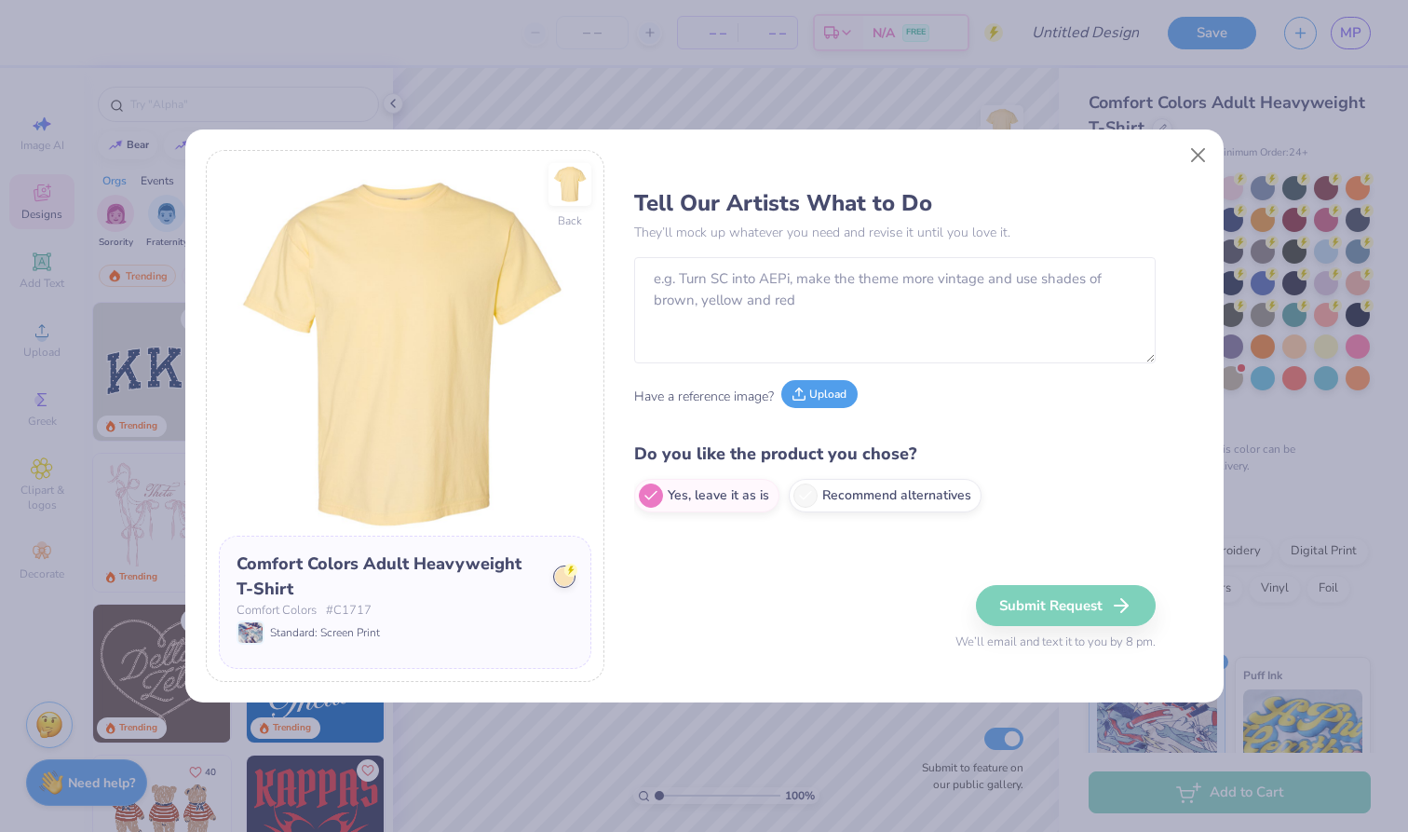
click at [814, 388] on button "Upload" at bounding box center [820, 394] width 76 height 28
click at [780, 57] on div "Back Comfort Colors Adult Heavyweight T-Shirt Comfort Colors # C1717 Standard: …" at bounding box center [704, 416] width 1408 height 832
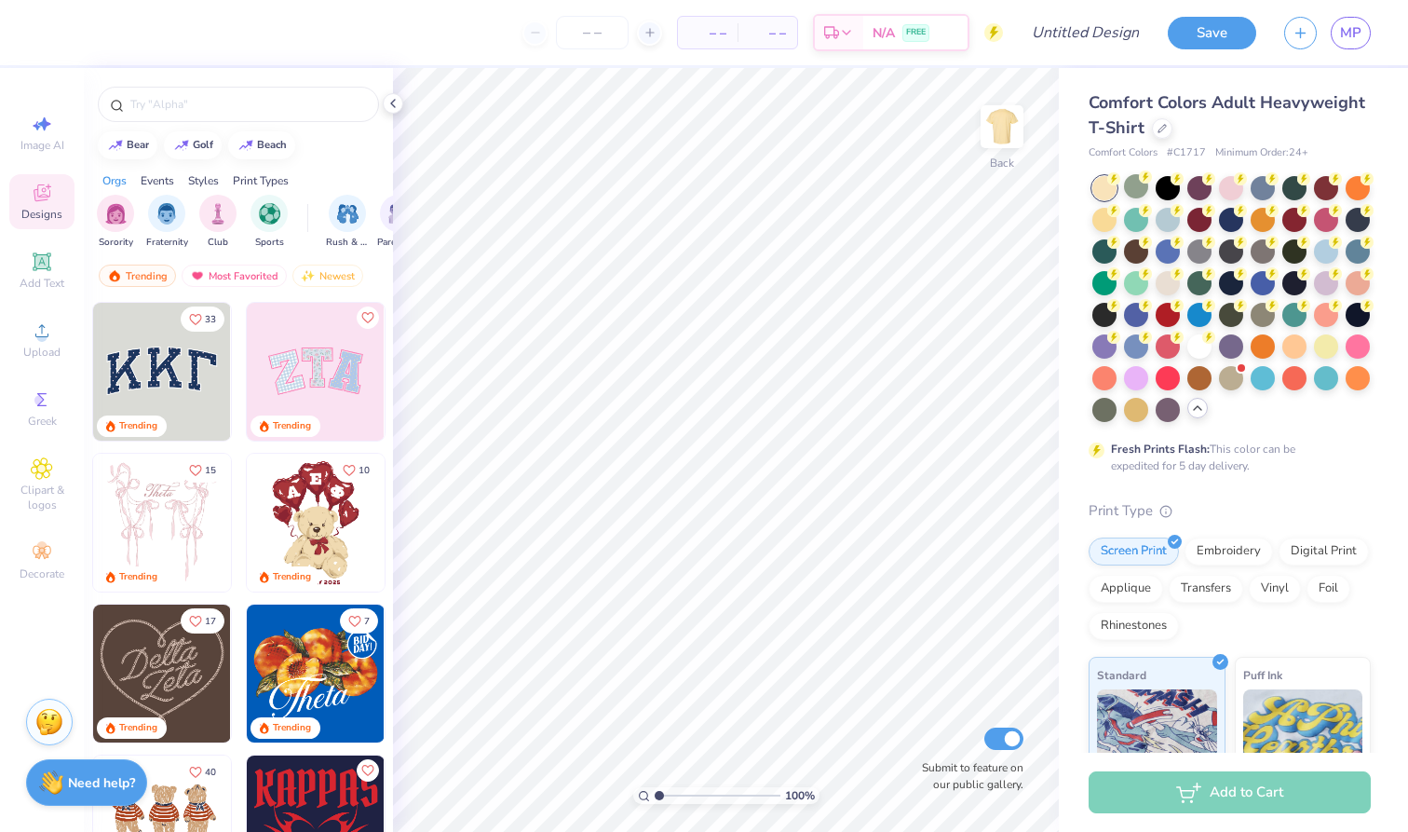
click at [56, 727] on img at bounding box center [49, 722] width 28 height 28
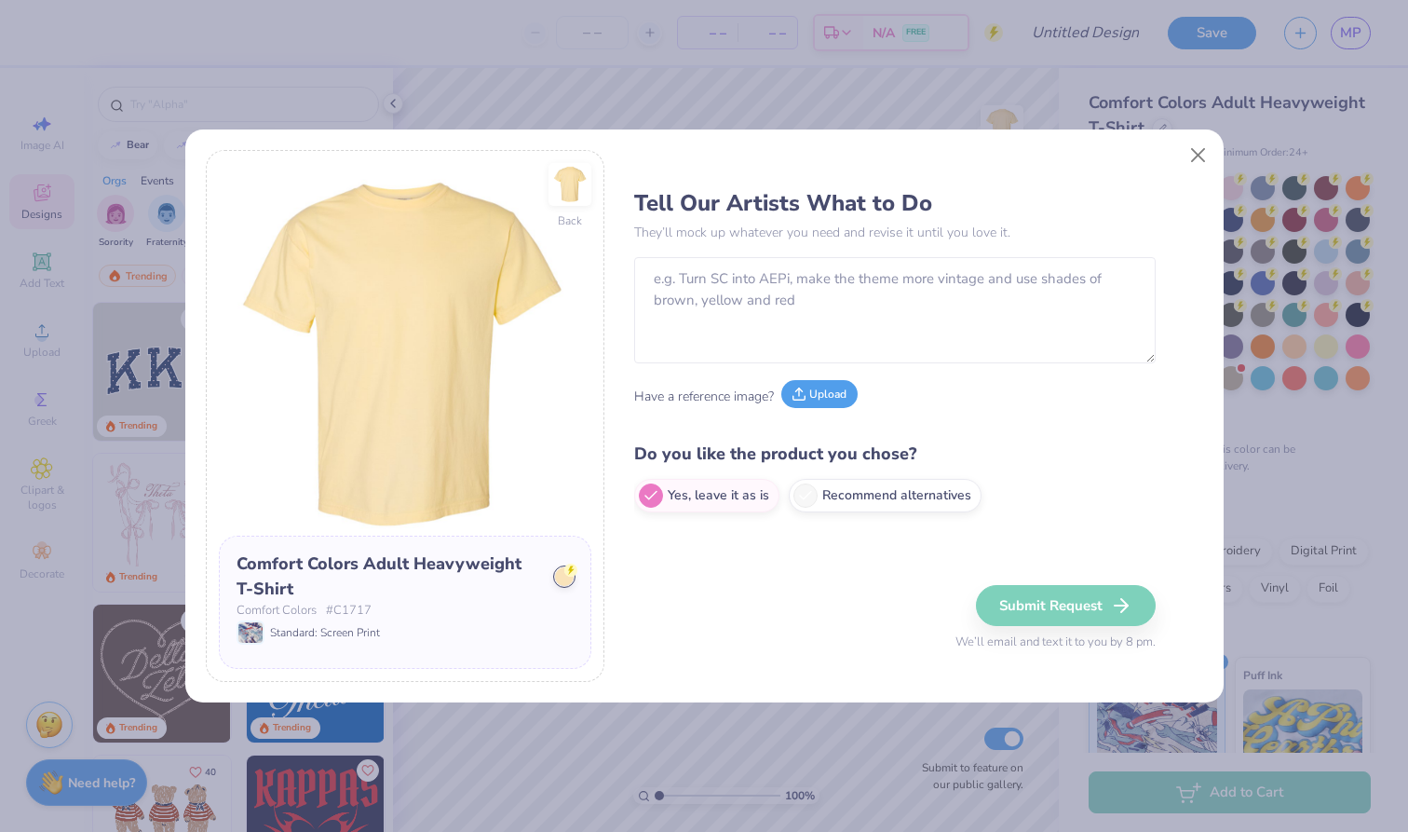
click at [803, 395] on icon at bounding box center [799, 394] width 13 height 13
click at [810, 395] on button "Upload" at bounding box center [820, 394] width 76 height 28
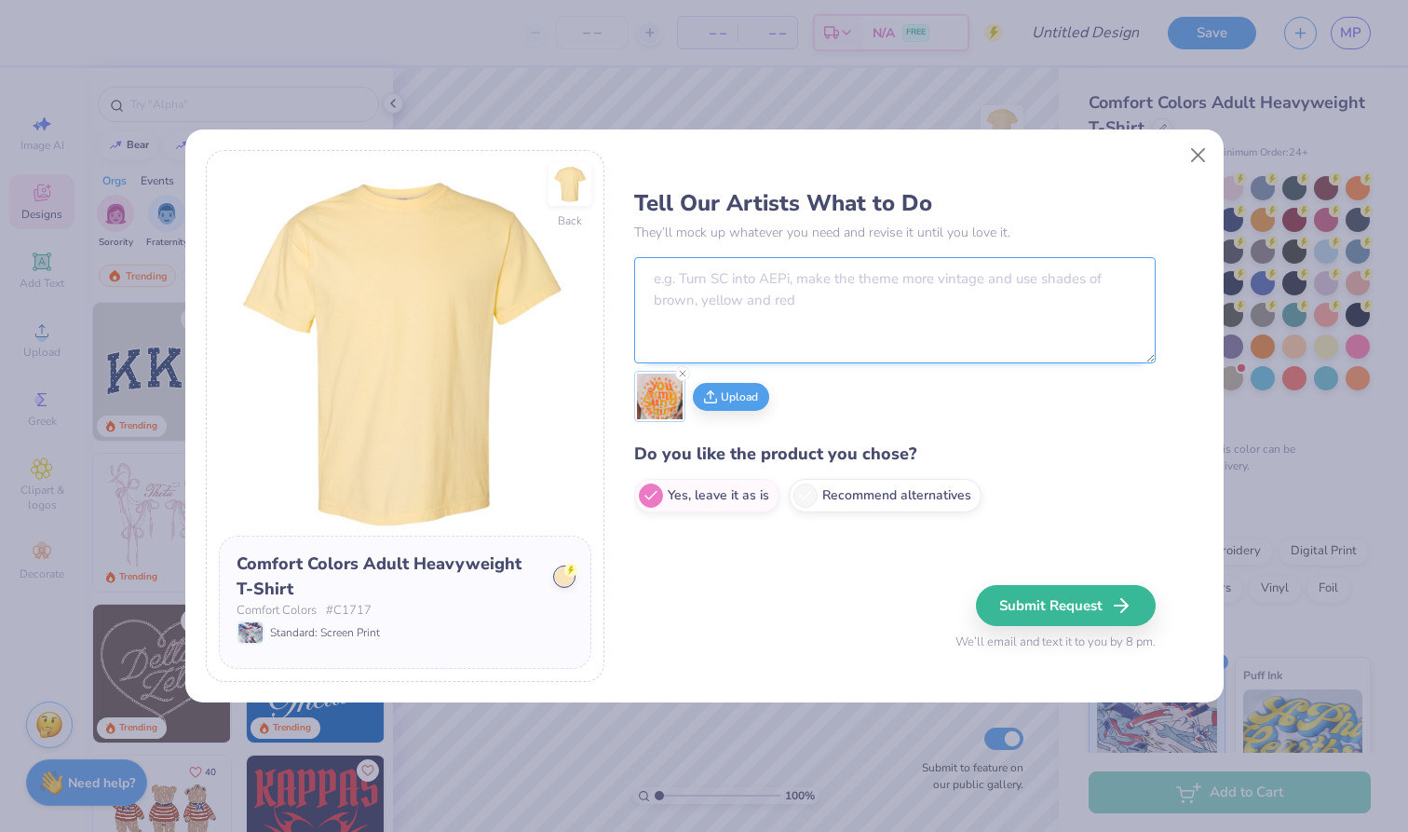
click at [771, 329] on textarea at bounding box center [895, 310] width 522 height 106
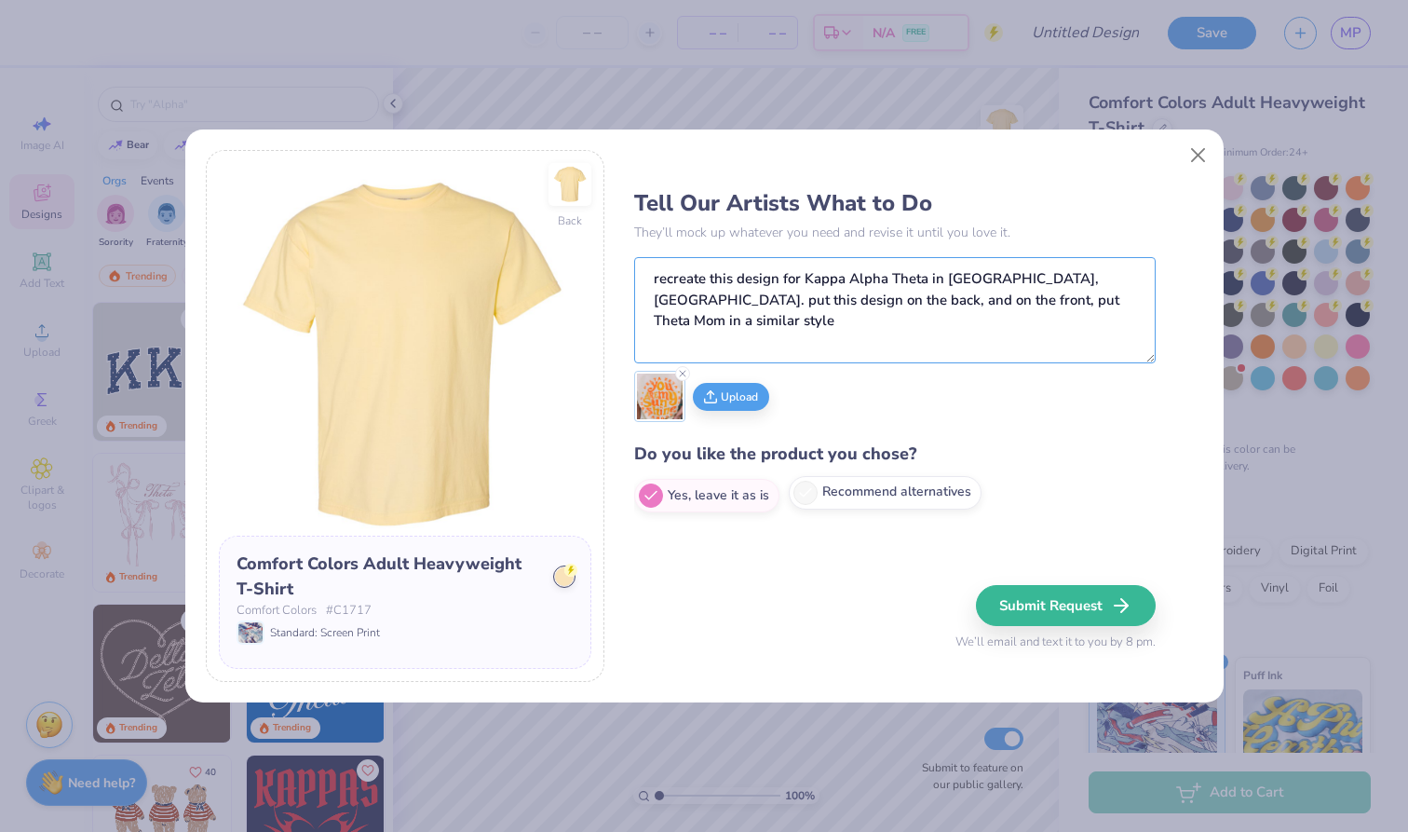
type textarea "recreate this design for Kappa Alpha Theta in Baton Rouge, LA. put this design …"
click at [890, 493] on label "Recommend alternatives" at bounding box center [885, 493] width 193 height 34
click at [646, 493] on input "Recommend alternatives" at bounding box center [640, 495] width 12 height 12
radio input "true"
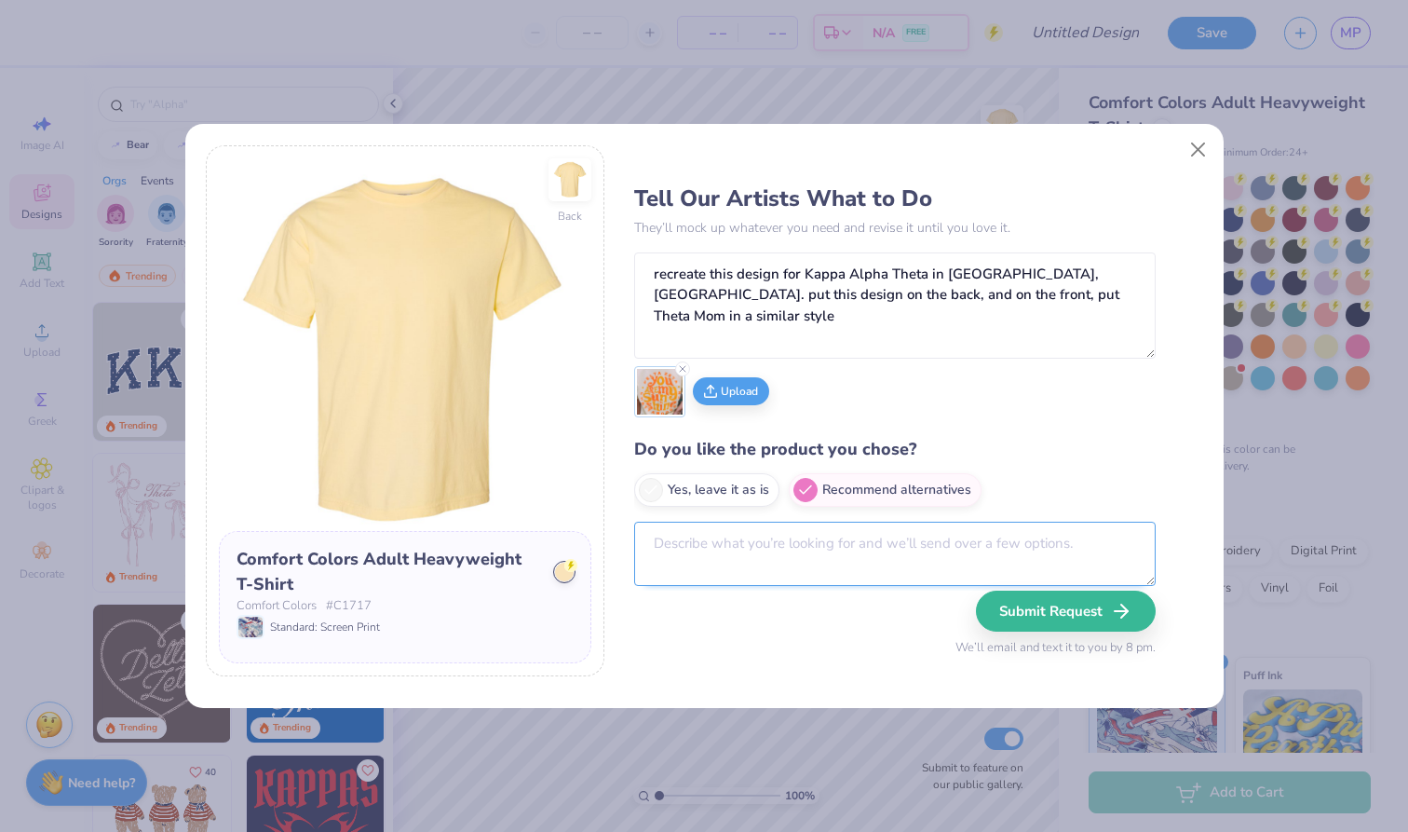
click at [945, 561] on textarea at bounding box center [895, 554] width 522 height 64
click at [1093, 608] on button "Submit Request" at bounding box center [1069, 611] width 180 height 41
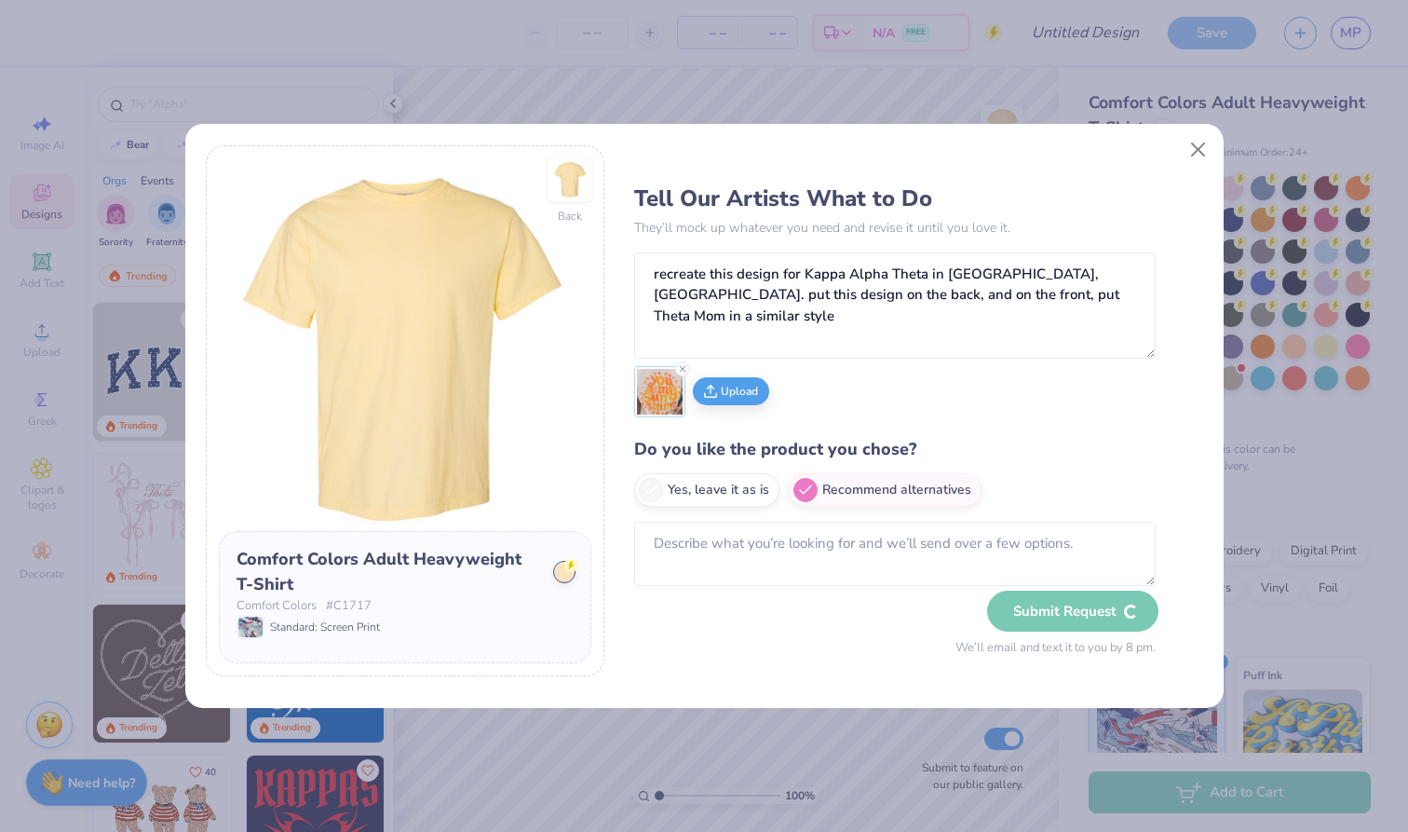
radio input "true"
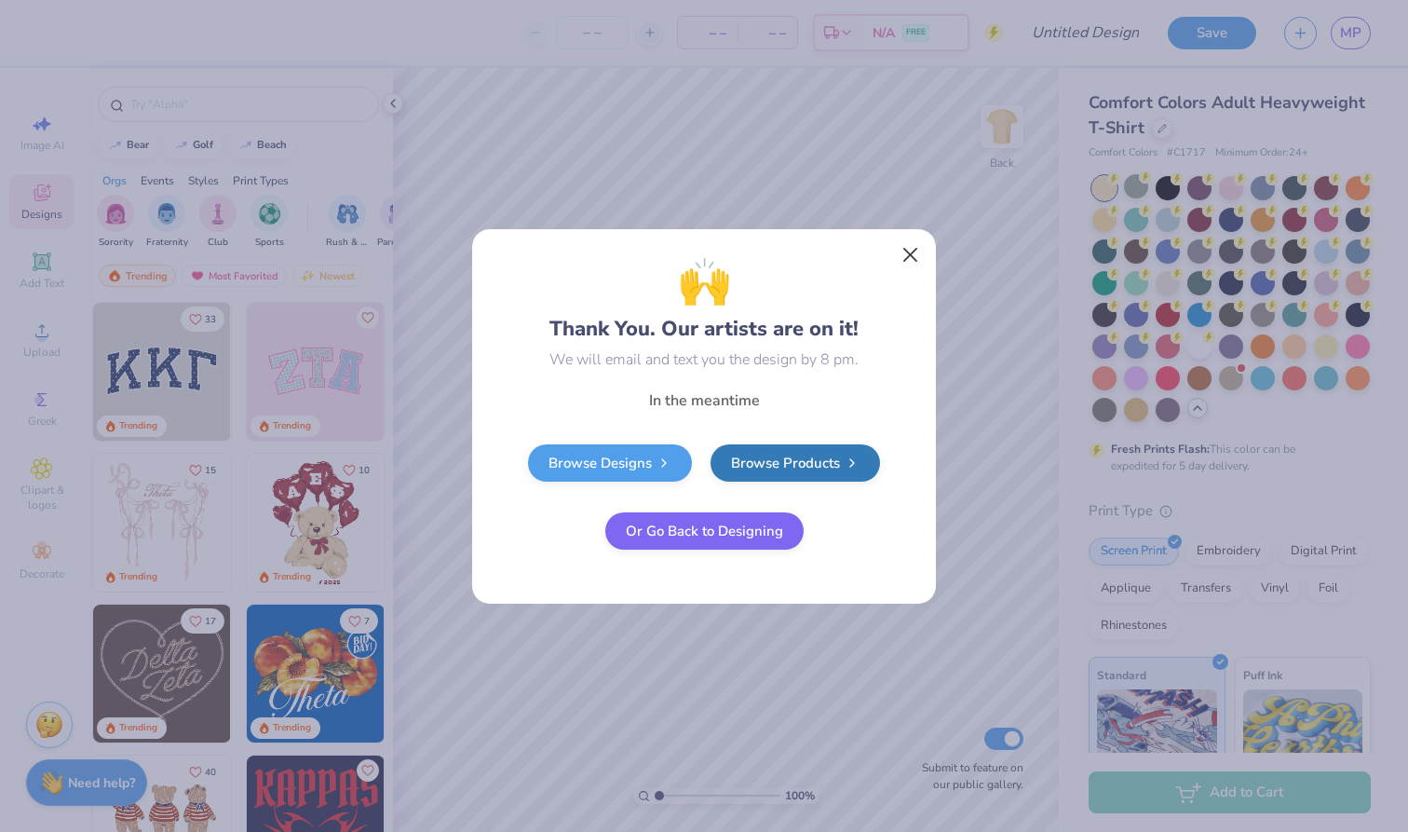
click at [912, 256] on button "Close" at bounding box center [910, 254] width 35 height 35
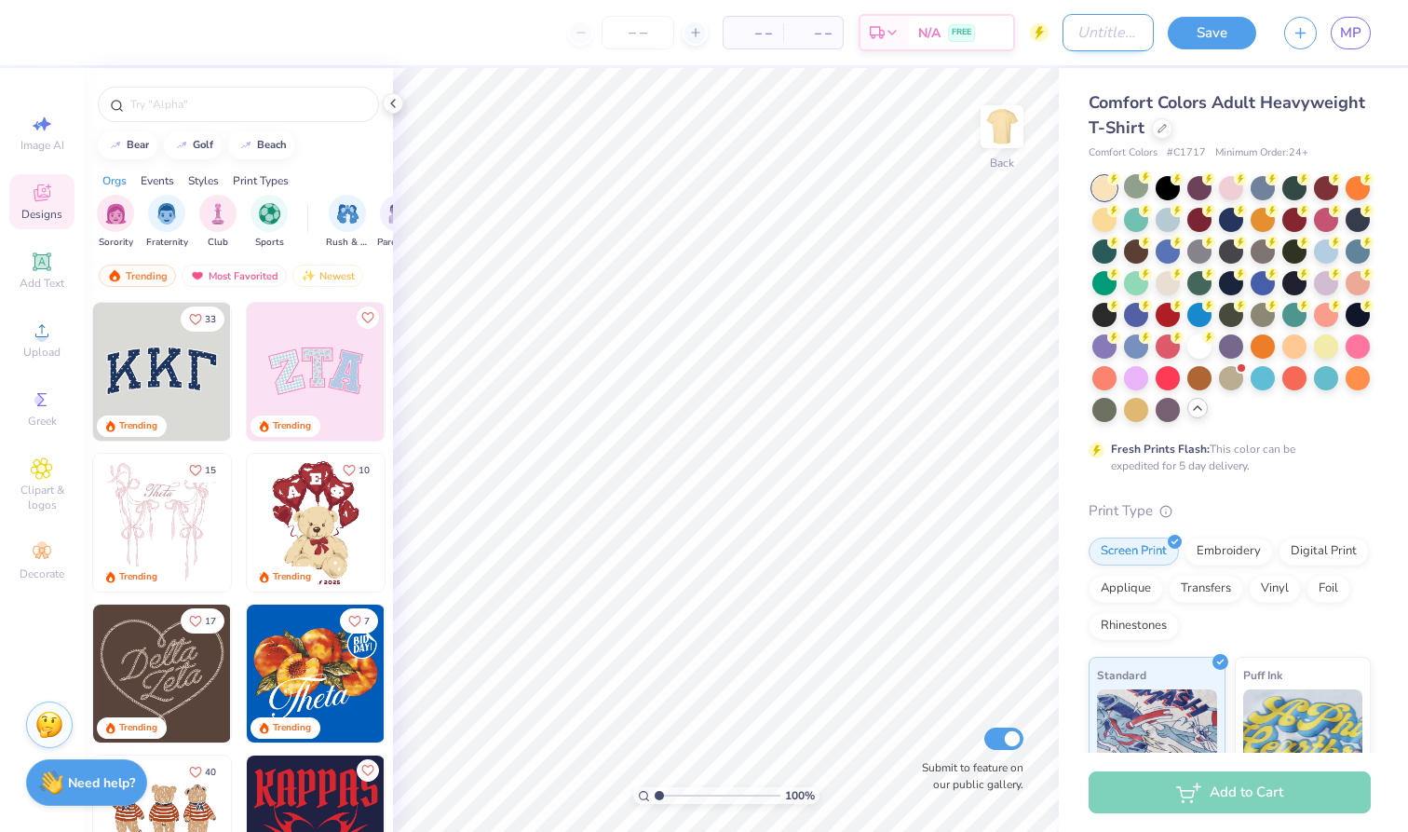
click at [1063, 30] on input "Design Title" at bounding box center [1108, 32] width 91 height 37
drag, startPoint x: 1143, startPoint y: 37, endPoint x: 1083, endPoint y: 37, distance: 59.6
click at [1083, 37] on input "moms weekend" at bounding box center [1108, 32] width 91 height 37
type input "moms shirt"
click at [1200, 38] on button "Save" at bounding box center [1212, 30] width 88 height 33
